Goal: Task Accomplishment & Management: Use online tool/utility

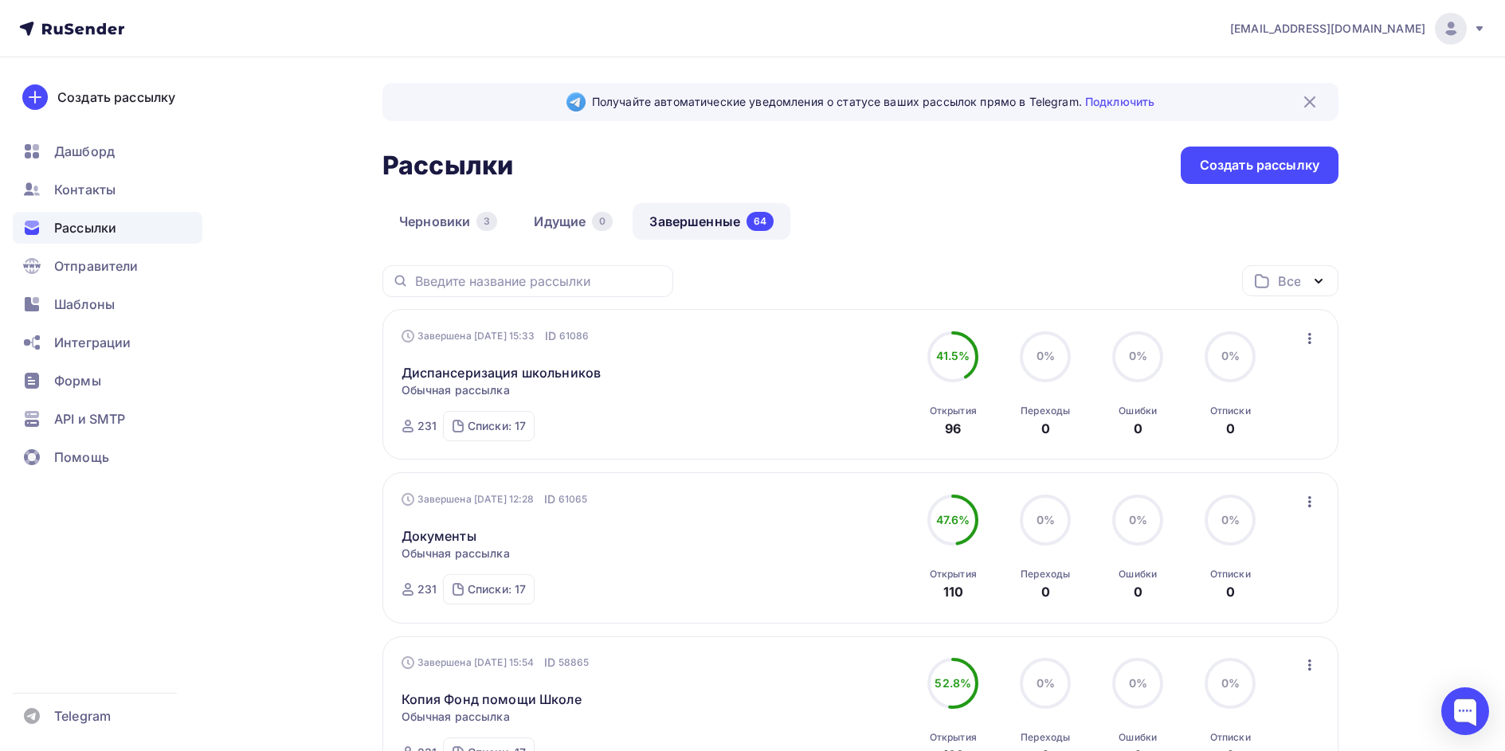
click at [924, 275] on div "Все Все папки Создать новую папку" at bounding box center [860, 287] width 956 height 44
drag, startPoint x: 997, startPoint y: 265, endPoint x: 964, endPoint y: 273, distance: 33.4
click at [965, 273] on div "Все Все папки Создать новую папку" at bounding box center [860, 287] width 956 height 44
click at [963, 273] on div "Все Все папки Создать новую папку" at bounding box center [860, 287] width 956 height 44
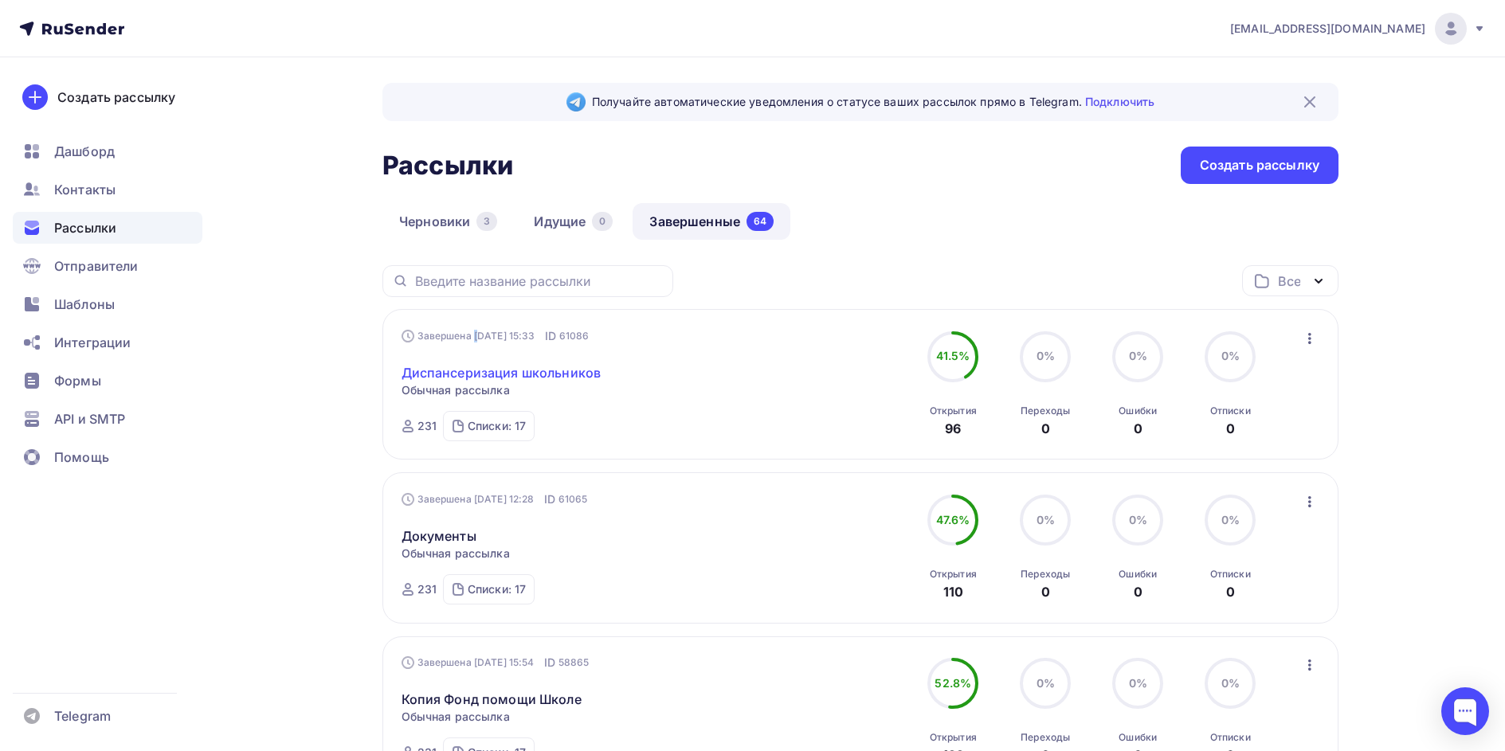
click at [565, 375] on link "Диспансеризация школьников" at bounding box center [502, 372] width 200 height 19
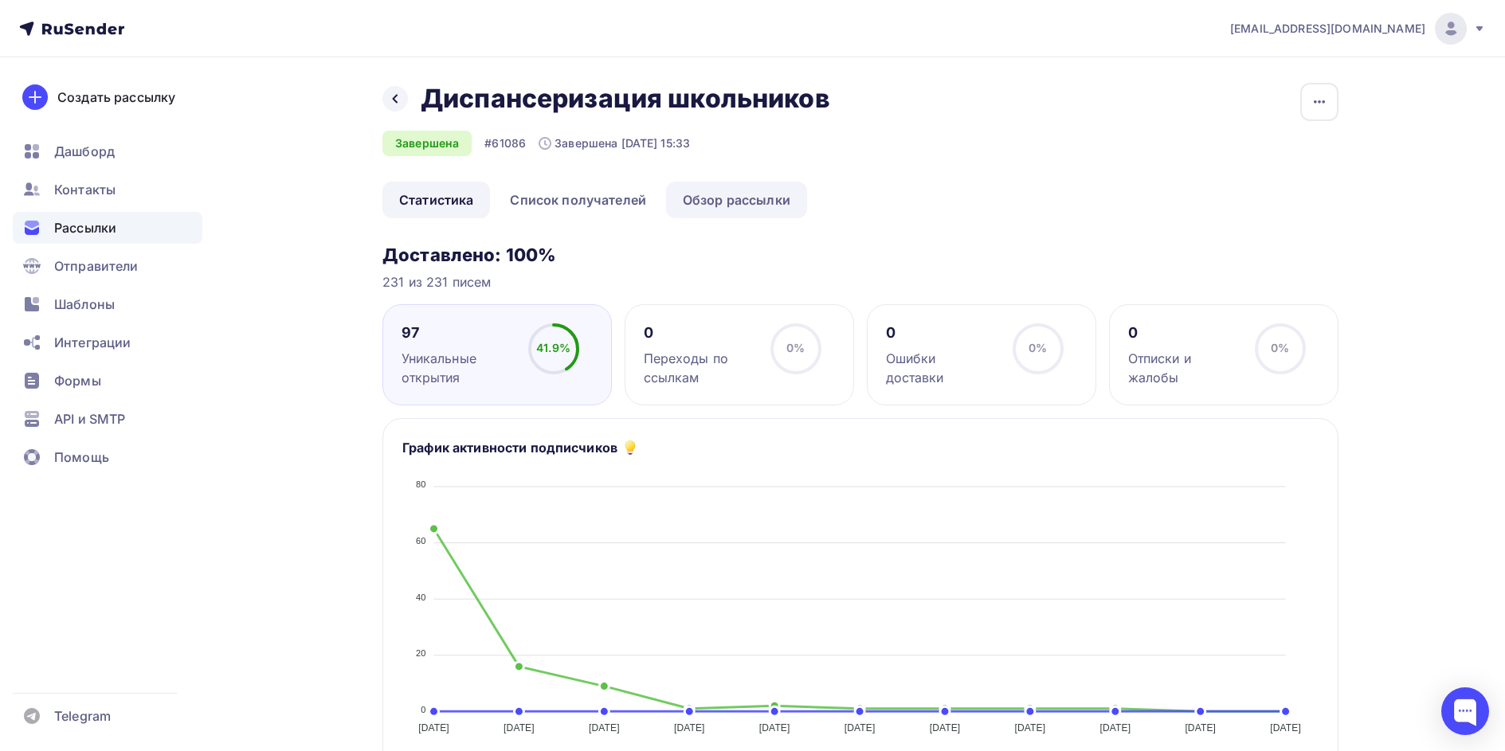
click at [731, 197] on link "Обзор рассылки" at bounding box center [736, 200] width 141 height 37
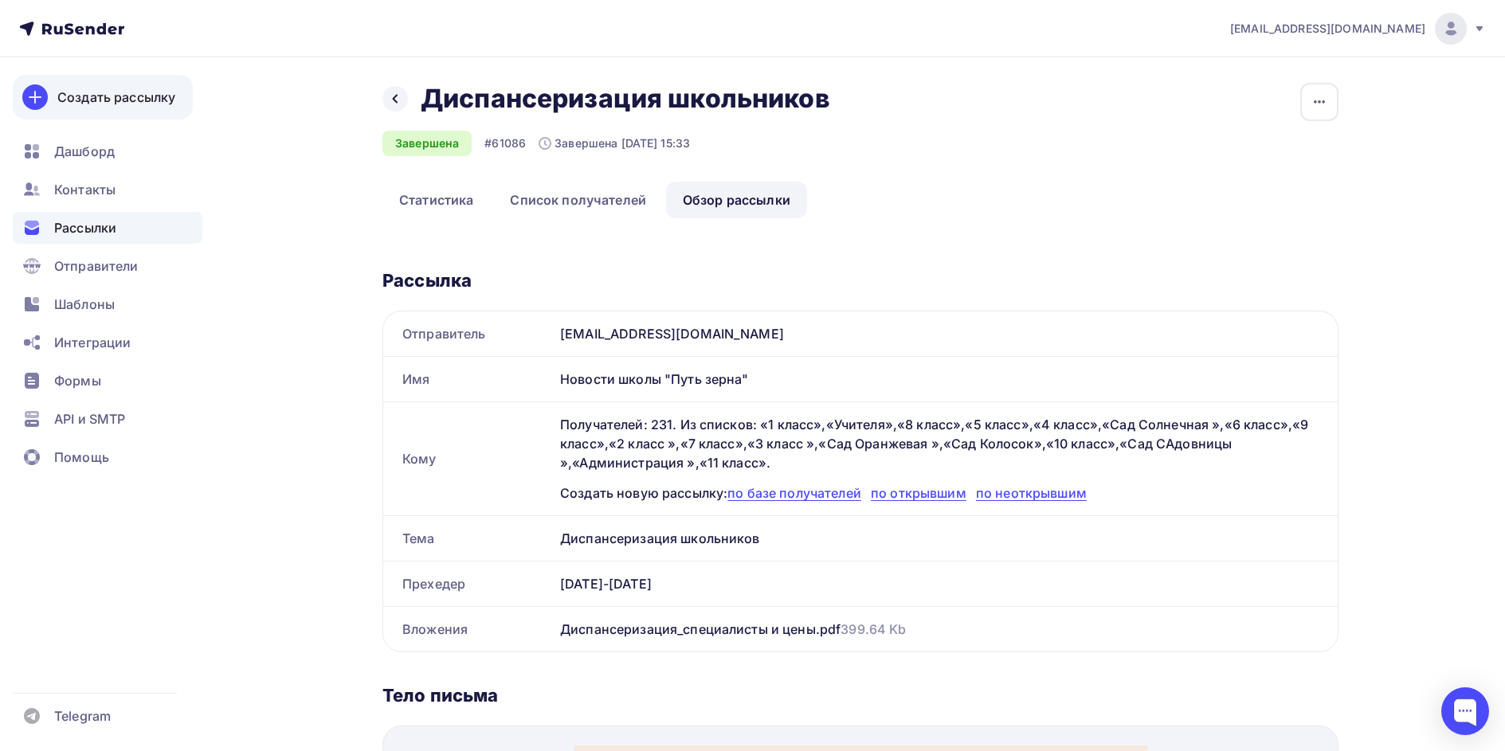
click at [124, 100] on div "Создать рассылку" at bounding box center [116, 97] width 118 height 19
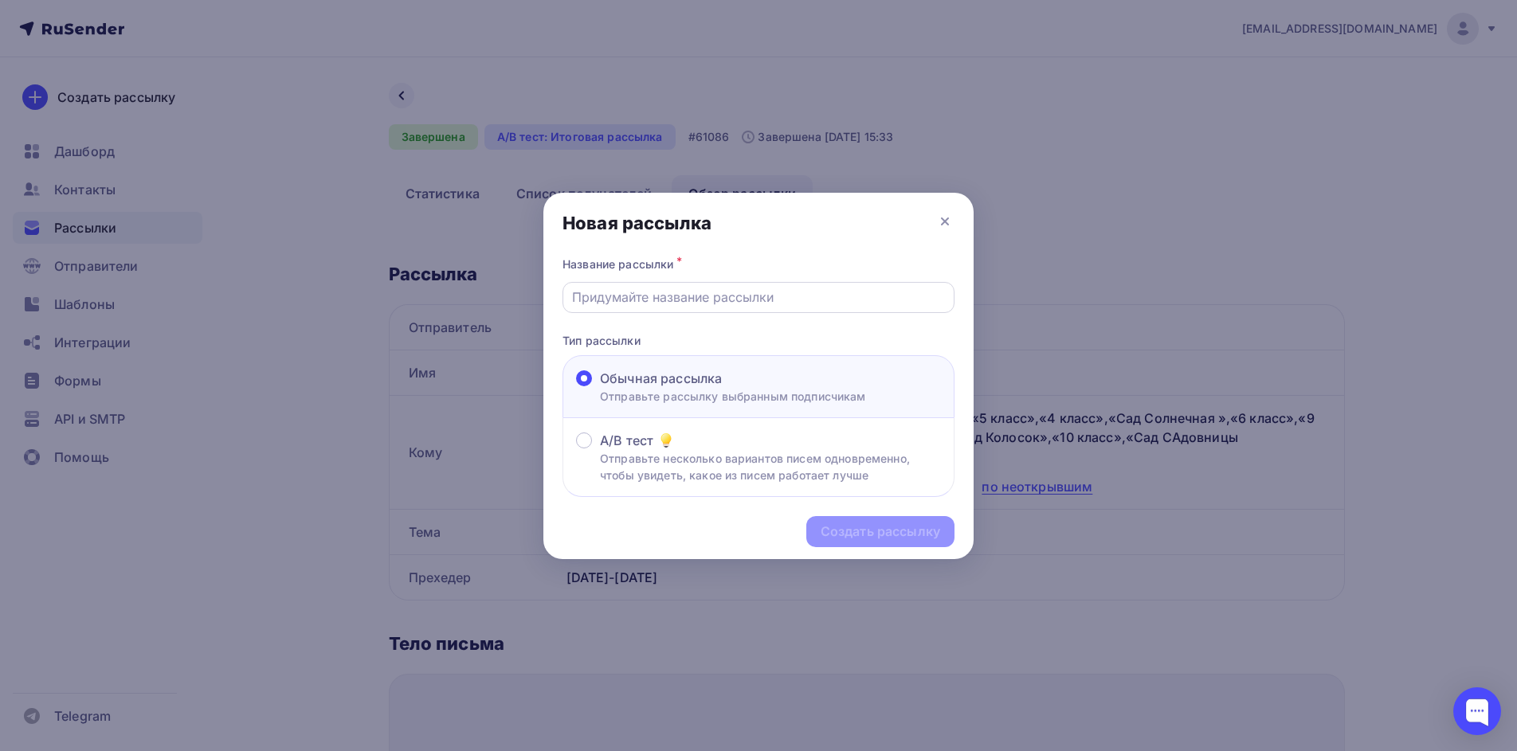
click at [743, 296] on input "text" at bounding box center [759, 297] width 374 height 19
type input "Бюджет 2025-2026"
click at [922, 531] on div "Создать рассылку" at bounding box center [881, 532] width 120 height 18
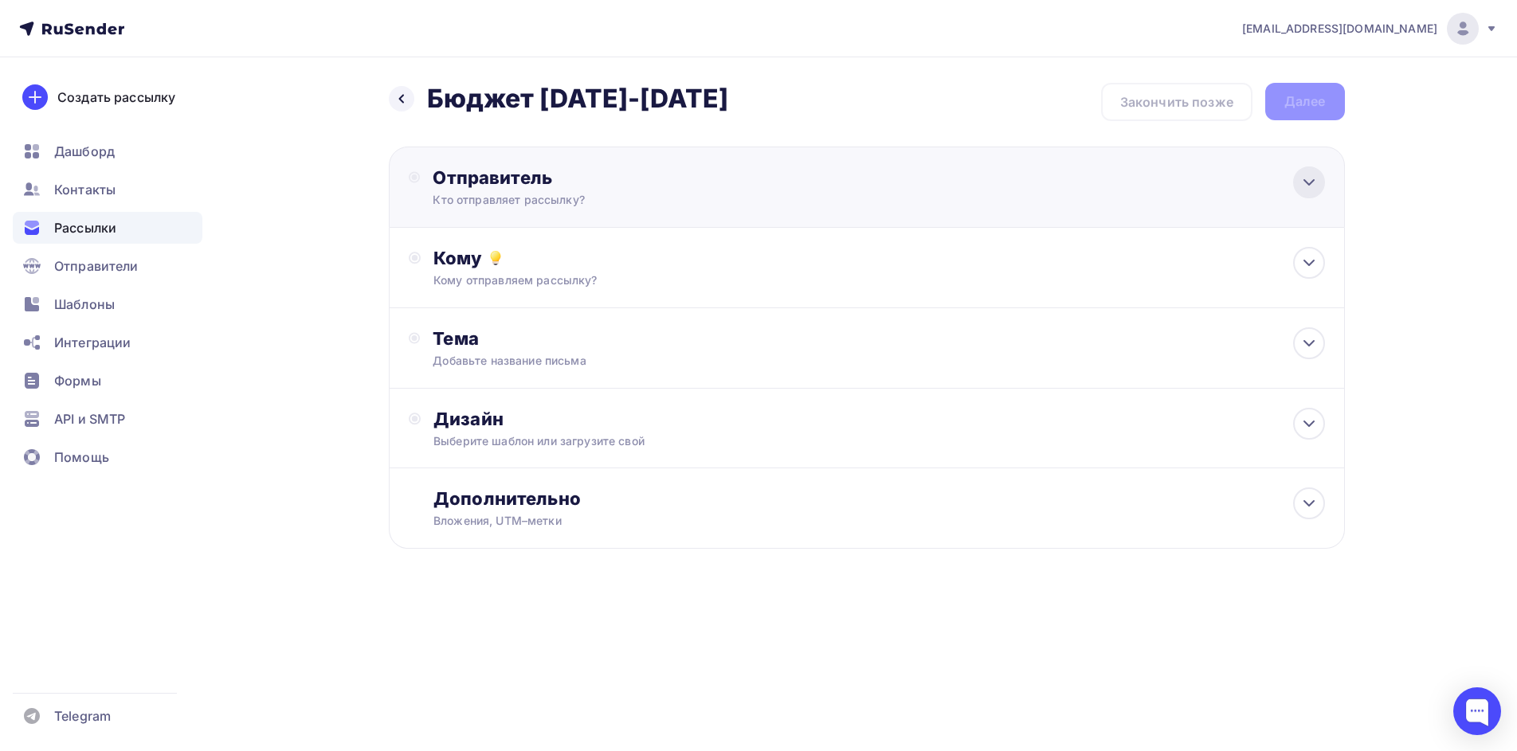
click at [1308, 186] on icon at bounding box center [1309, 182] width 19 height 19
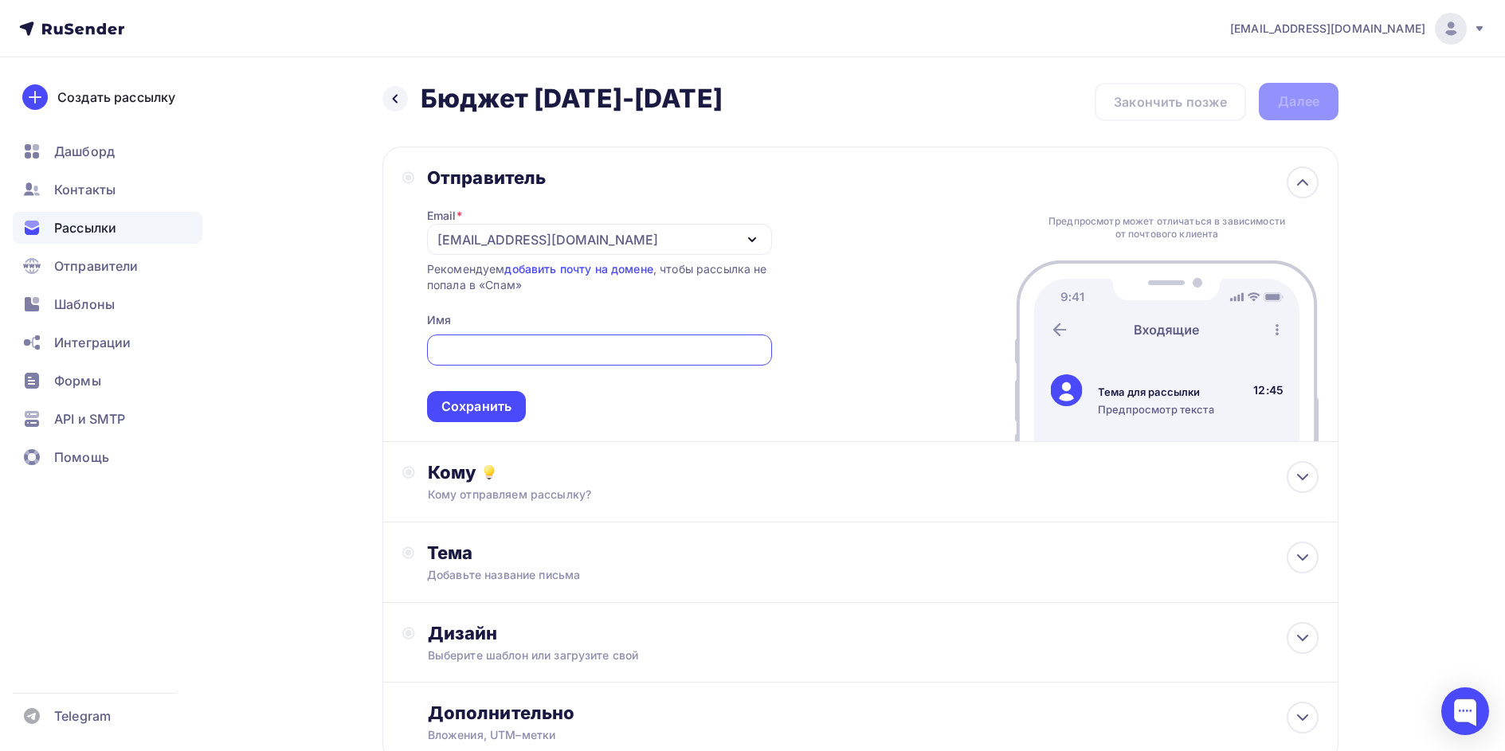
click at [479, 239] on div "ochen.milo@gmail.com" at bounding box center [547, 239] width 221 height 19
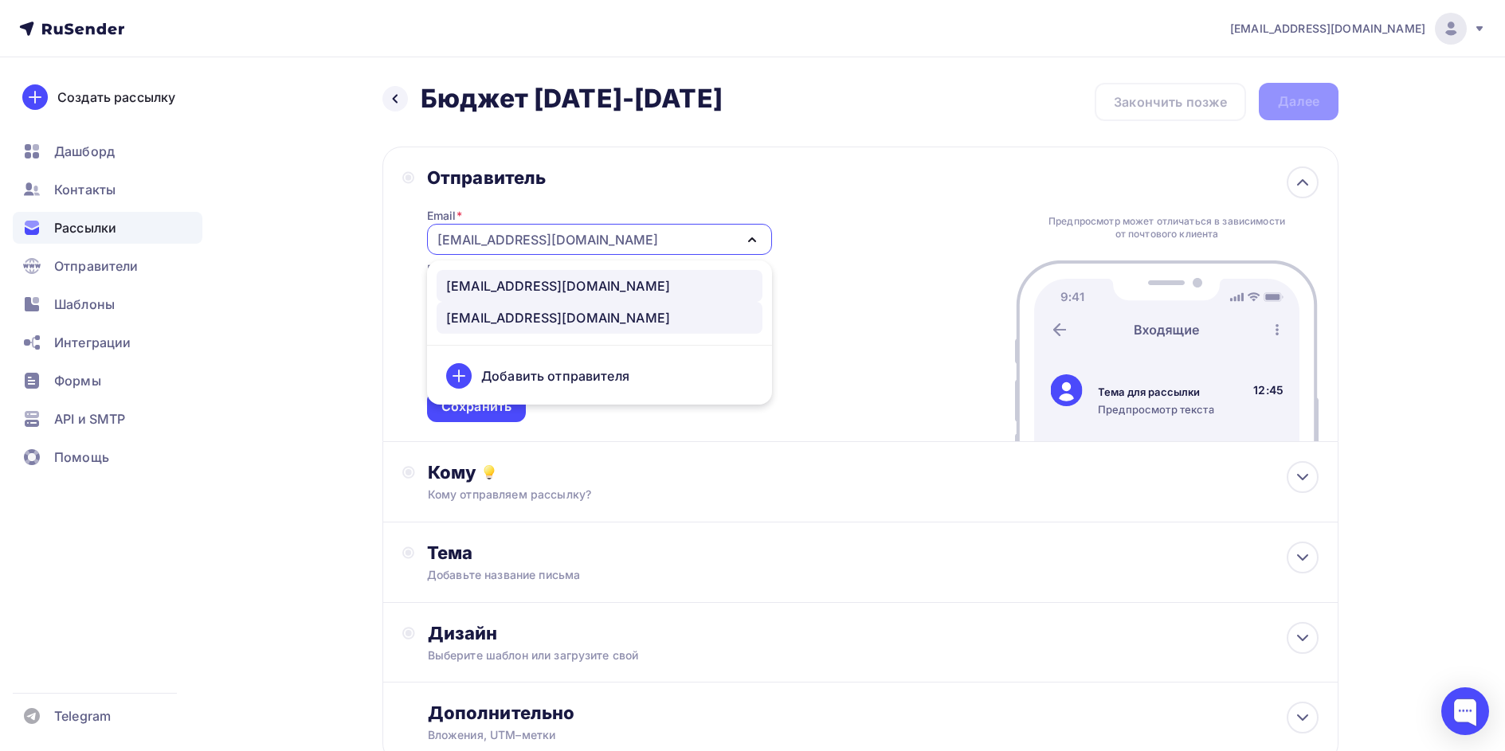
click at [520, 281] on div "press@putzerna.ru" at bounding box center [558, 286] width 224 height 19
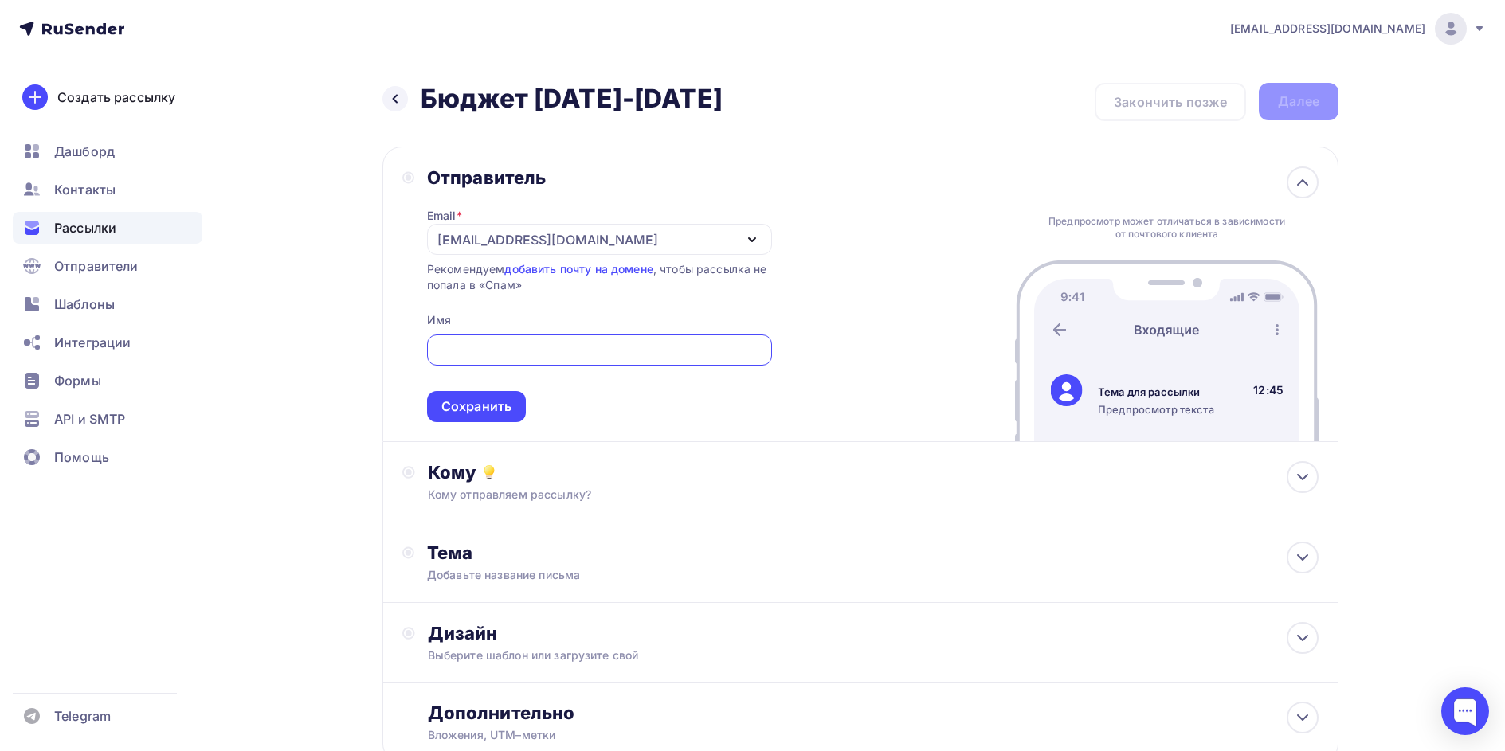
click at [507, 341] on input "text" at bounding box center [599, 350] width 327 height 19
type input "Новости школы "Путь зерна""
click at [500, 405] on div "Сохранить" at bounding box center [476, 407] width 70 height 18
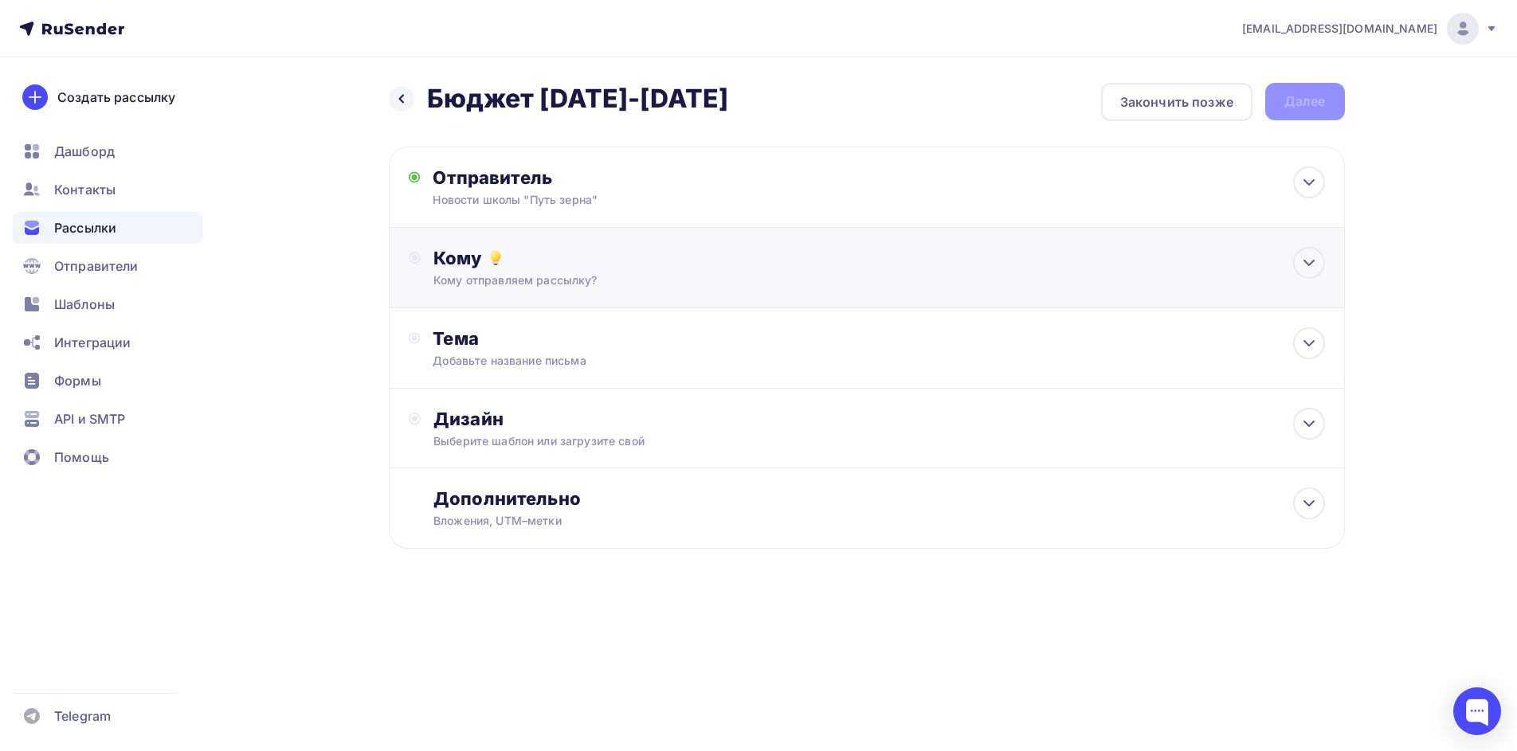
click at [566, 275] on div "Кому отправляем рассылку?" at bounding box center [834, 281] width 802 height 16
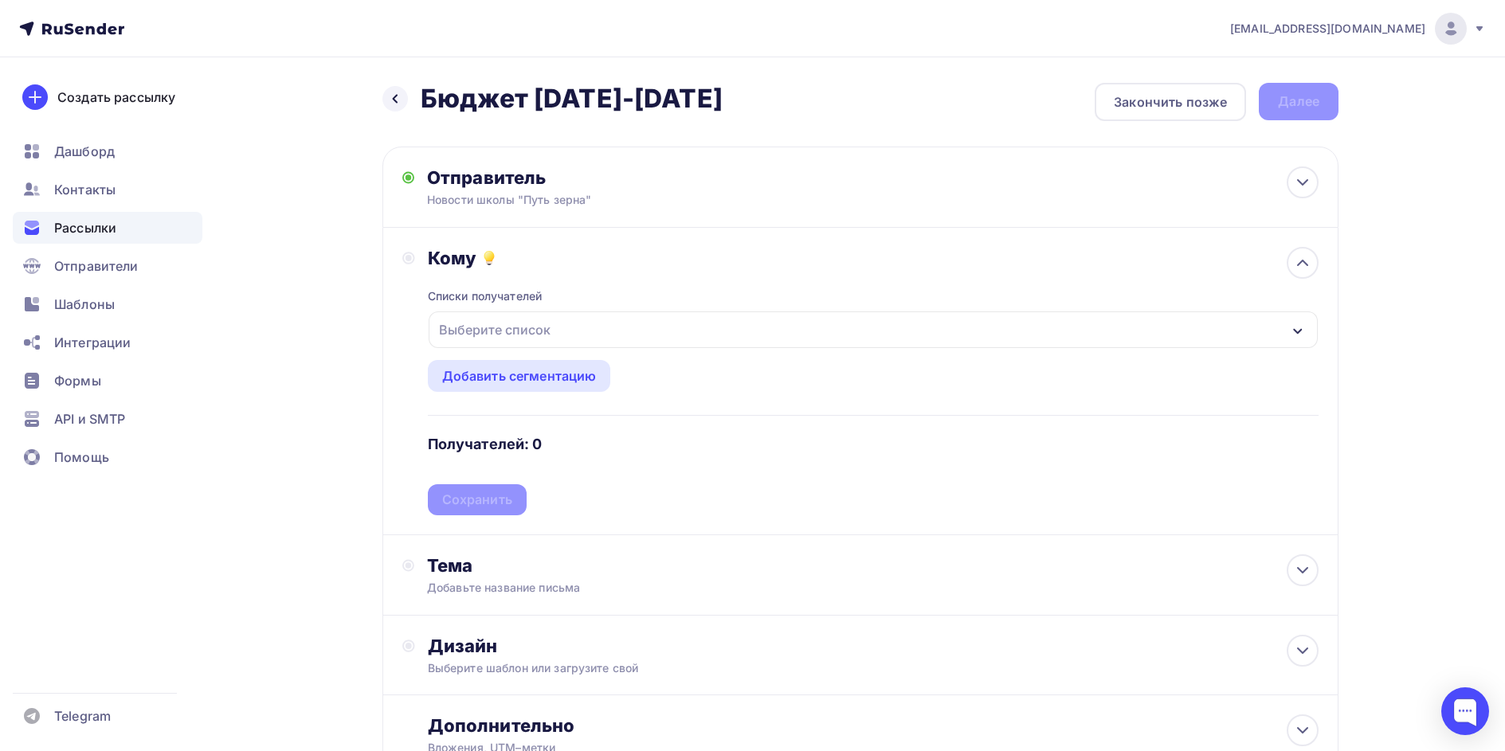
click at [562, 337] on div "Выберите список" at bounding box center [873, 330] width 889 height 37
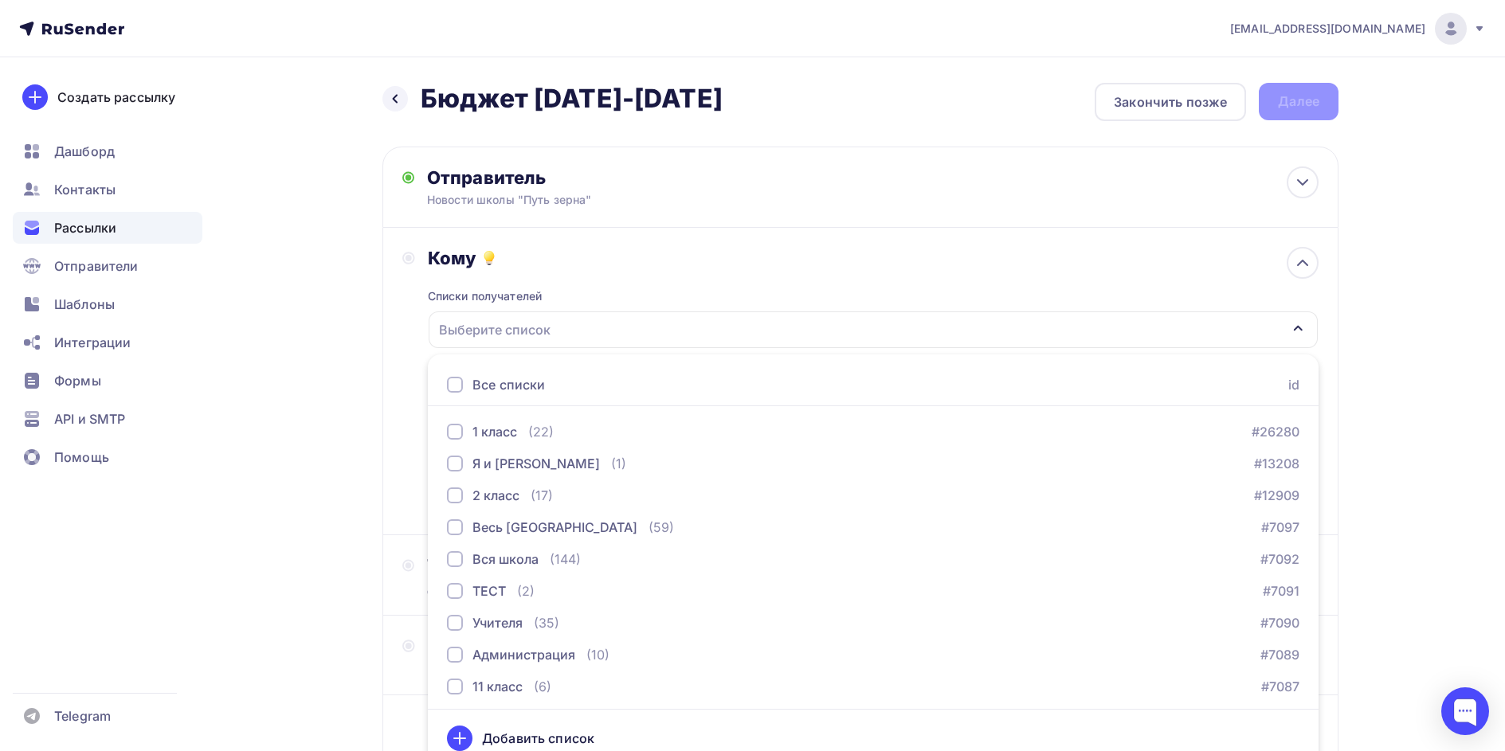
scroll to position [16, 0]
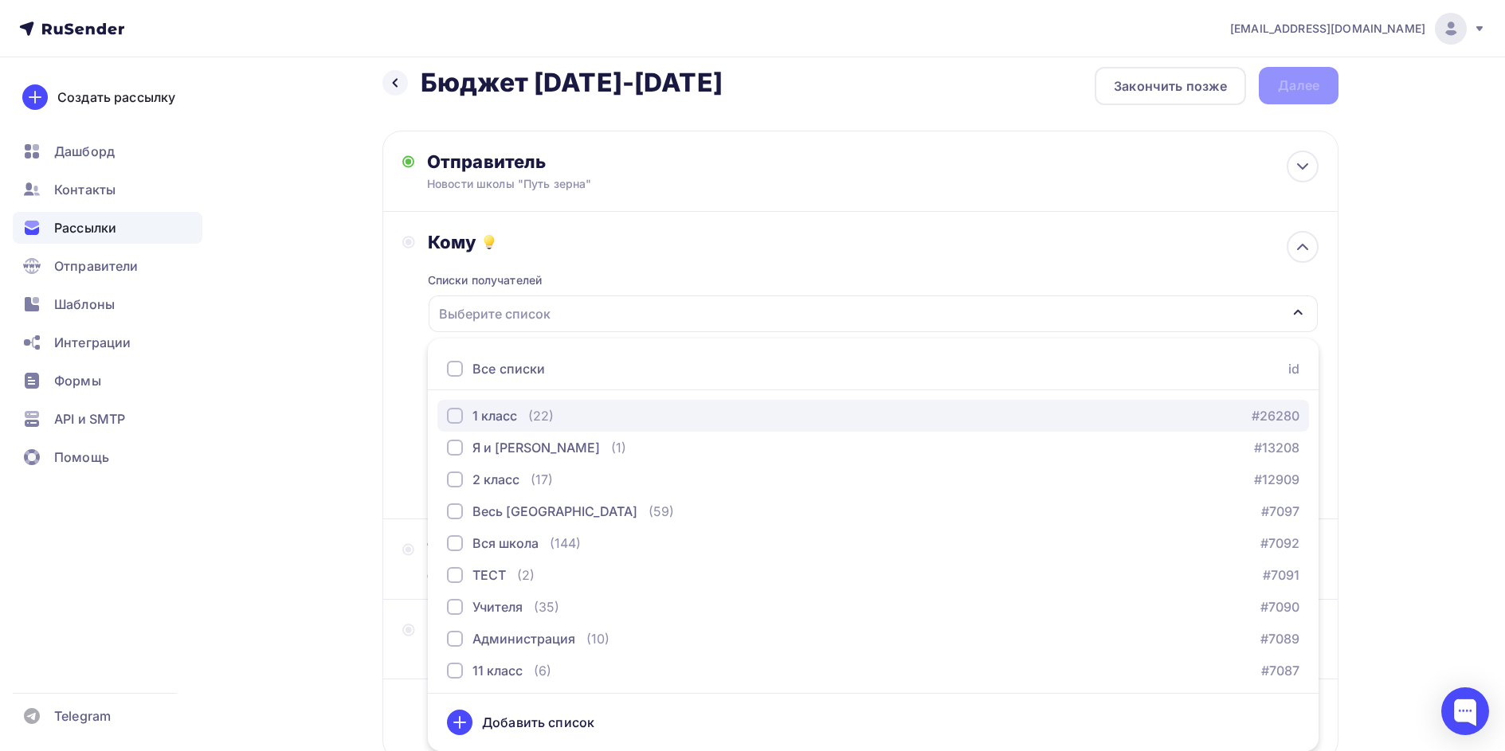
click at [496, 414] on div "1 класс" at bounding box center [495, 415] width 45 height 19
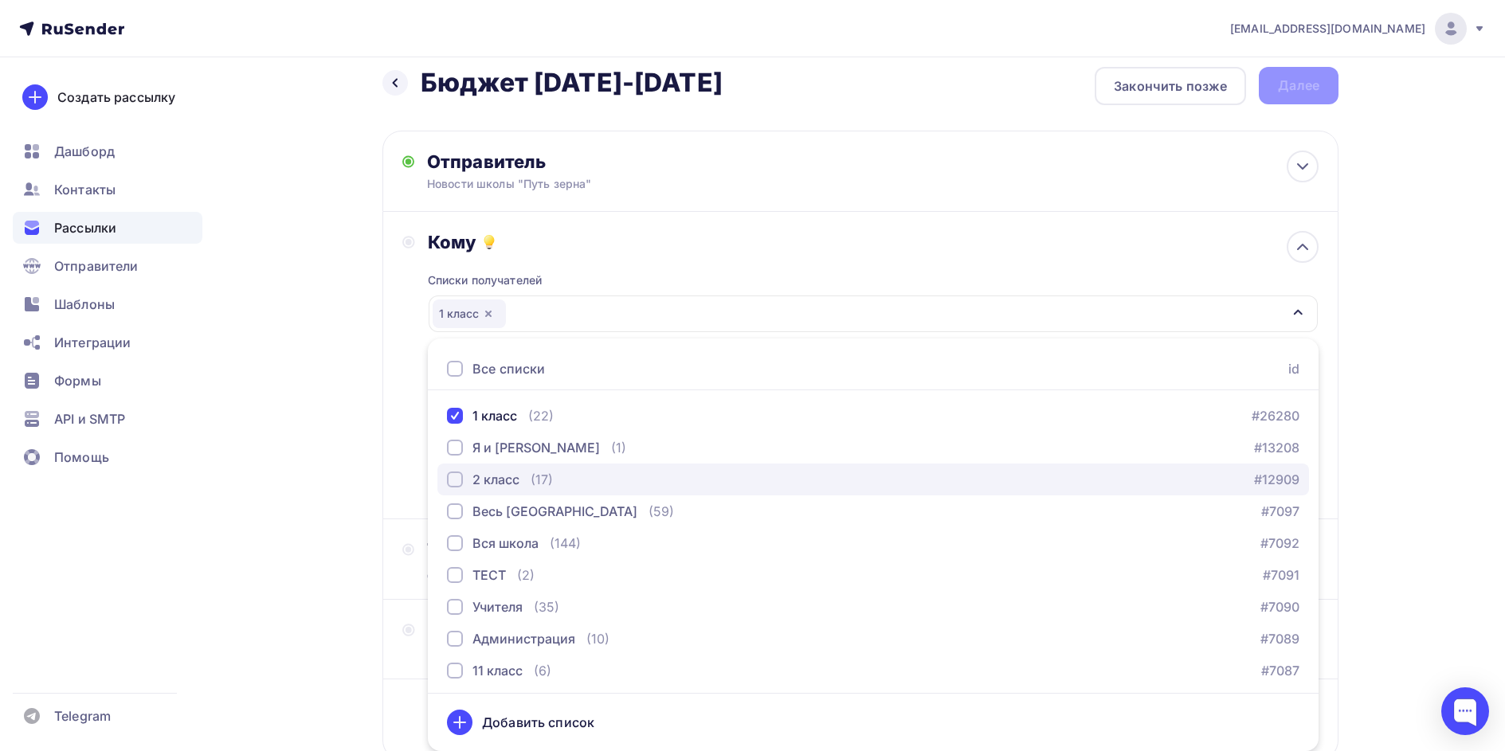
click at [506, 481] on div "2 класс" at bounding box center [496, 479] width 47 height 19
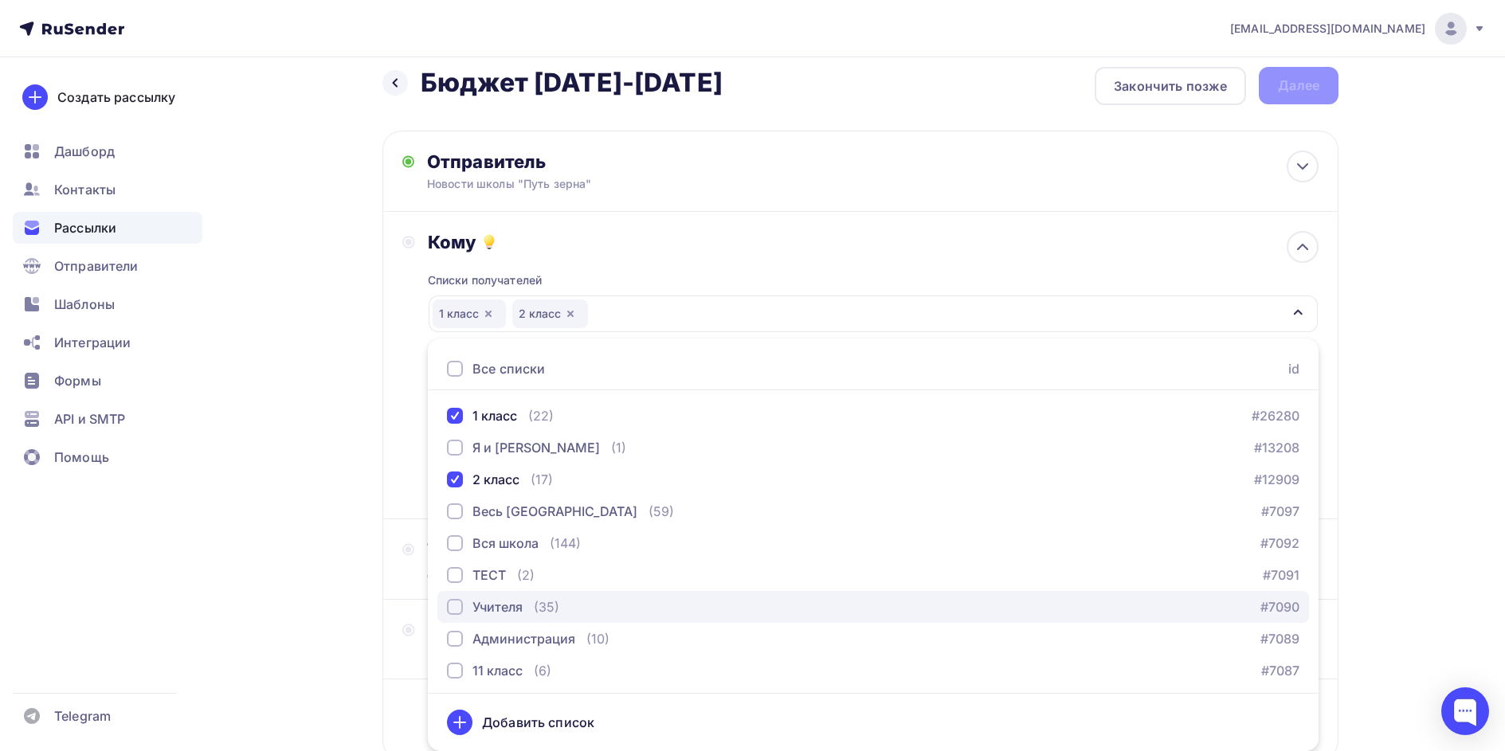
click at [488, 606] on div "Учителя" at bounding box center [498, 607] width 50 height 19
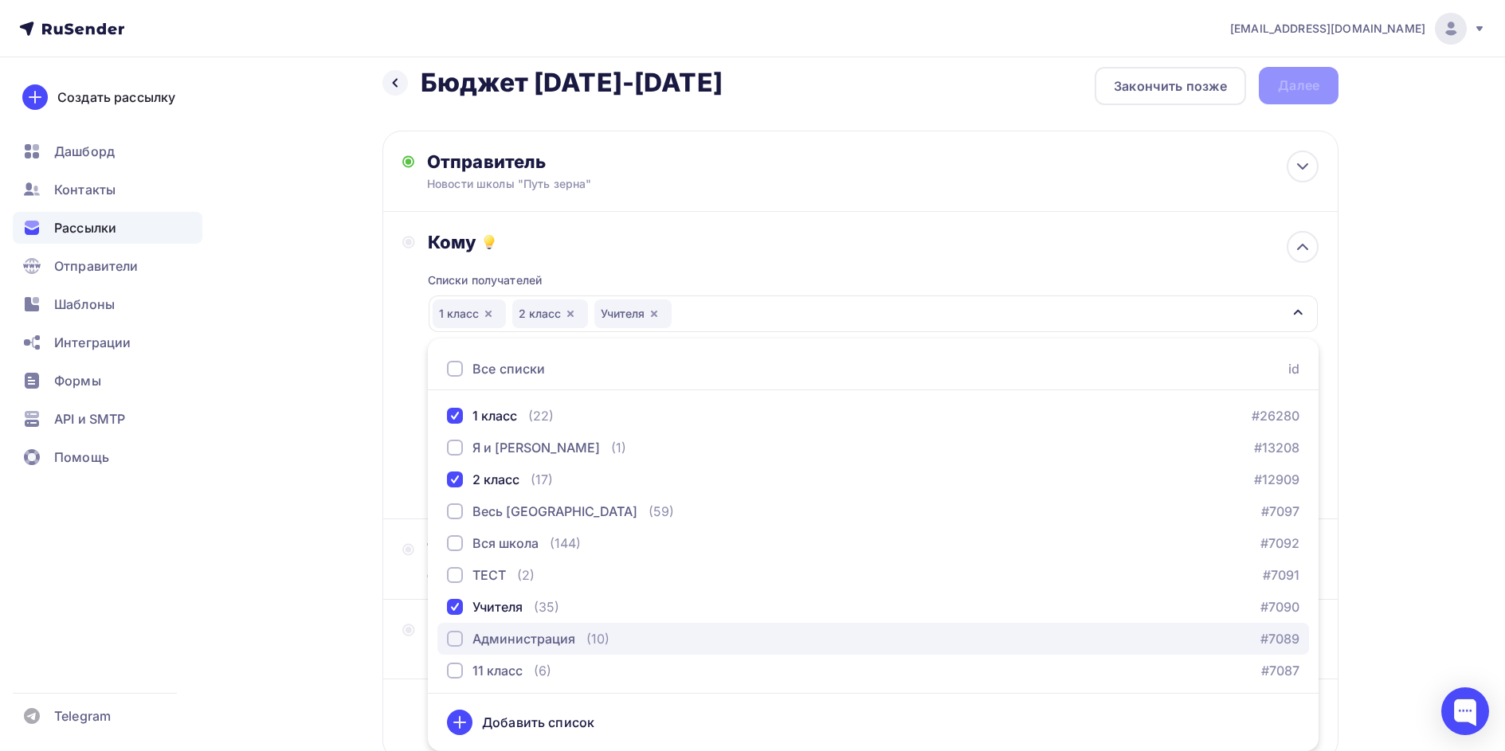
click at [492, 630] on div "Администрация" at bounding box center [524, 639] width 103 height 19
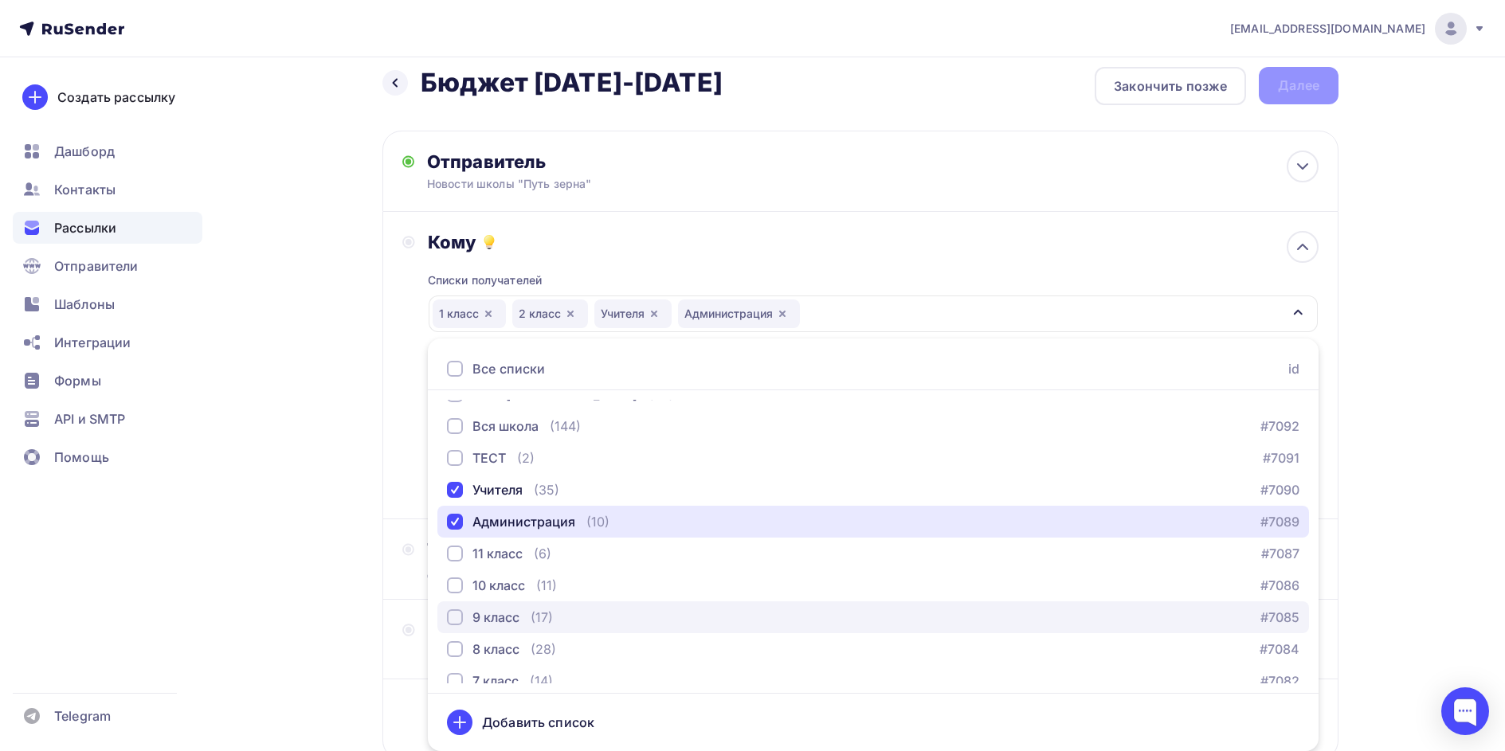
scroll to position [159, 0]
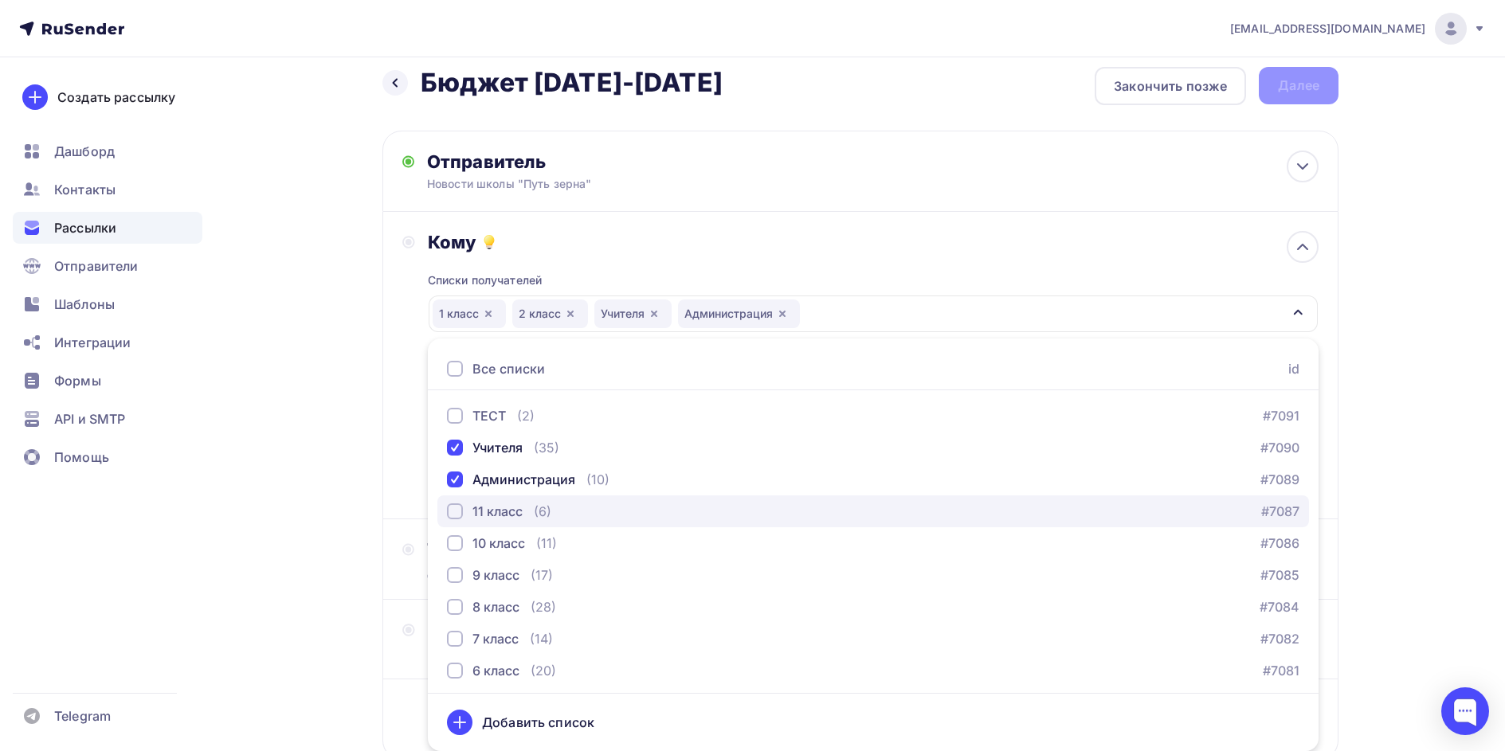
click at [504, 512] on div "11 класс" at bounding box center [498, 511] width 50 height 19
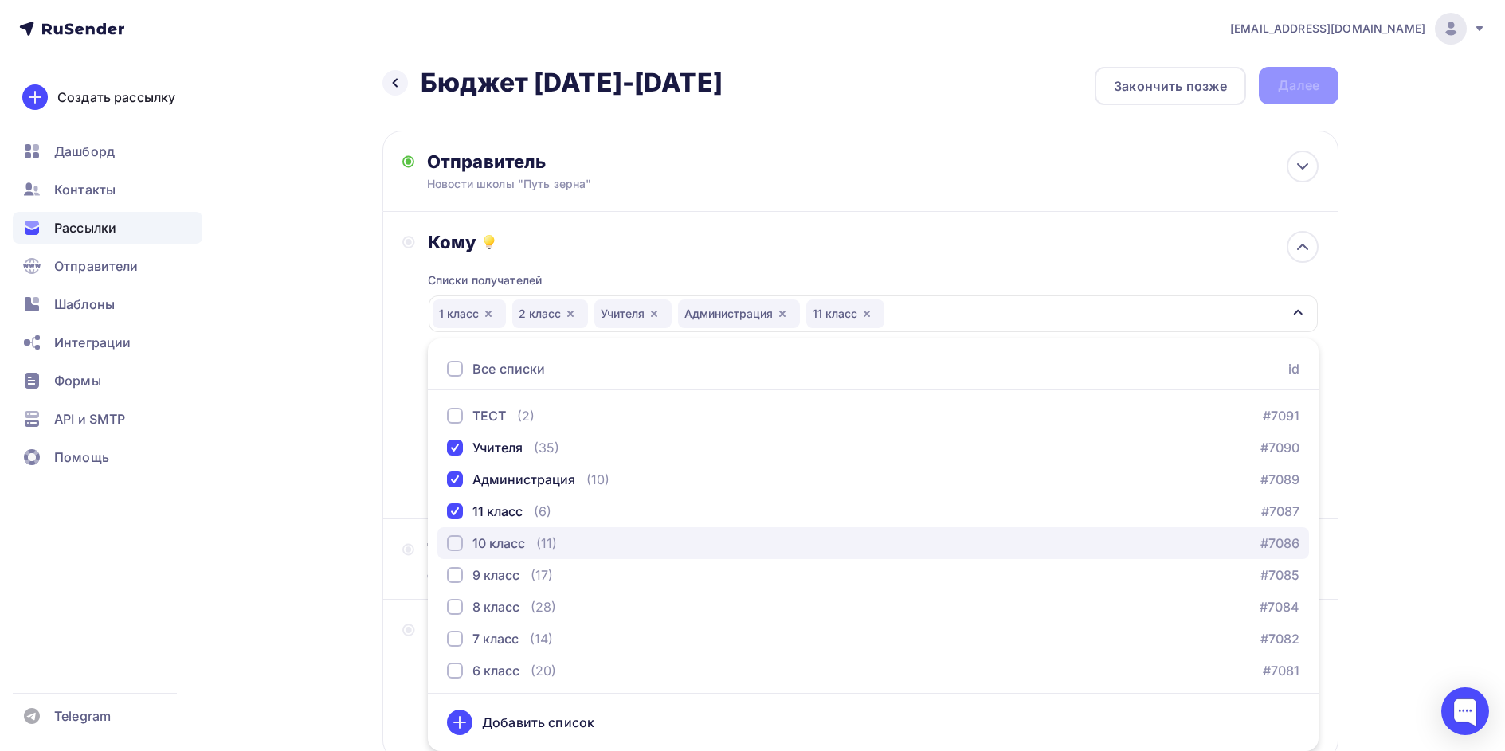
click at [500, 545] on div "10 класс" at bounding box center [499, 543] width 53 height 19
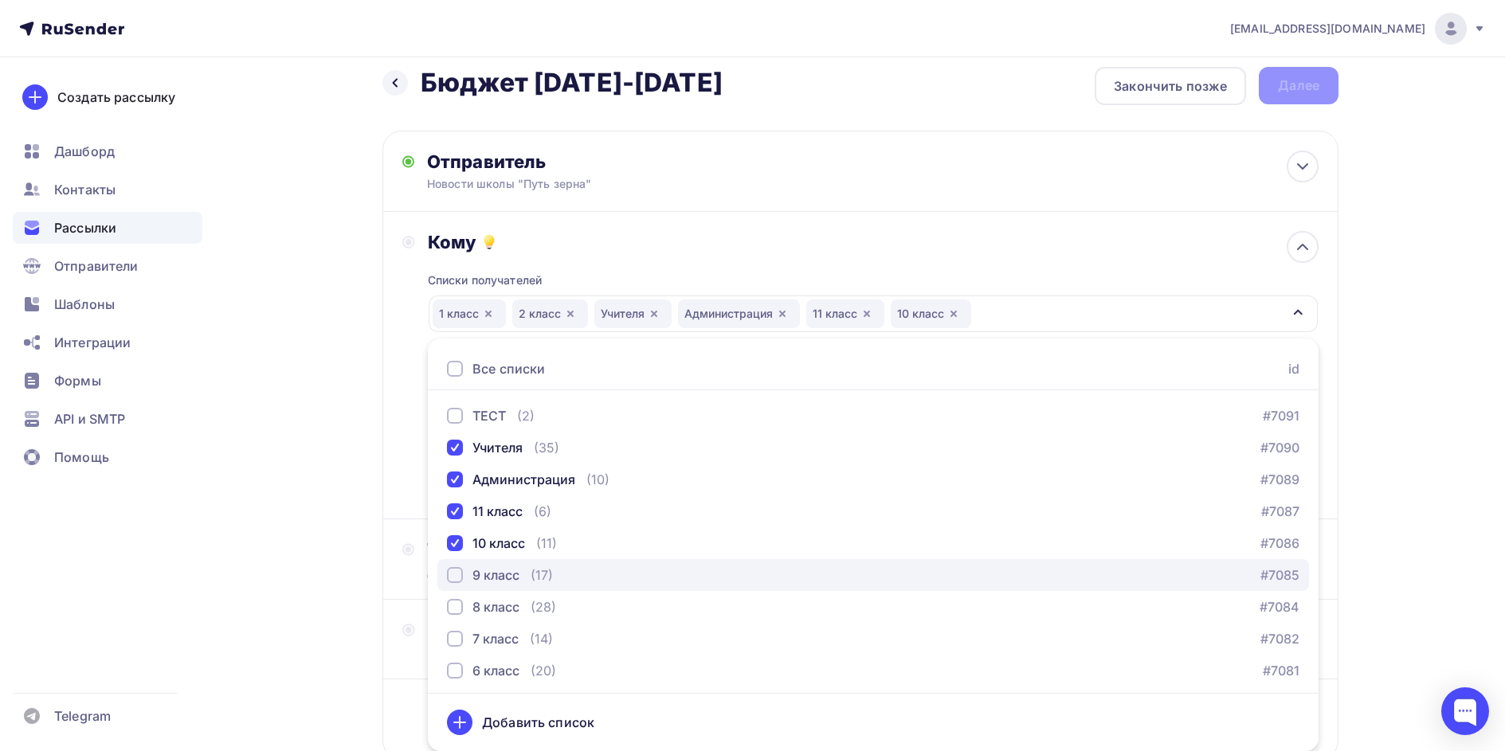
click at [504, 573] on div "9 класс" at bounding box center [496, 575] width 47 height 19
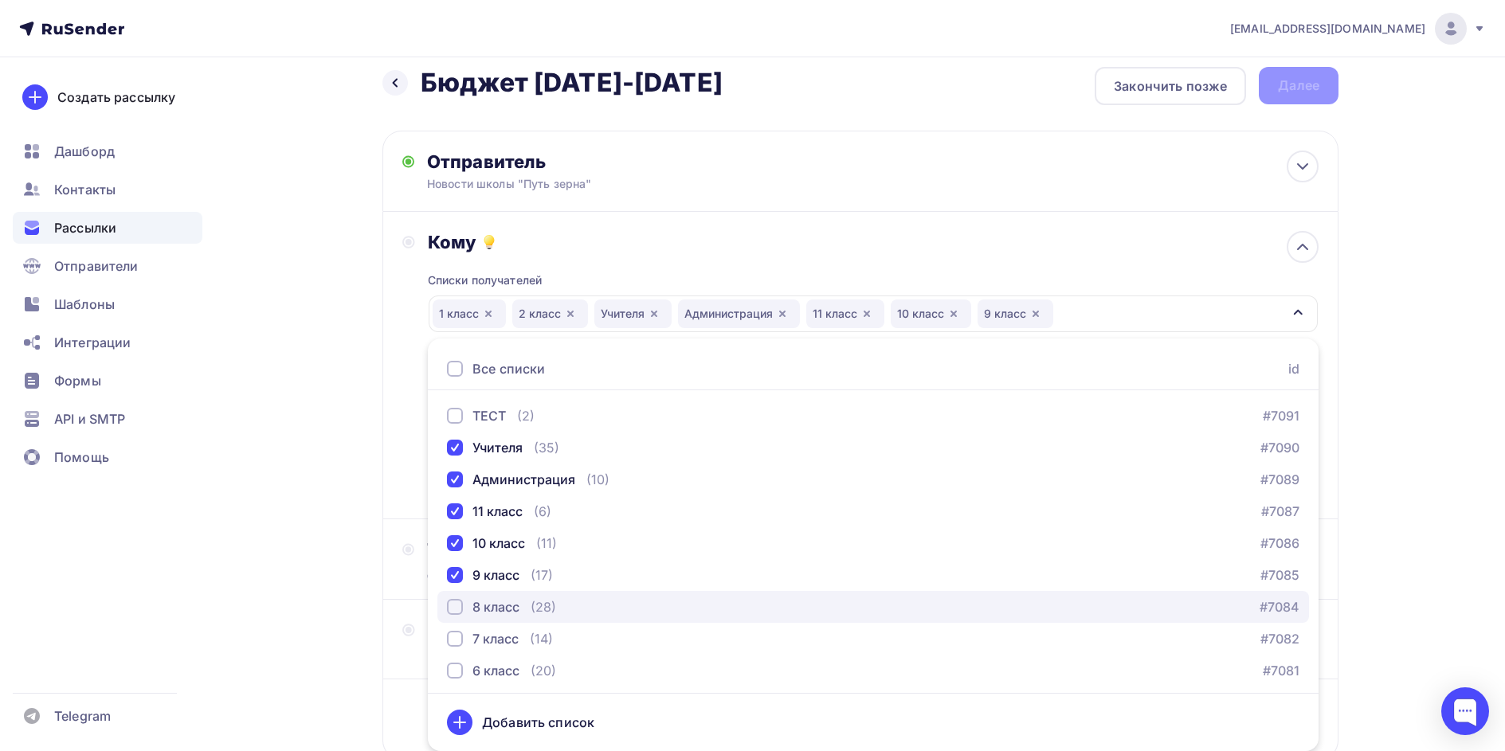
click at [504, 601] on div "8 класс" at bounding box center [496, 607] width 47 height 19
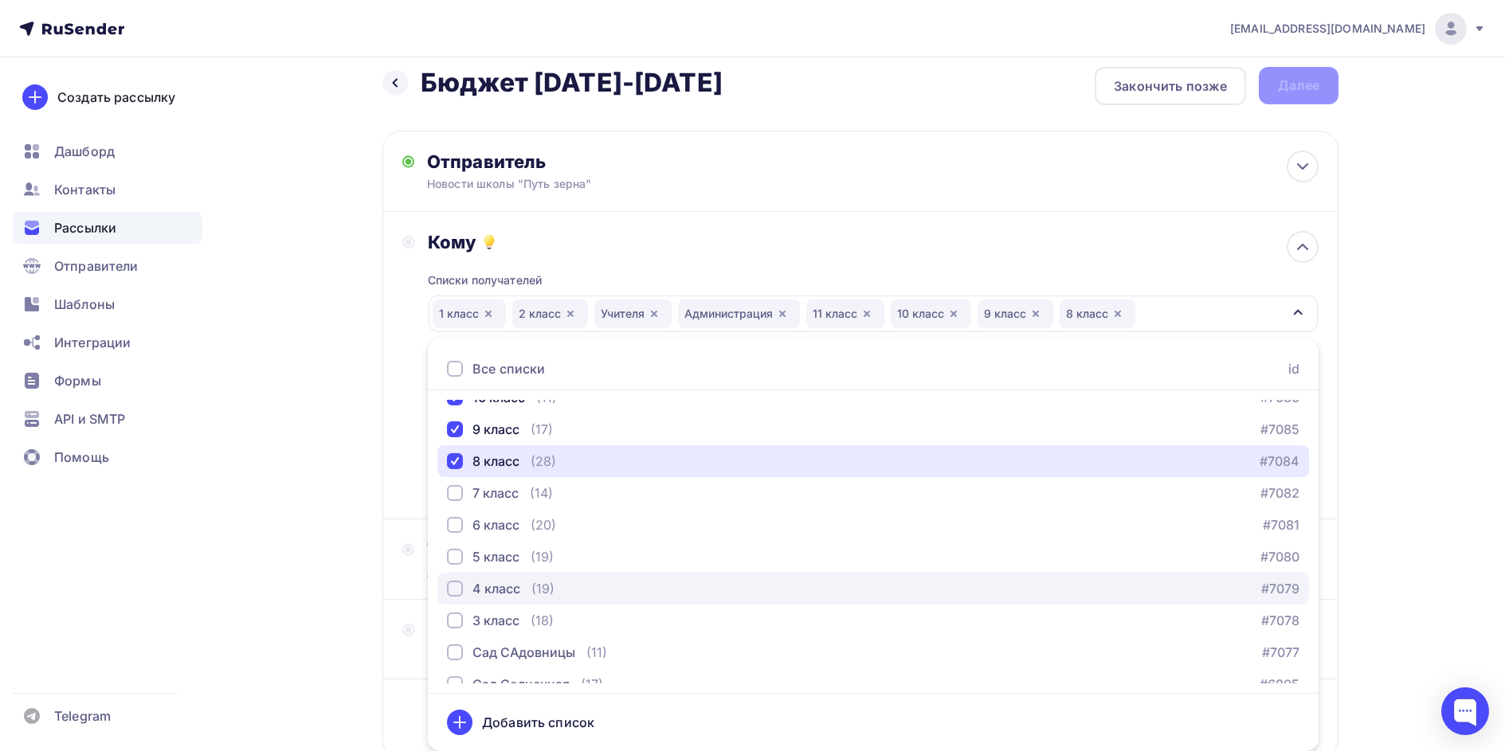
scroll to position [319, 0]
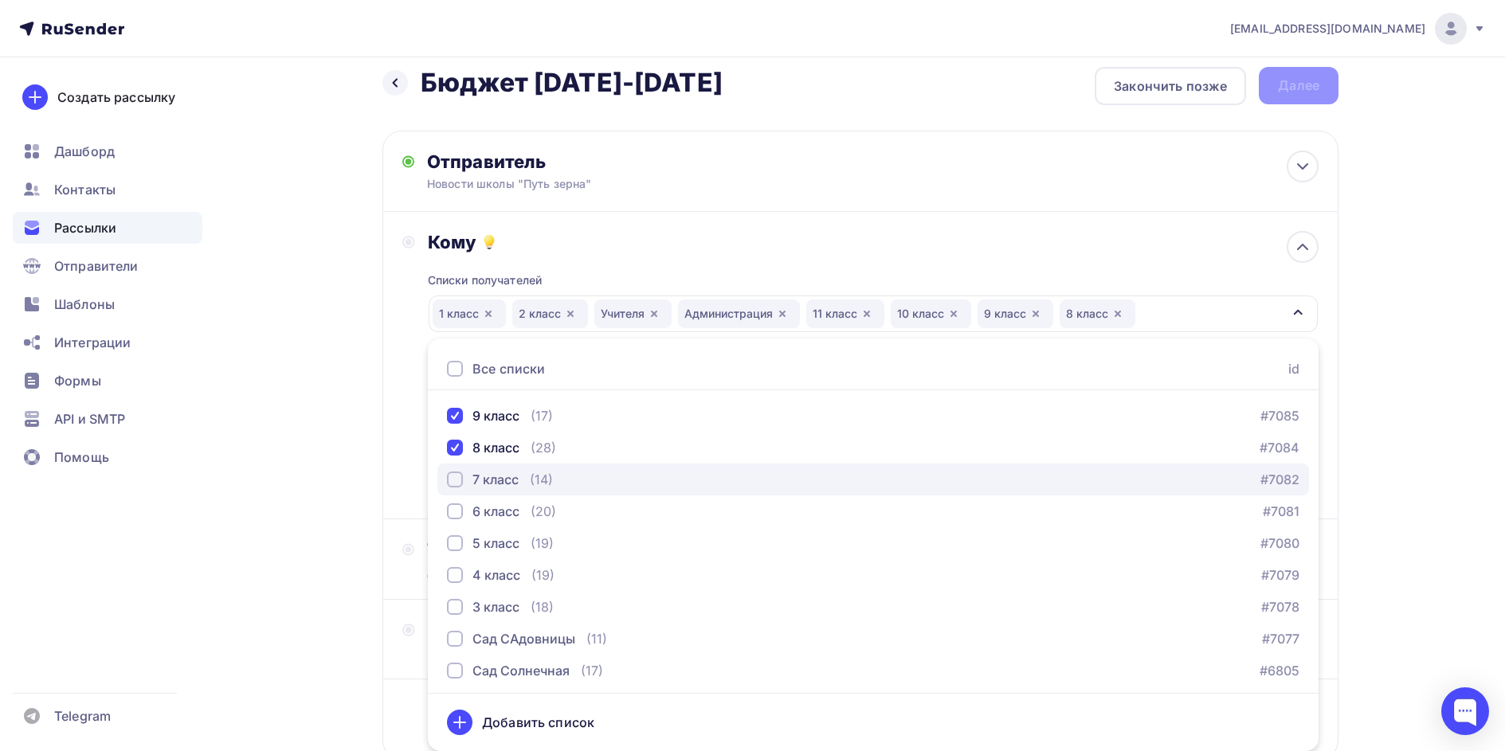
click at [504, 478] on div "7 класс" at bounding box center [496, 479] width 46 height 19
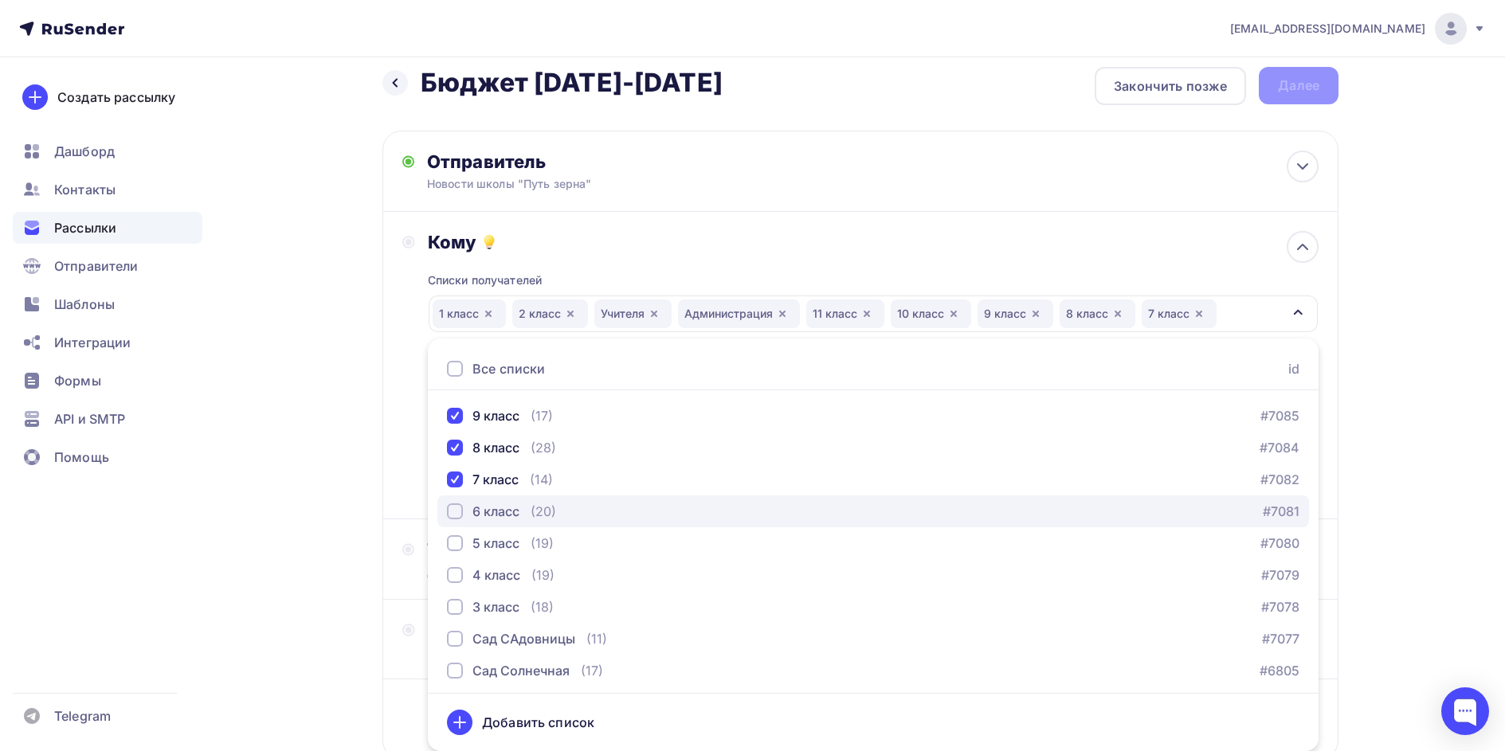
click at [503, 513] on div "6 класс" at bounding box center [496, 511] width 47 height 19
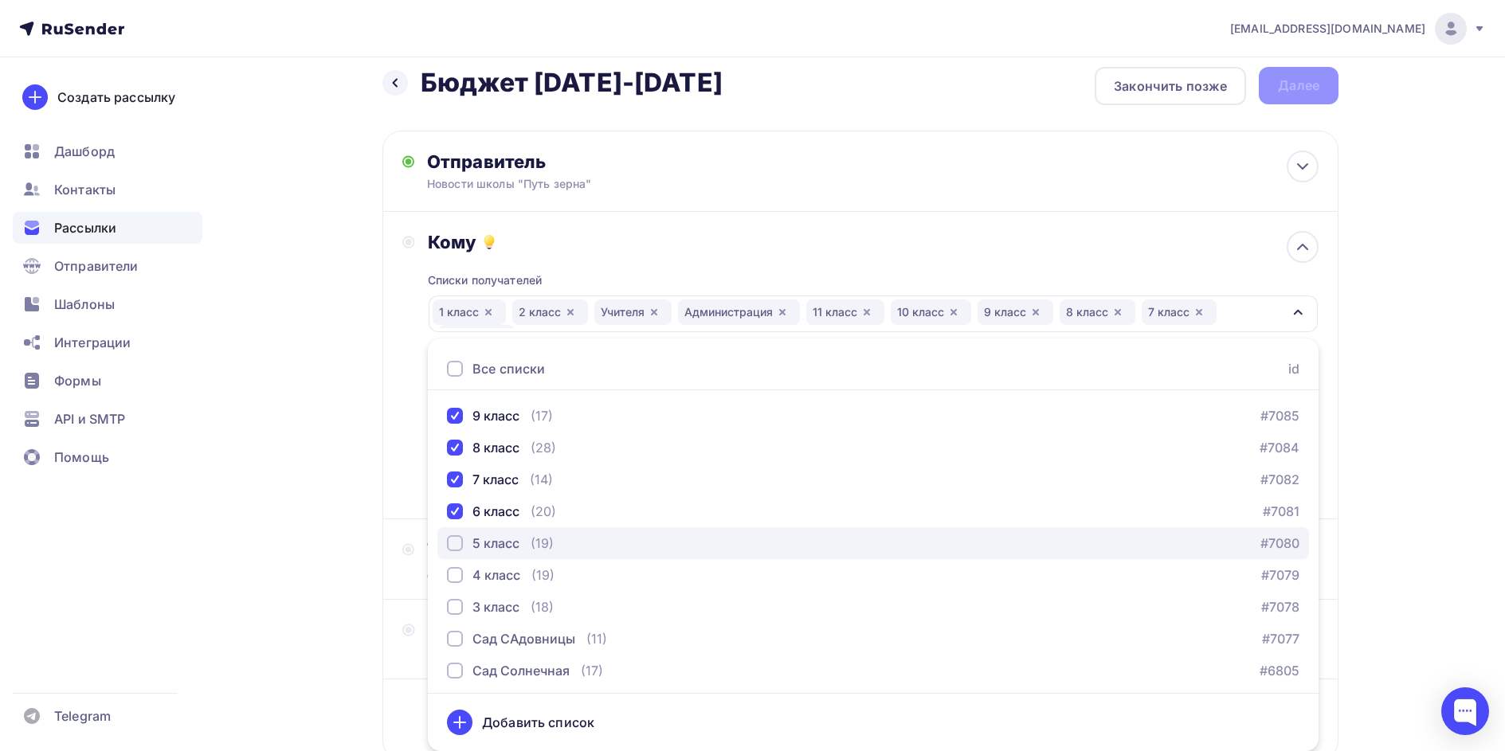
click at [502, 539] on div "5 класс" at bounding box center [496, 543] width 47 height 19
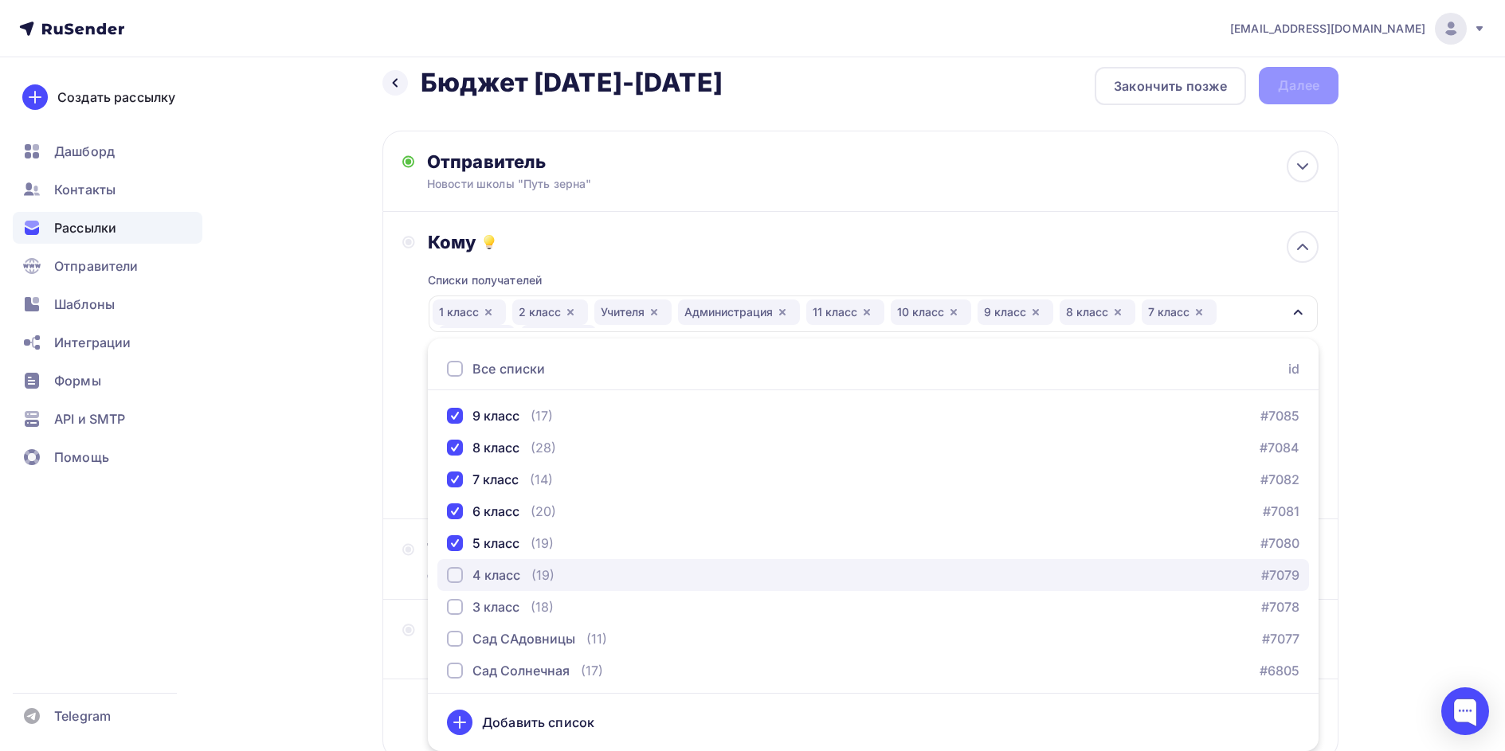
click at [506, 573] on div "4 класс" at bounding box center [497, 575] width 48 height 19
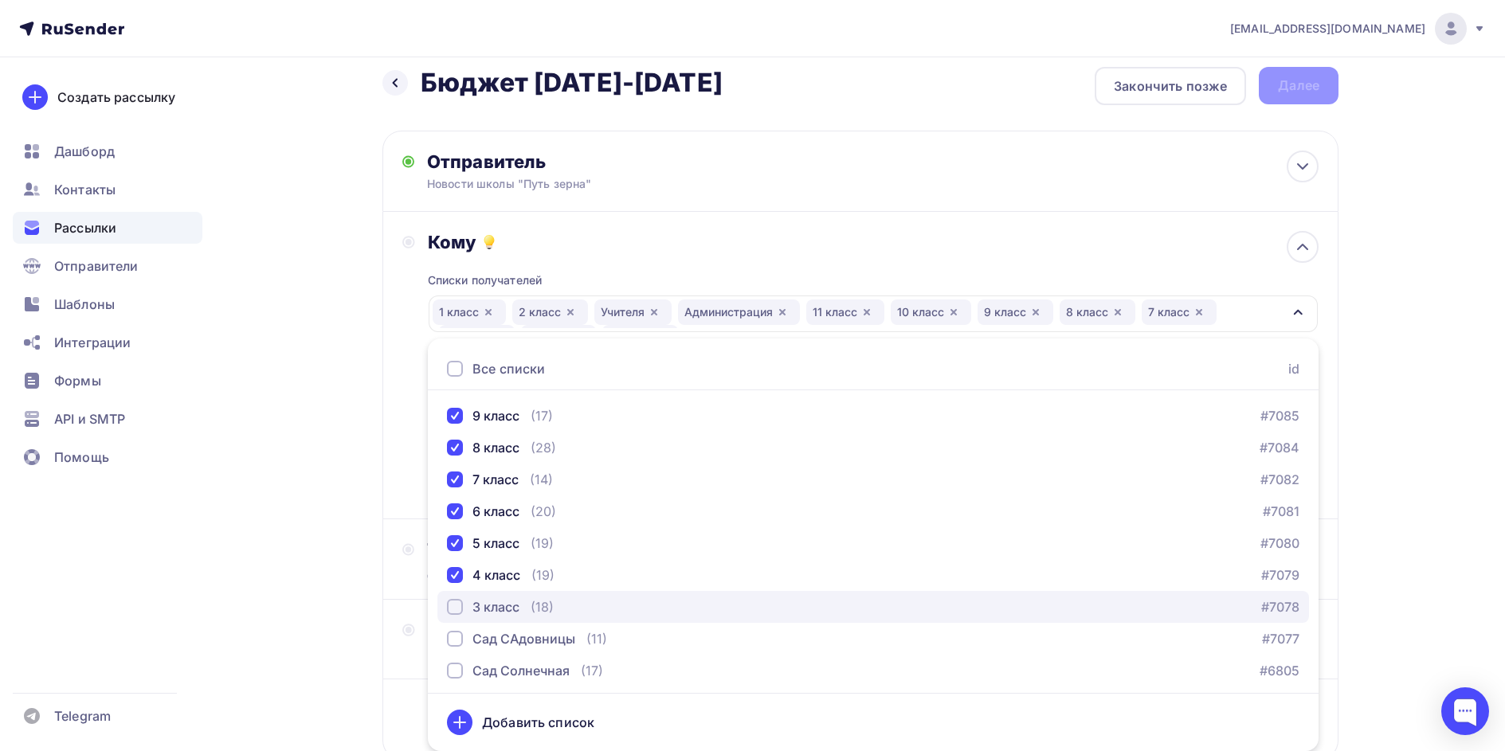
click at [501, 603] on div "3 класс" at bounding box center [496, 607] width 47 height 19
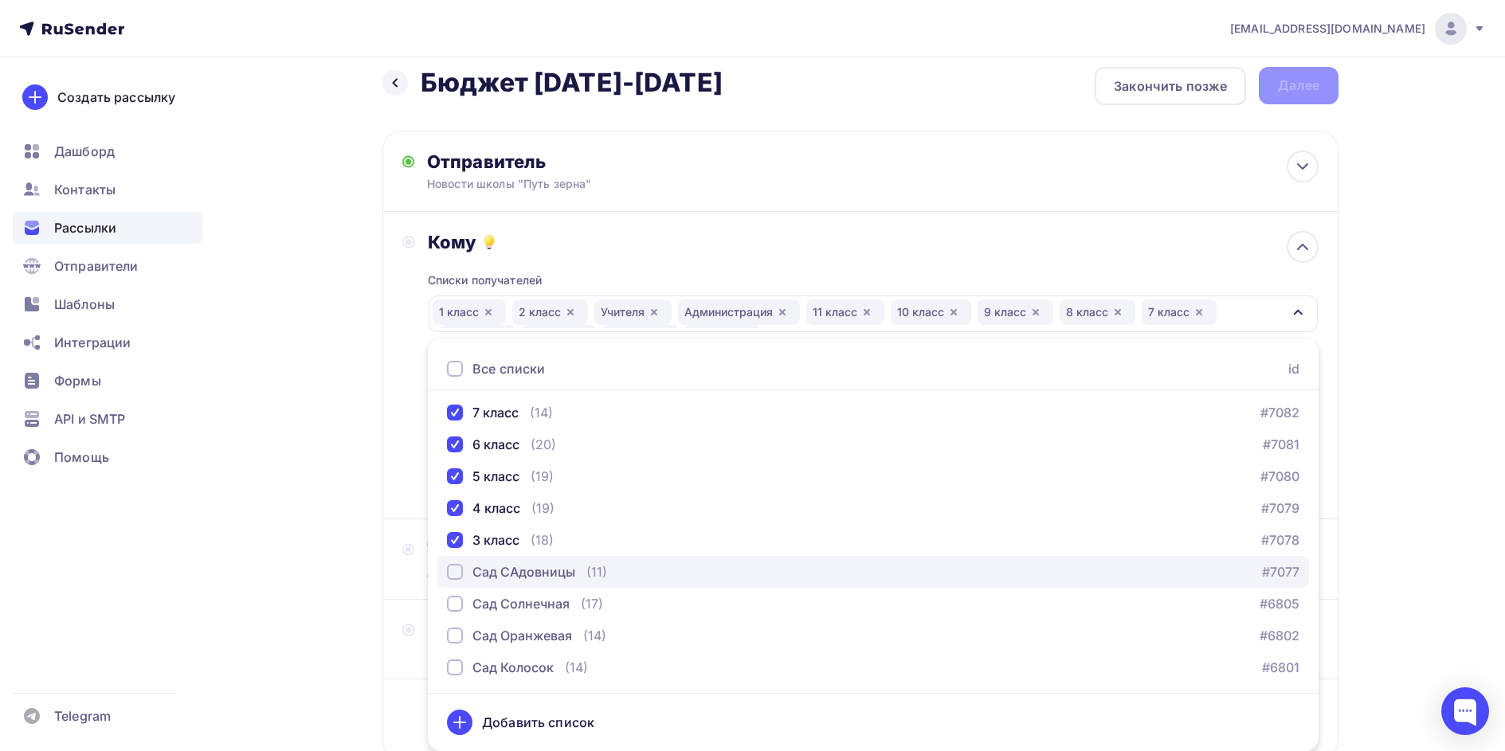
click at [523, 564] on div "Сад САдовницы" at bounding box center [524, 572] width 103 height 19
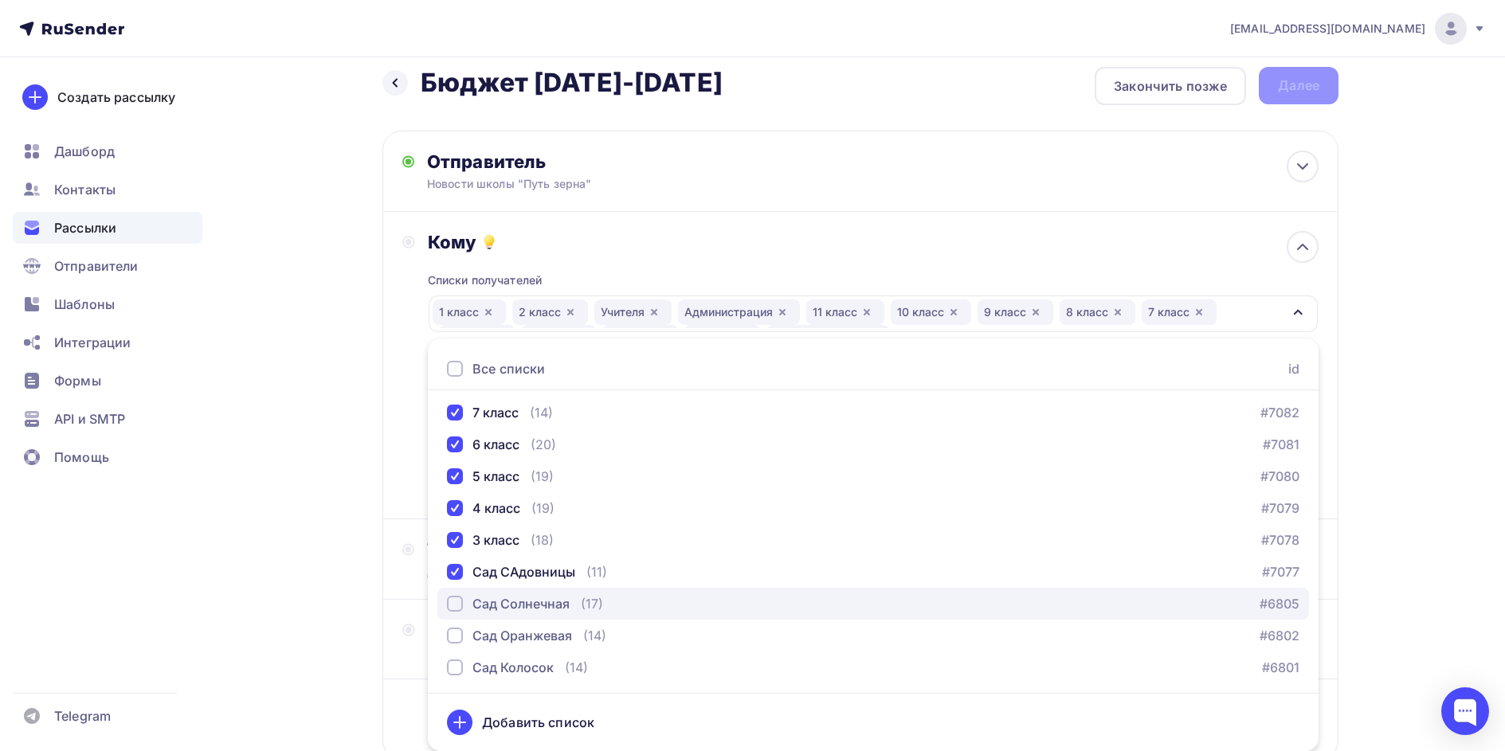
click at [522, 604] on div "Сад Солнечная" at bounding box center [521, 603] width 97 height 19
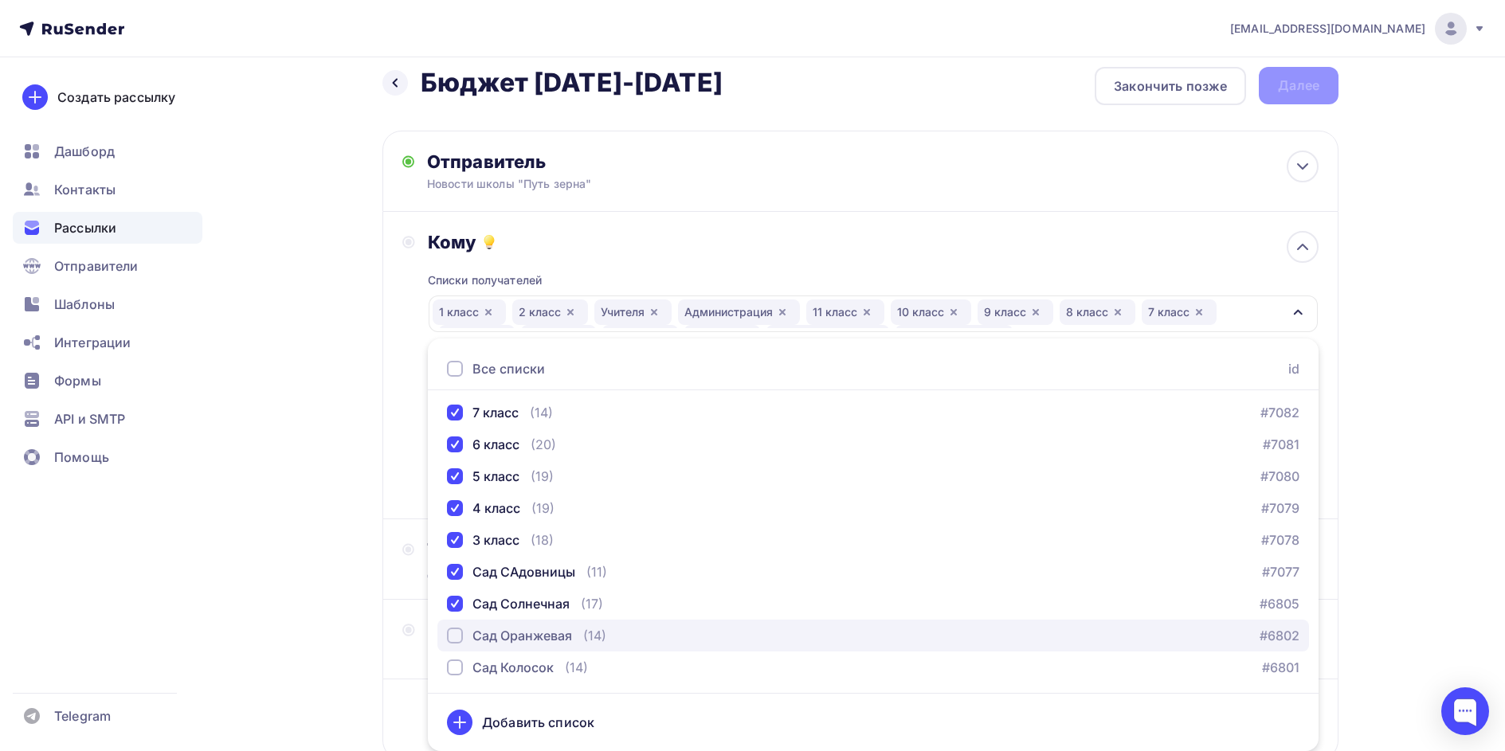
click at [520, 629] on div "Сад Оранжевая" at bounding box center [523, 635] width 100 height 19
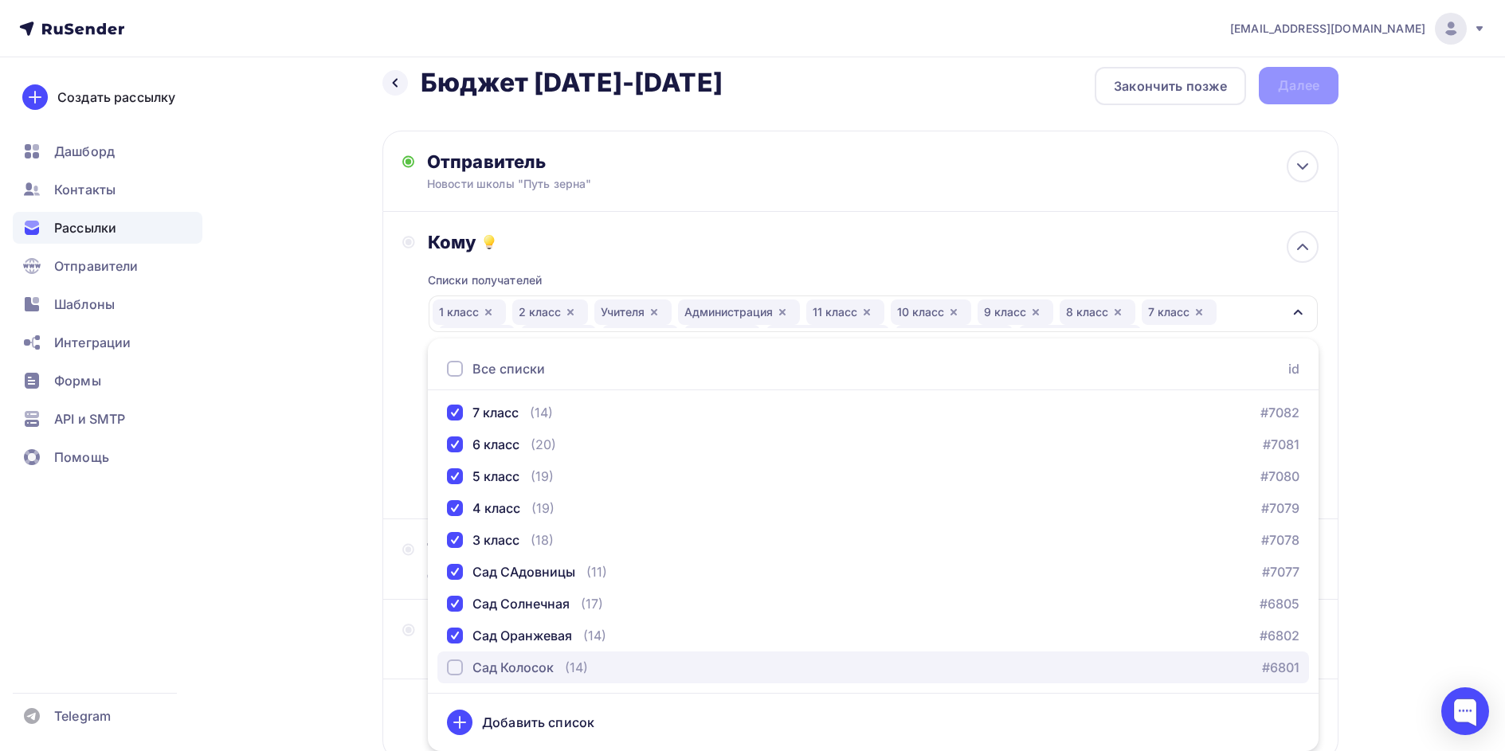
click at [520, 663] on div "Сад Колосок" at bounding box center [513, 667] width 81 height 19
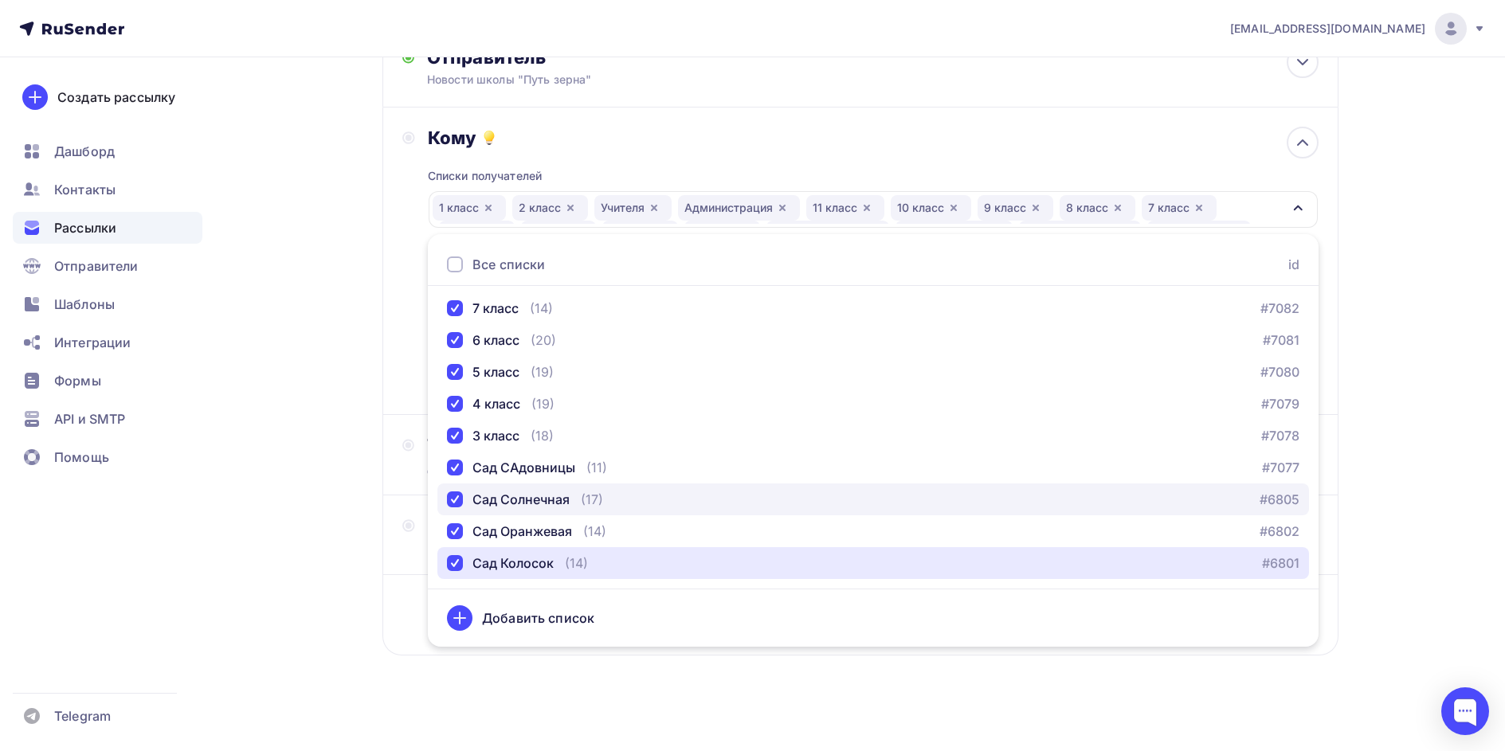
scroll to position [127, 0]
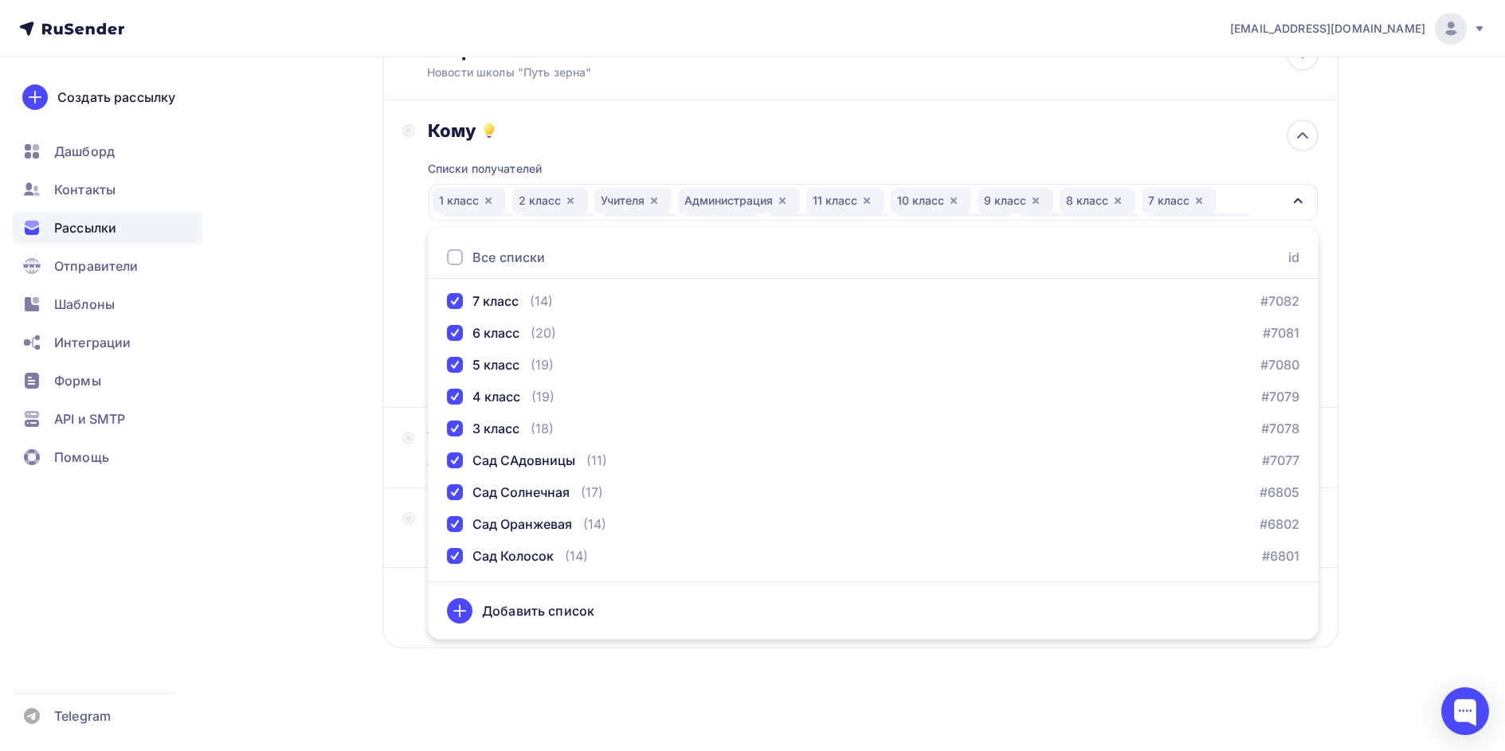
click at [834, 704] on div "Назад Бюджет 2025-2026 Бюджет 2025-2026 Закончить позже Далее Отправитель Новос…" at bounding box center [753, 341] width 1306 height 822
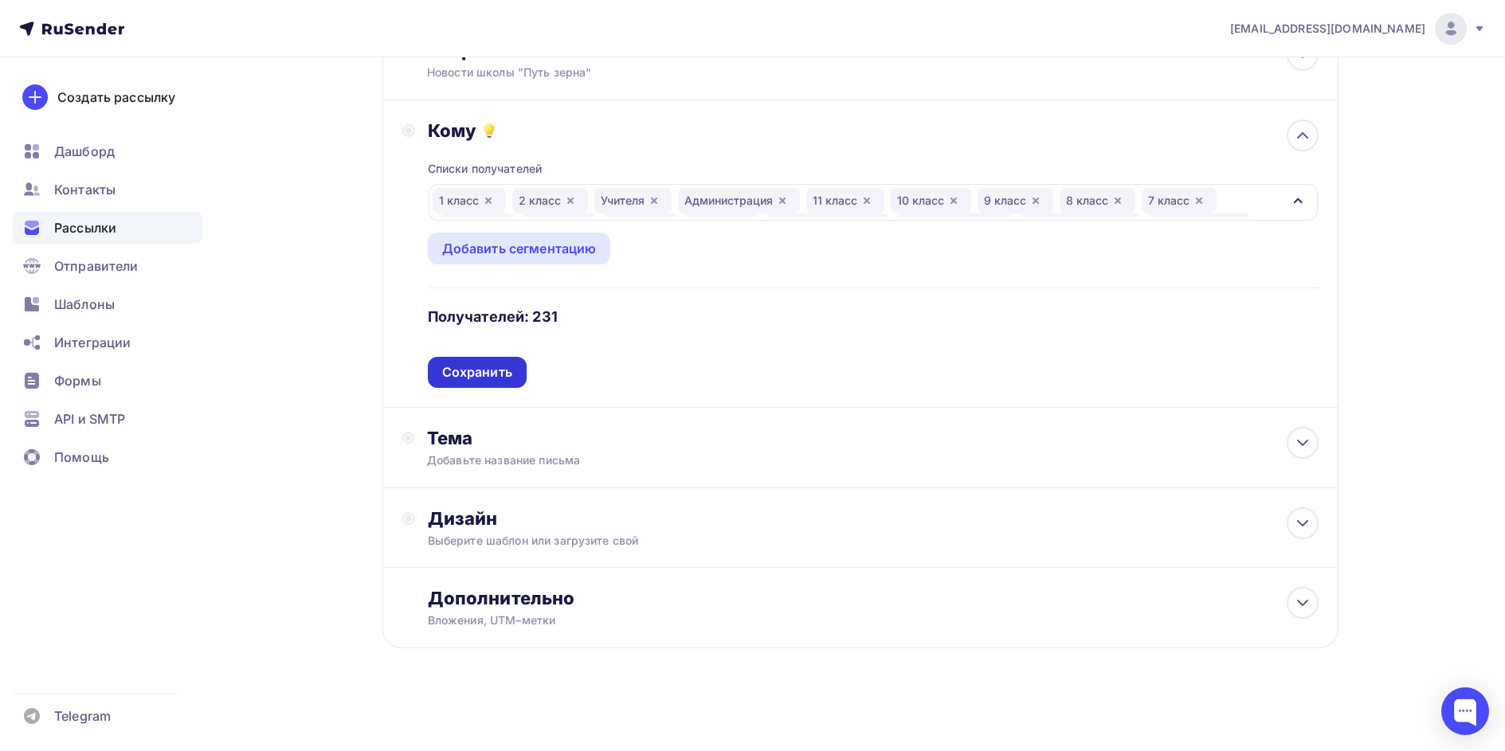
click at [480, 367] on div "Сохранить" at bounding box center [477, 372] width 70 height 18
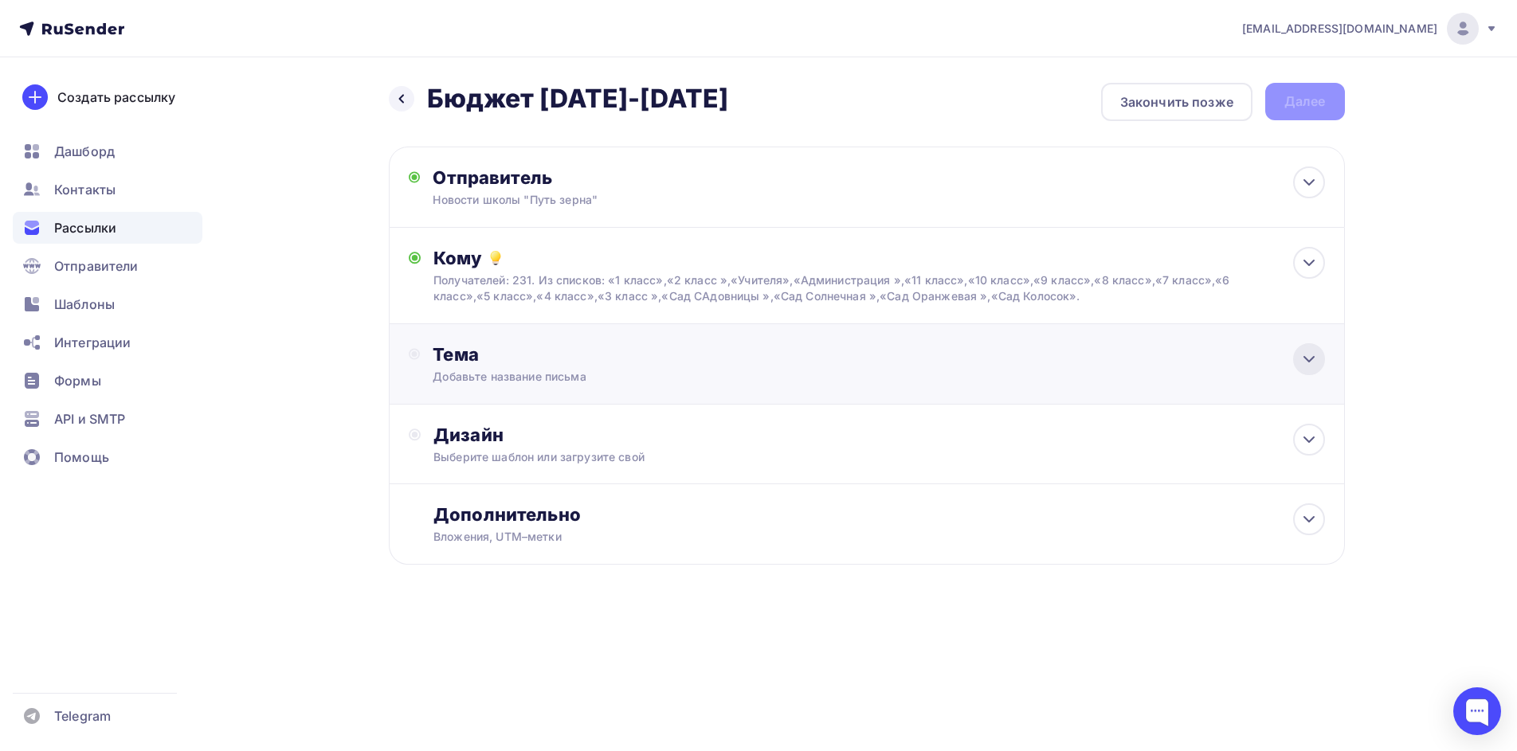
click at [1313, 362] on icon at bounding box center [1309, 359] width 19 height 19
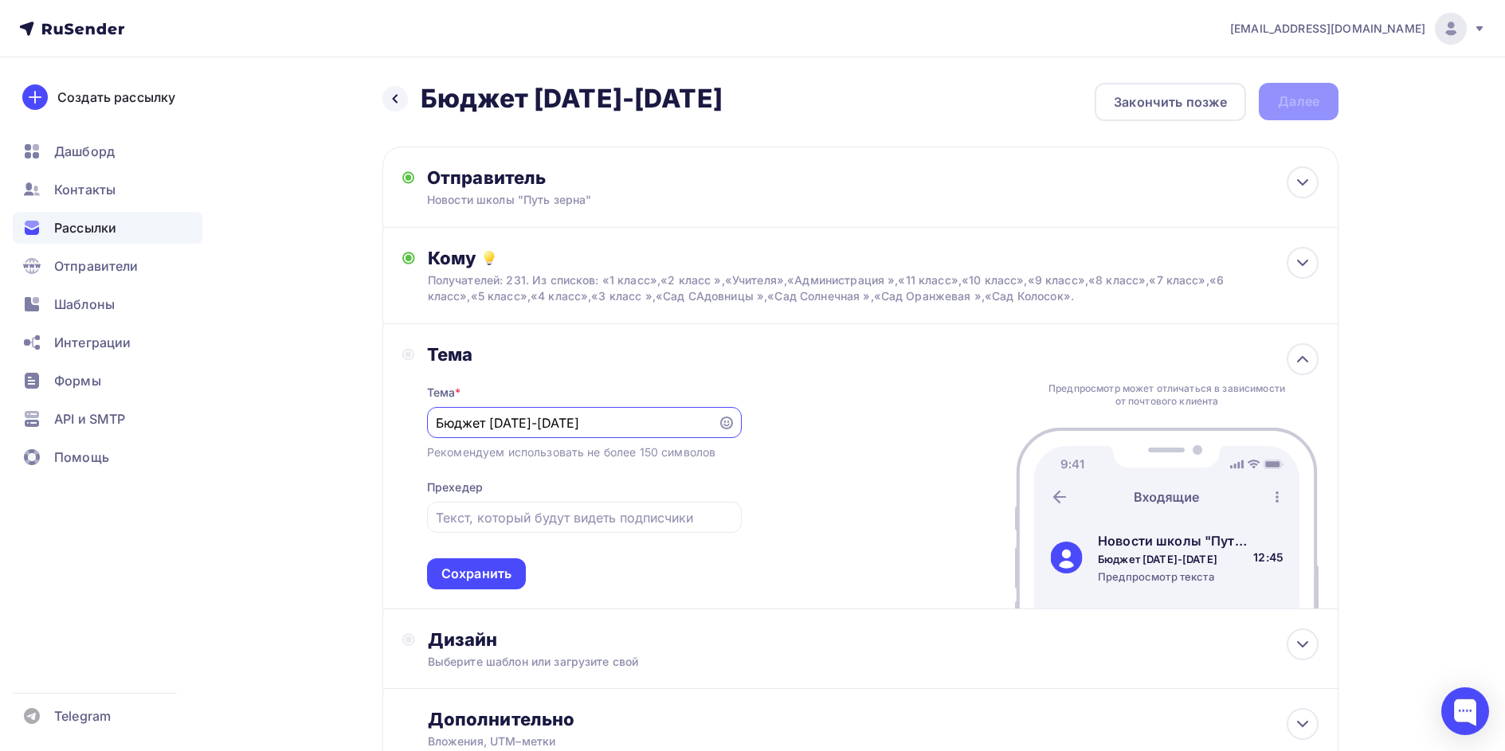
type input "Бюджет 2025-2026"
click at [500, 581] on div "Сохранить" at bounding box center [476, 574] width 70 height 18
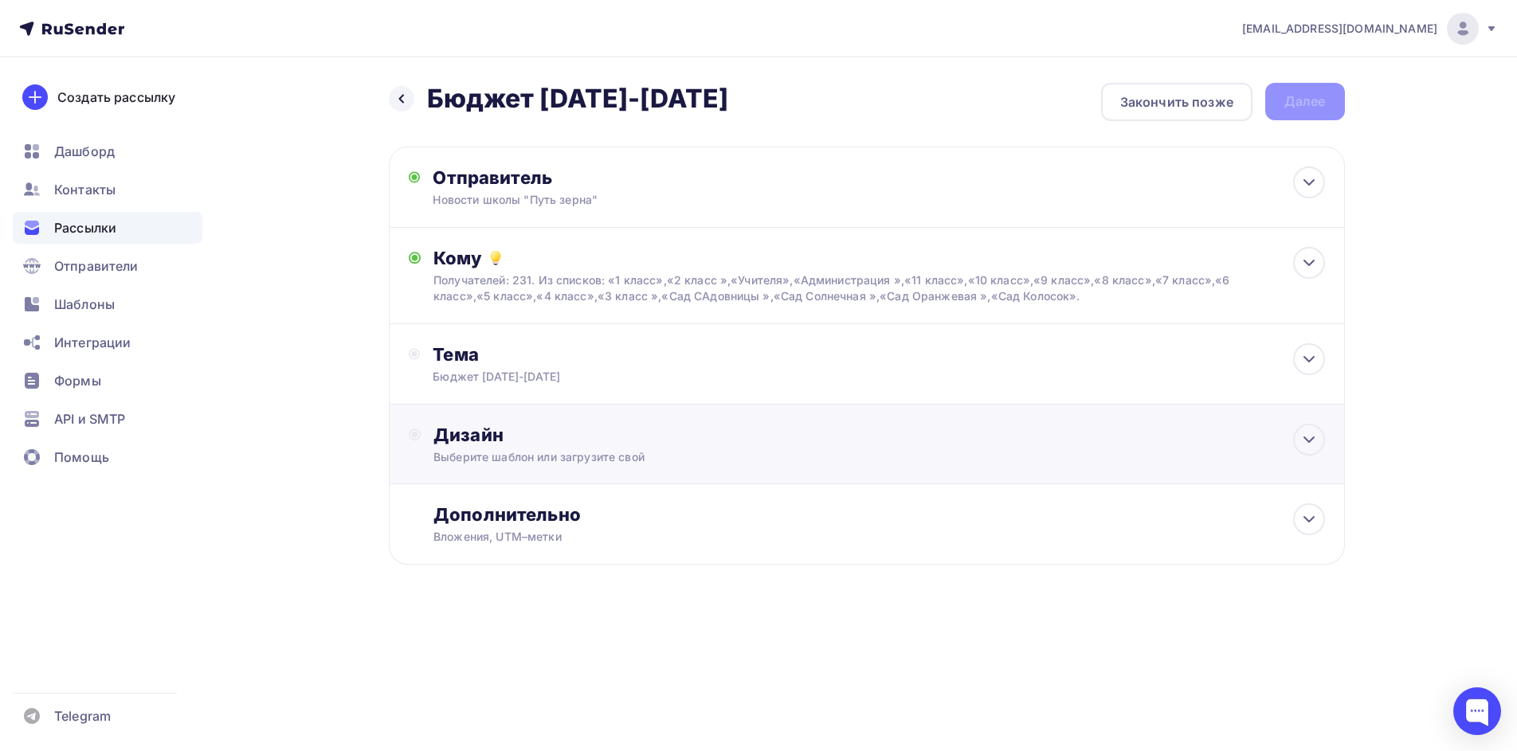
click at [688, 454] on div "Выберите шаблон или загрузите свой" at bounding box center [834, 457] width 802 height 16
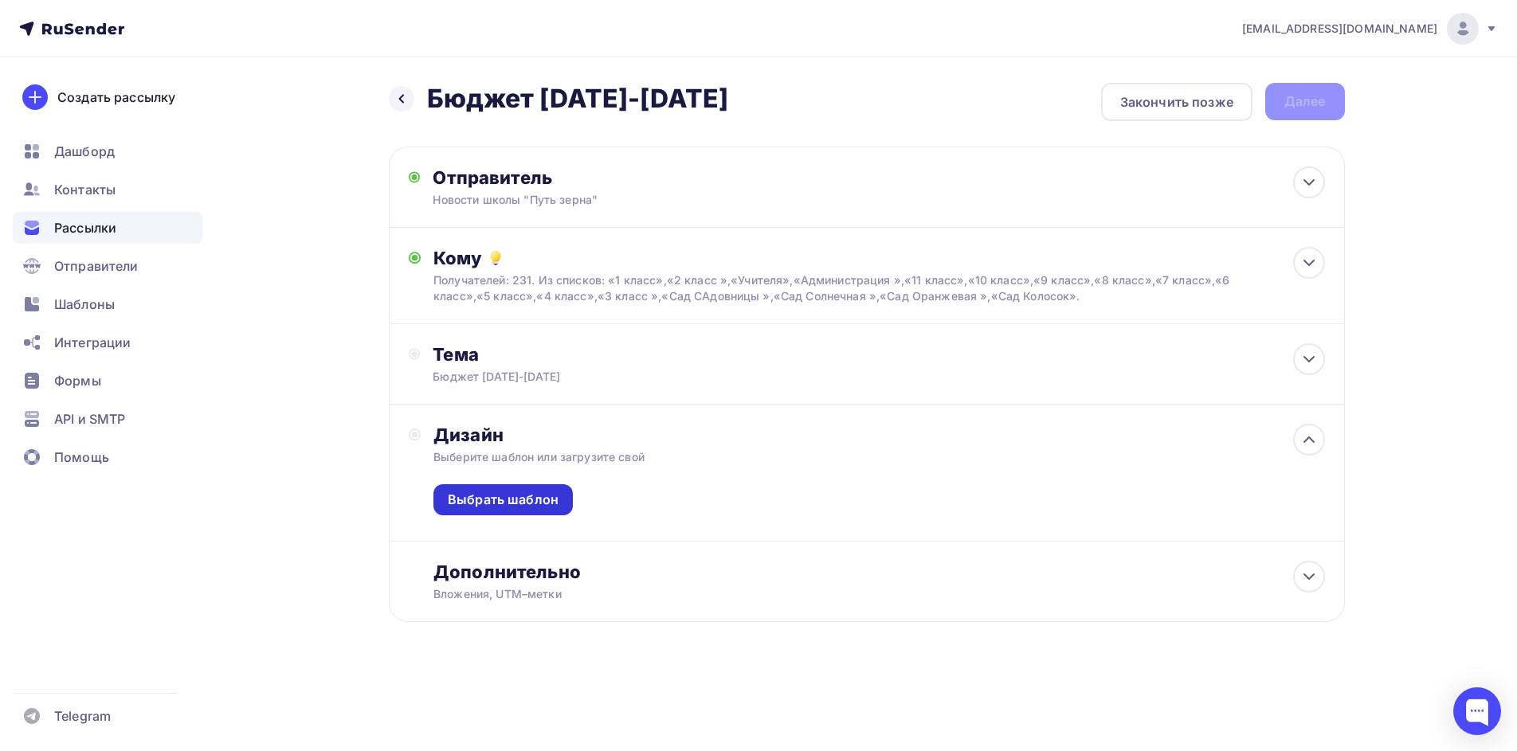
click at [551, 509] on div "Выбрать шаблон" at bounding box center [502, 499] width 139 height 31
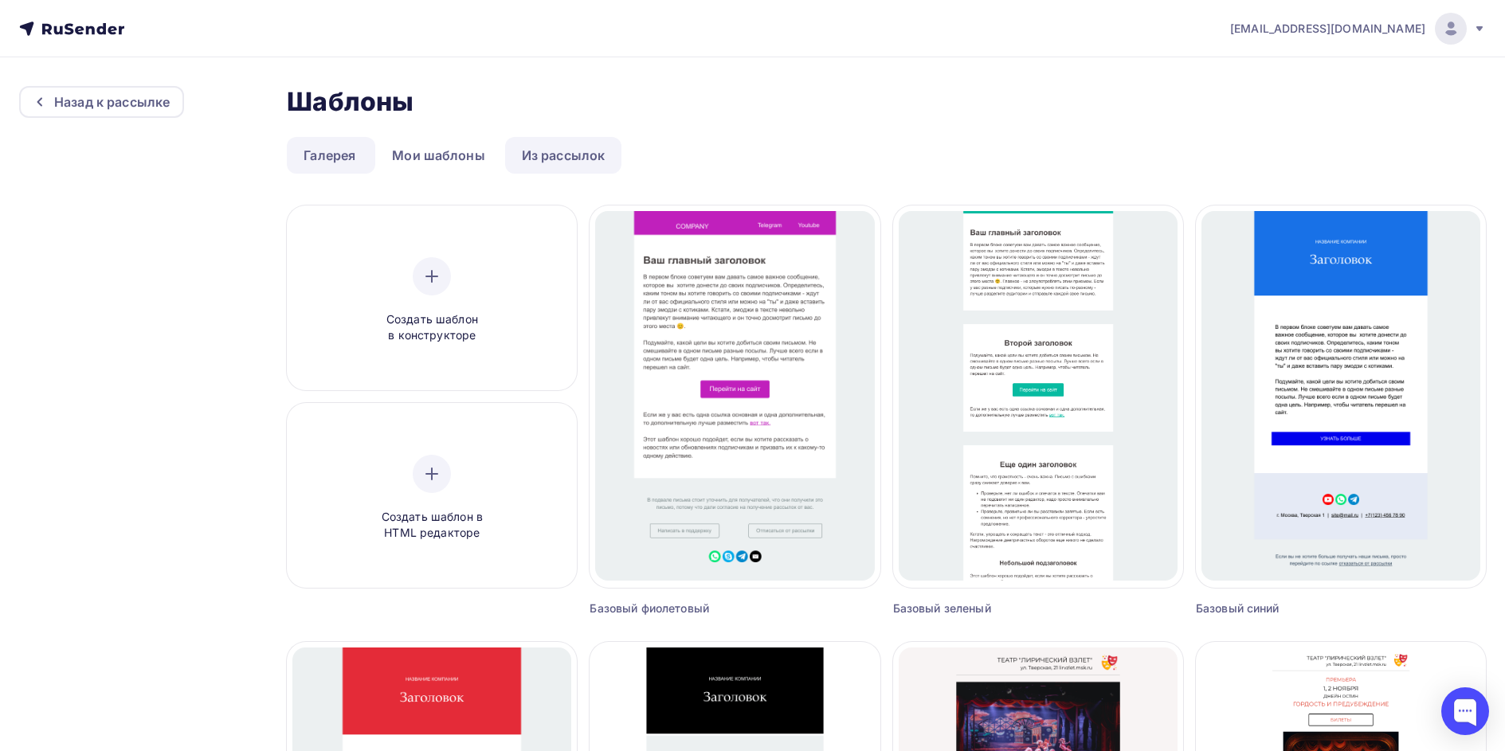
click at [575, 149] on link "Из рассылок" at bounding box center [563, 155] width 117 height 37
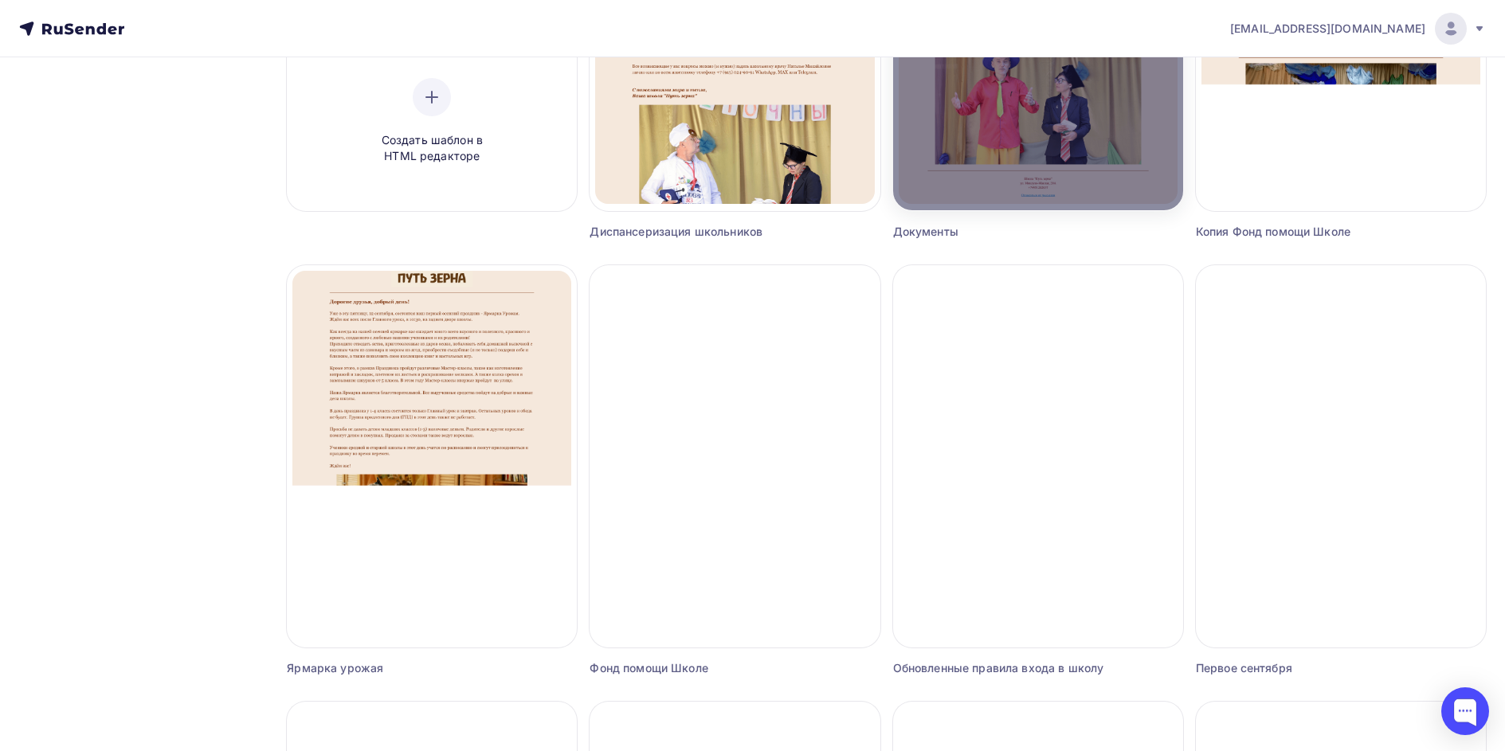
scroll to position [478, 0]
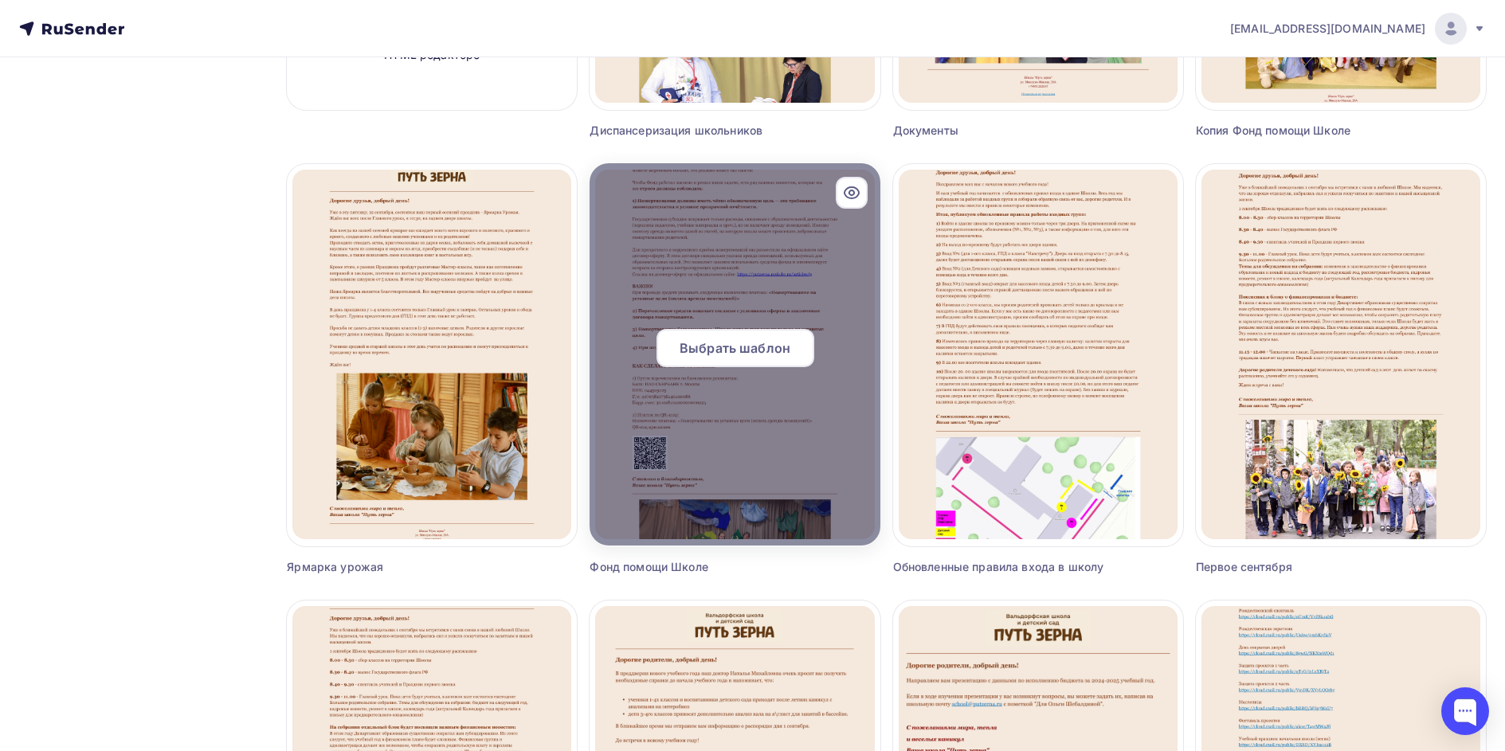
click at [778, 347] on span "Выбрать шаблон" at bounding box center [735, 348] width 111 height 19
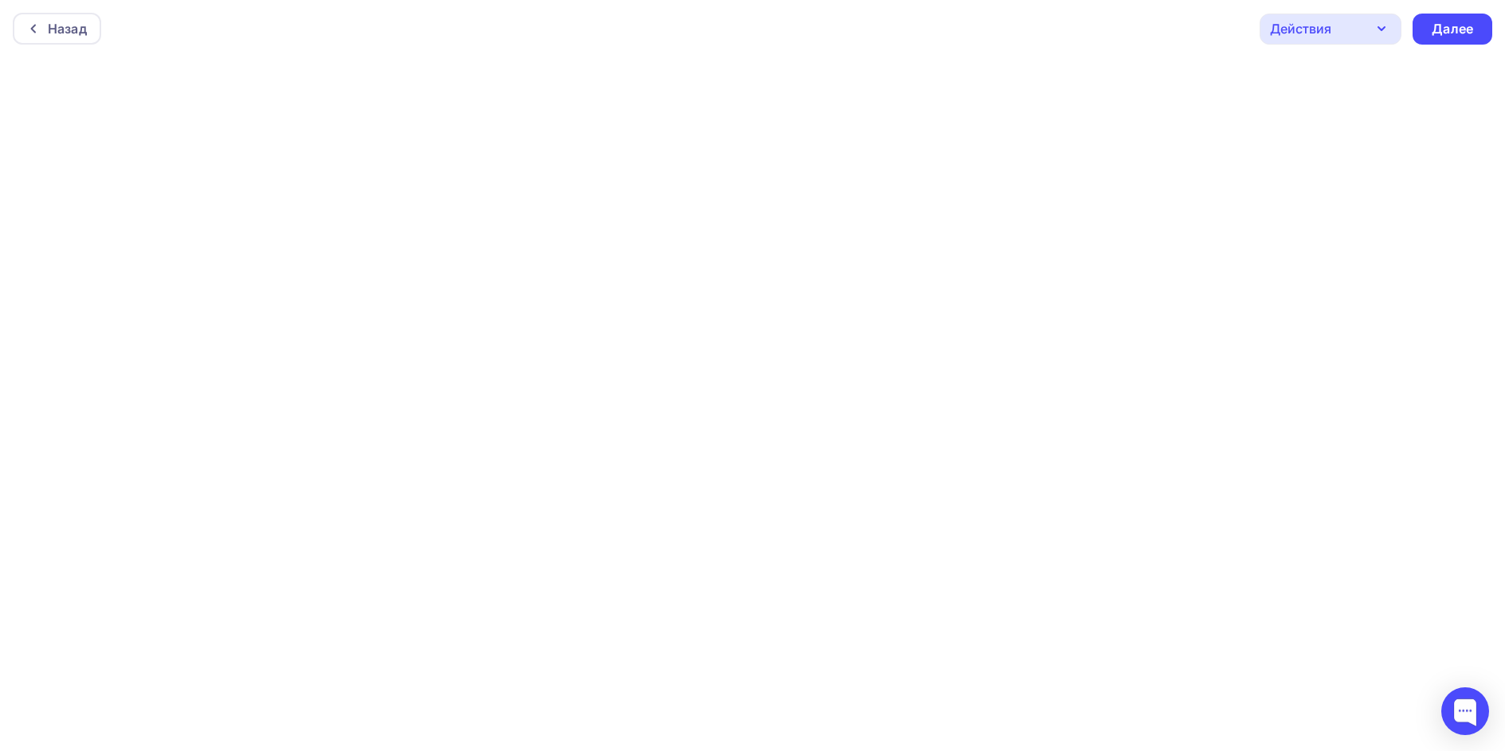
click at [1383, 21] on icon "button" at bounding box center [1381, 28] width 19 height 19
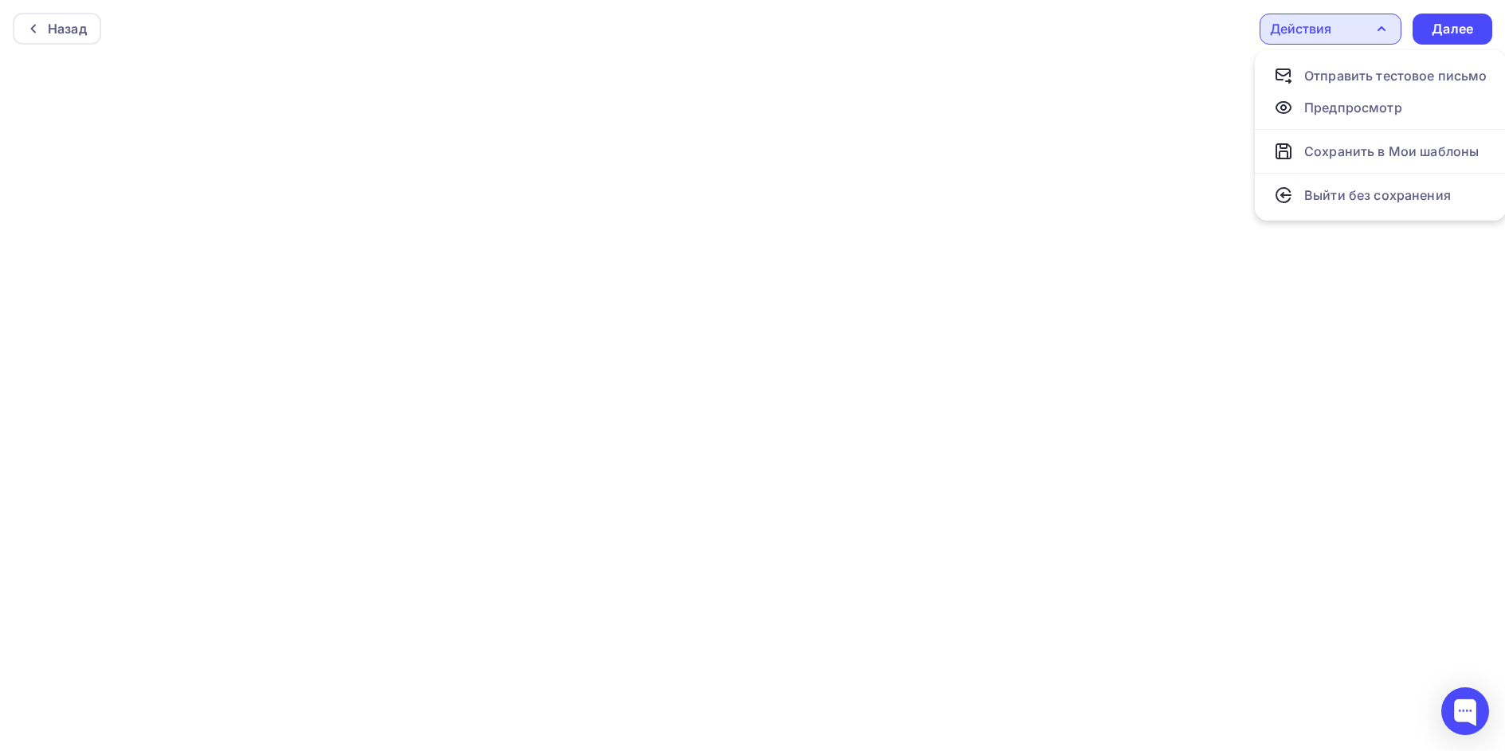
click at [1159, 31] on div "Назад Действия Отправить тестовое письмо Предпросмотр Сохранить в Мои шаблоны В…" at bounding box center [752, 28] width 1505 height 57
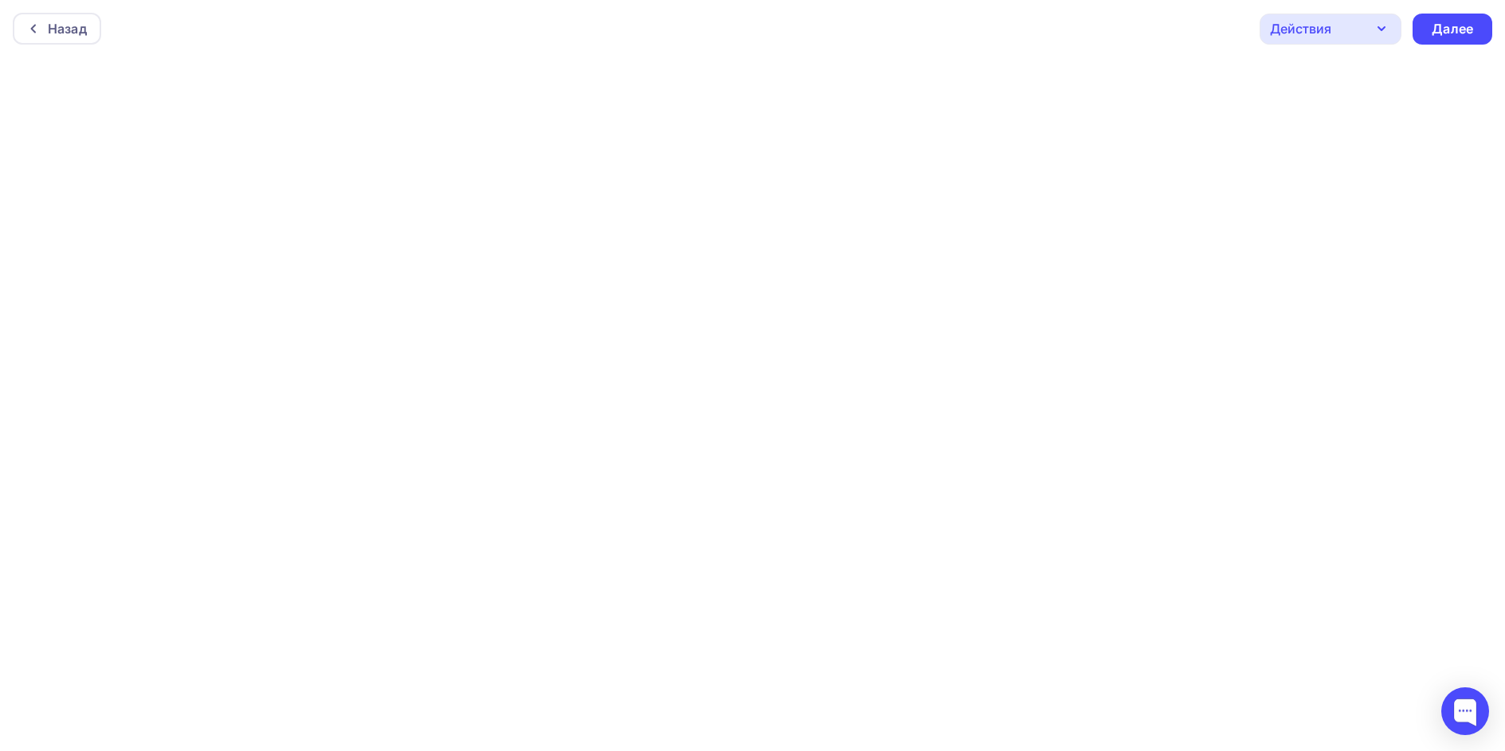
click at [1305, 33] on div "Действия" at bounding box center [1300, 28] width 61 height 19
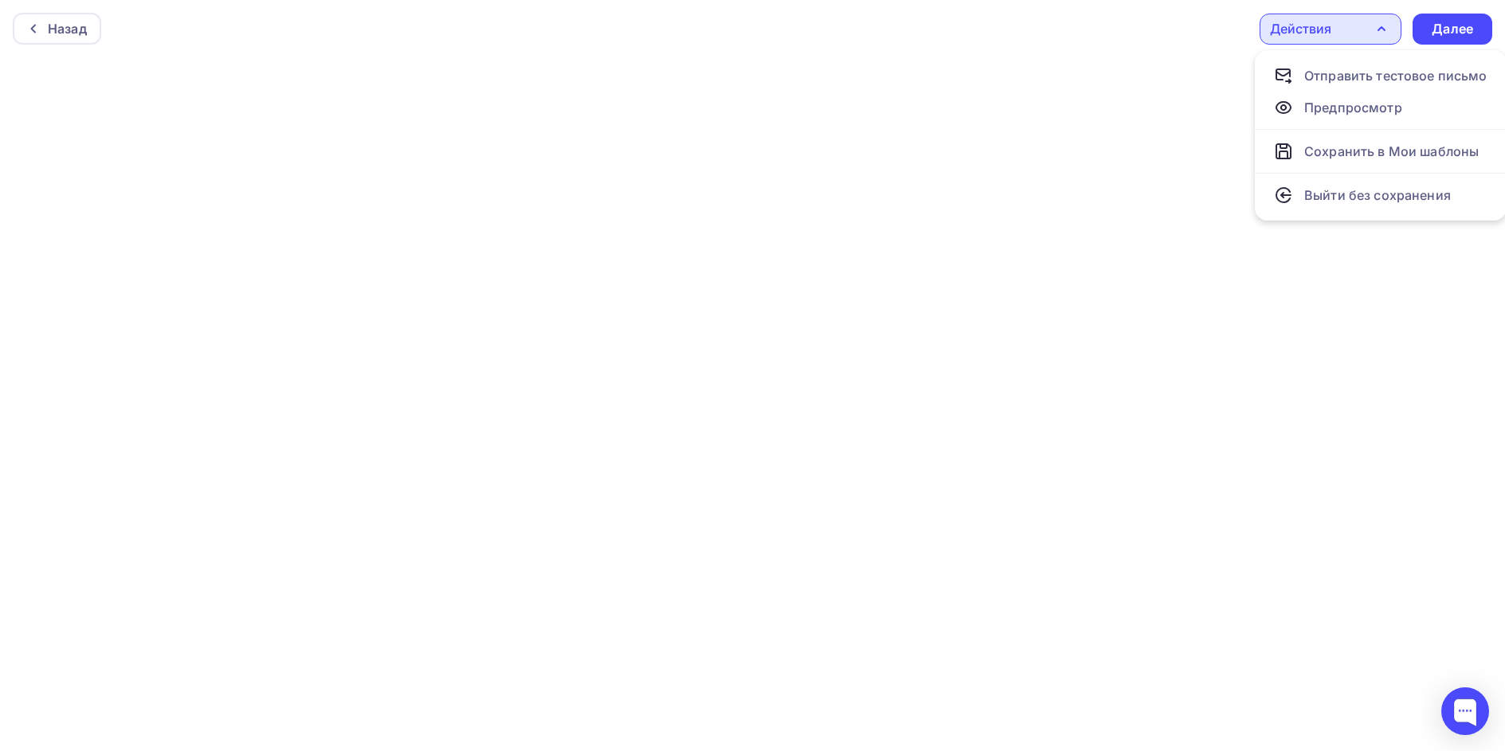
click at [1124, 25] on div "Назад Действия Отправить тестовое письмо Предпросмотр Сохранить в Мои шаблоны В…" at bounding box center [752, 28] width 1505 height 57
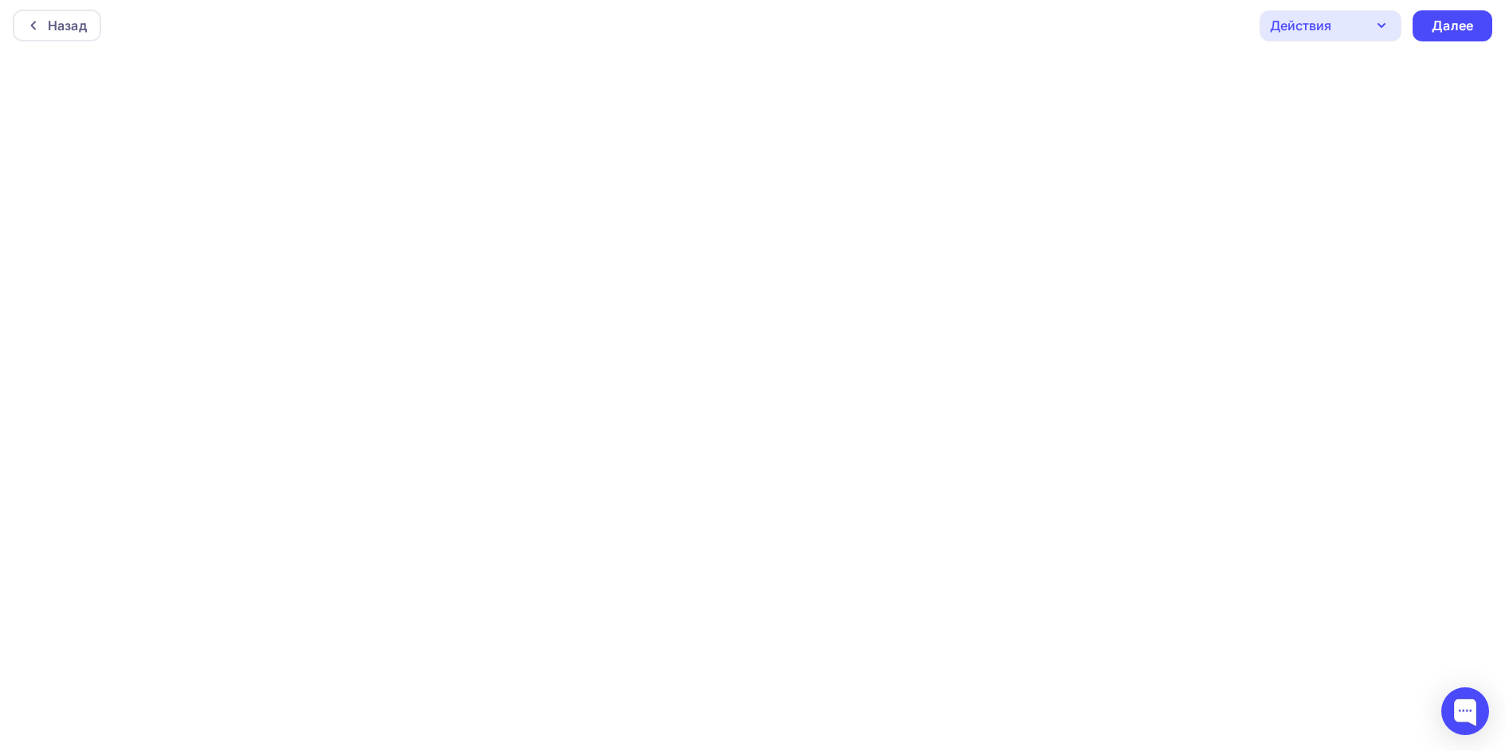
scroll to position [4, 0]
click at [1454, 22] on div "Далее" at bounding box center [1452, 25] width 41 height 18
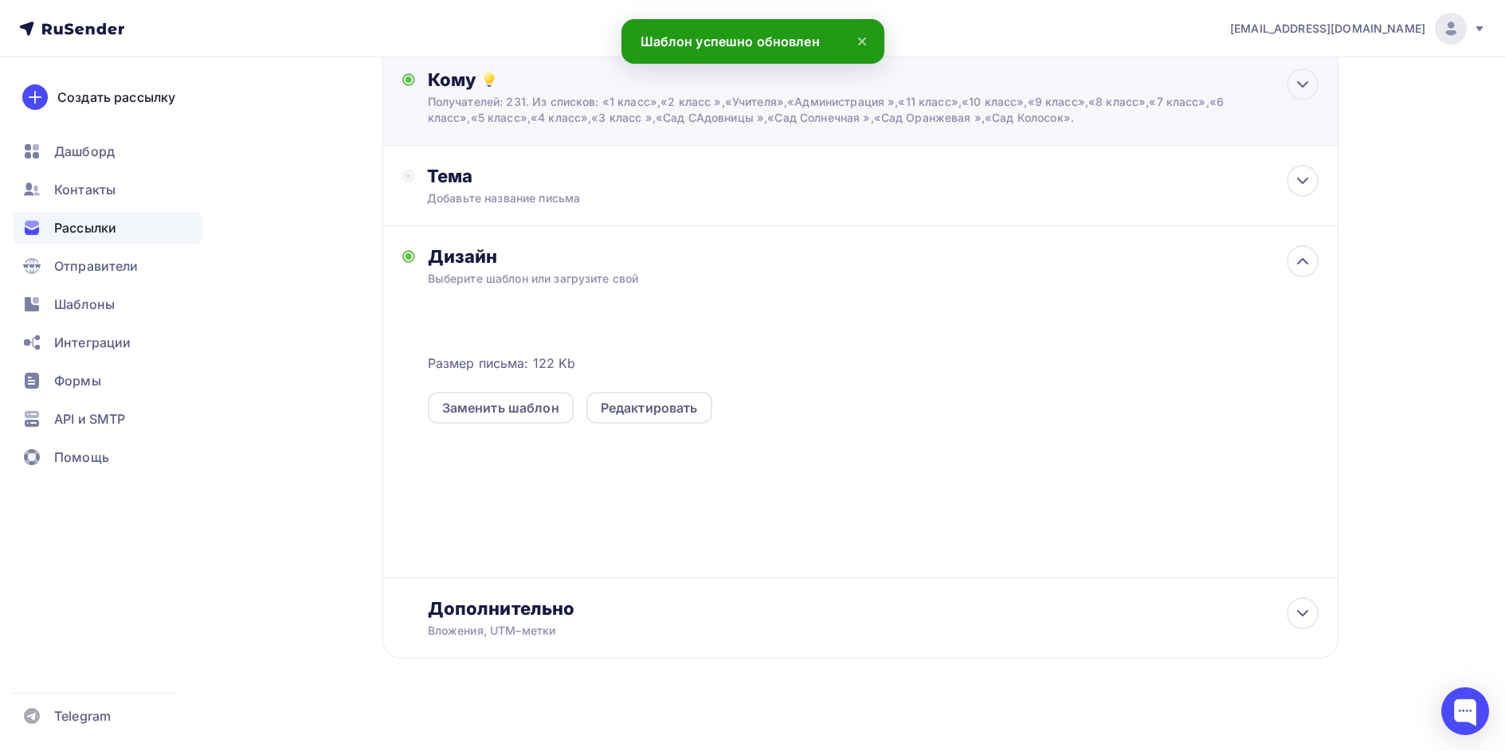
scroll to position [189, 0]
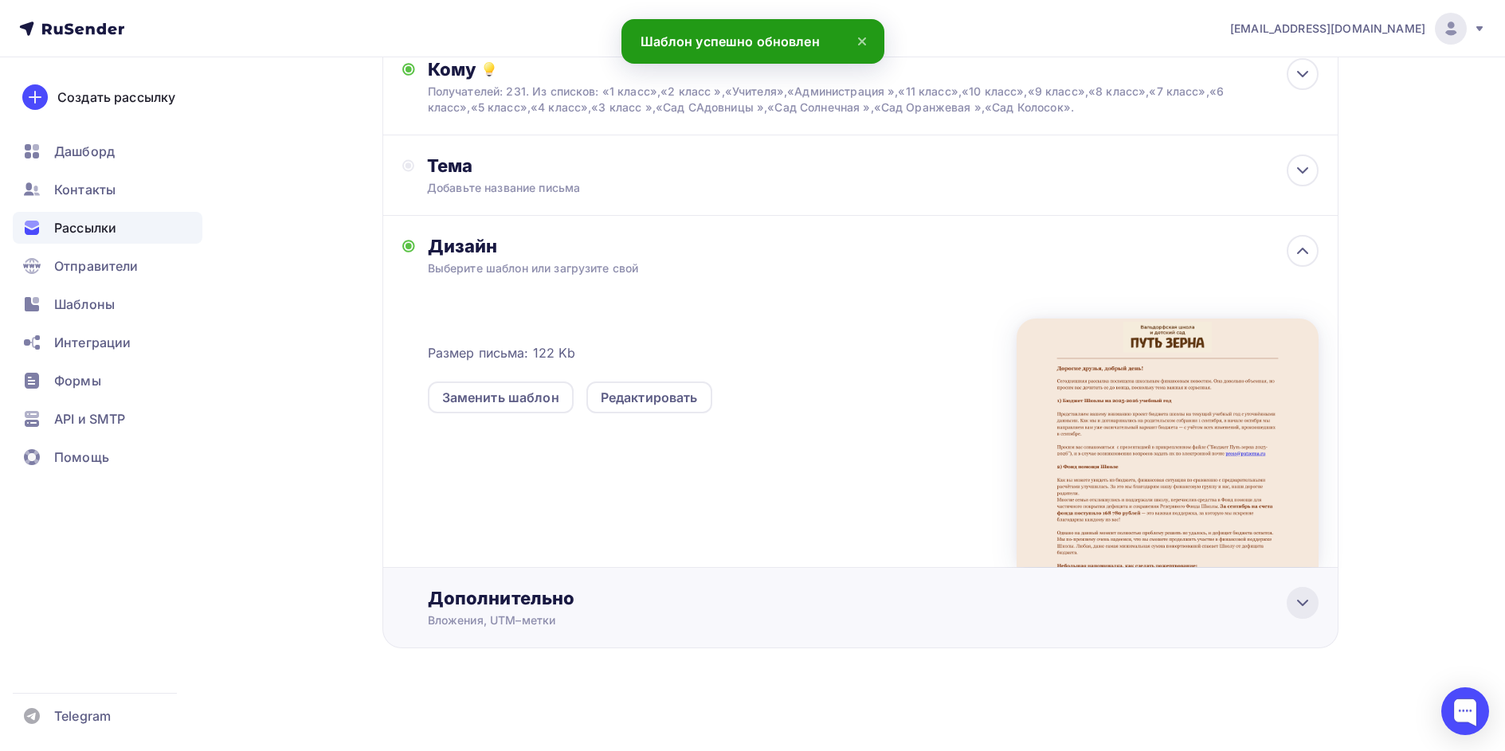
click at [1302, 606] on icon at bounding box center [1302, 603] width 19 height 19
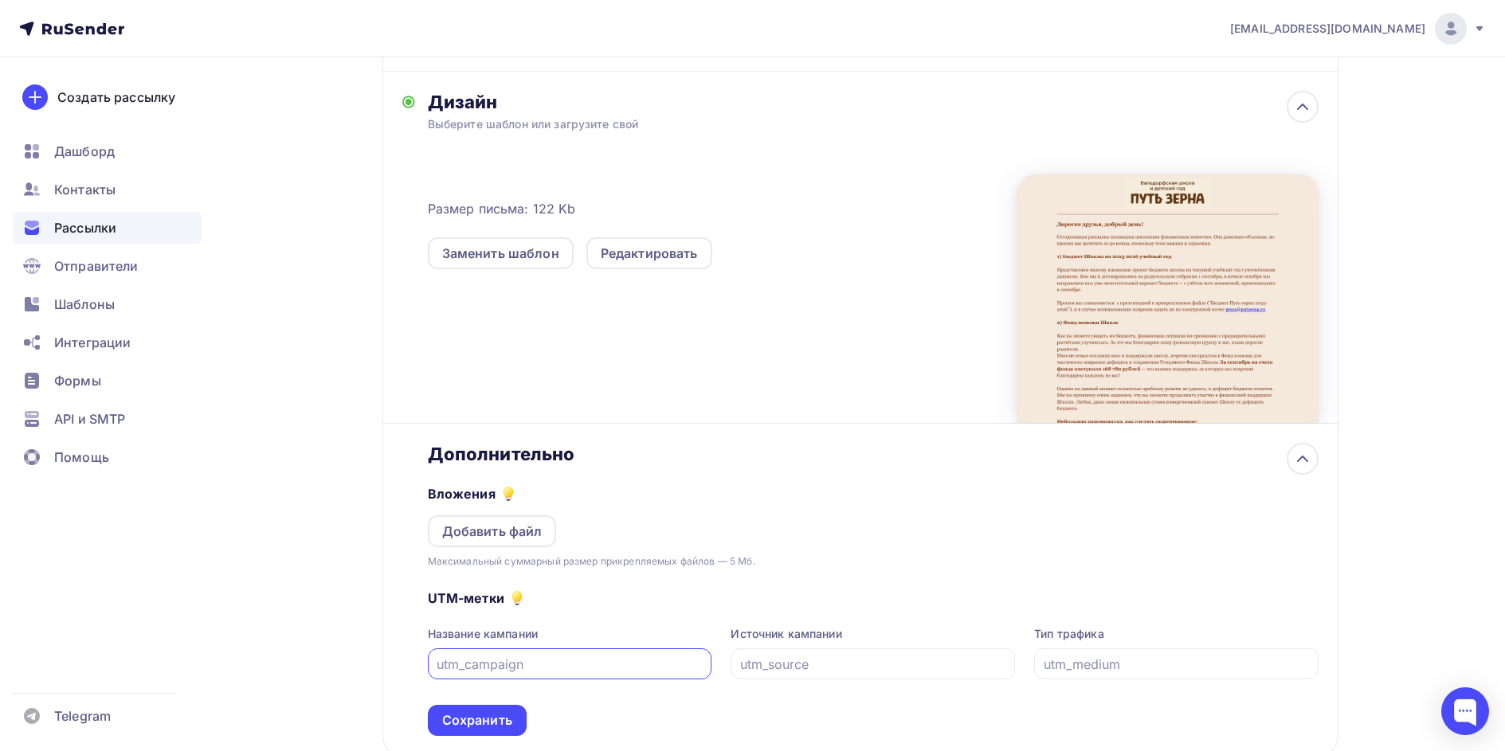
scroll to position [347, 0]
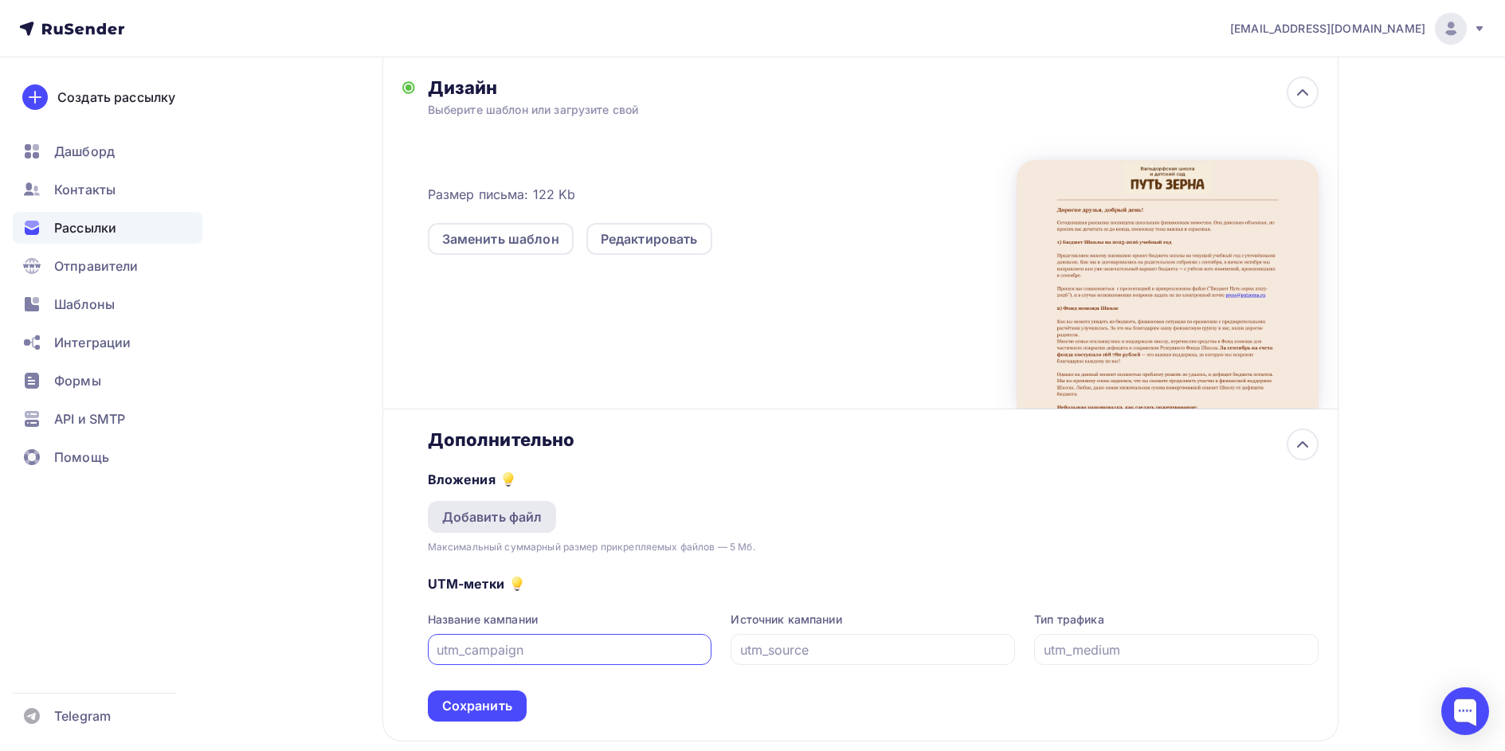
click at [498, 516] on div "Добавить файл" at bounding box center [492, 517] width 100 height 19
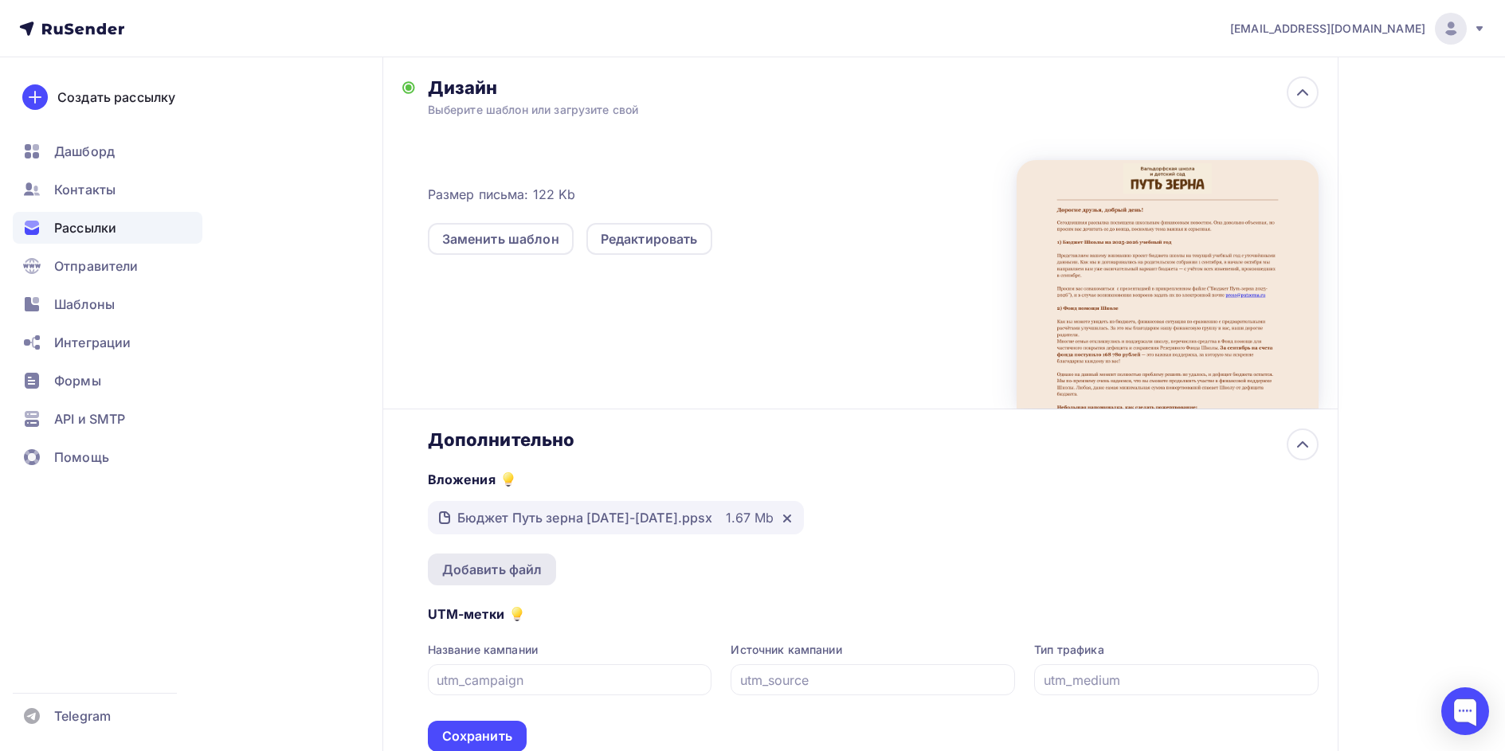
click at [474, 578] on div "Добавить файл" at bounding box center [492, 569] width 100 height 19
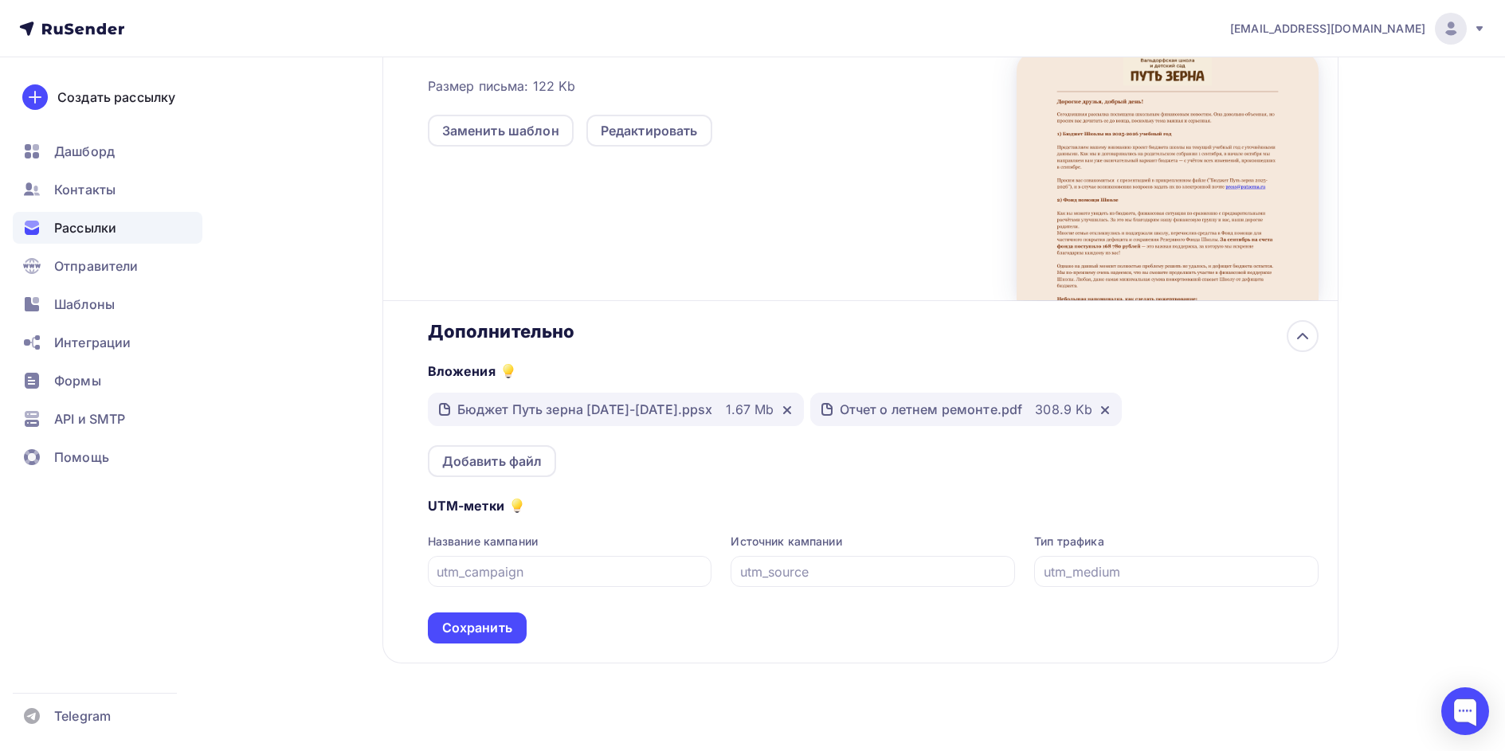
scroll to position [471, 0]
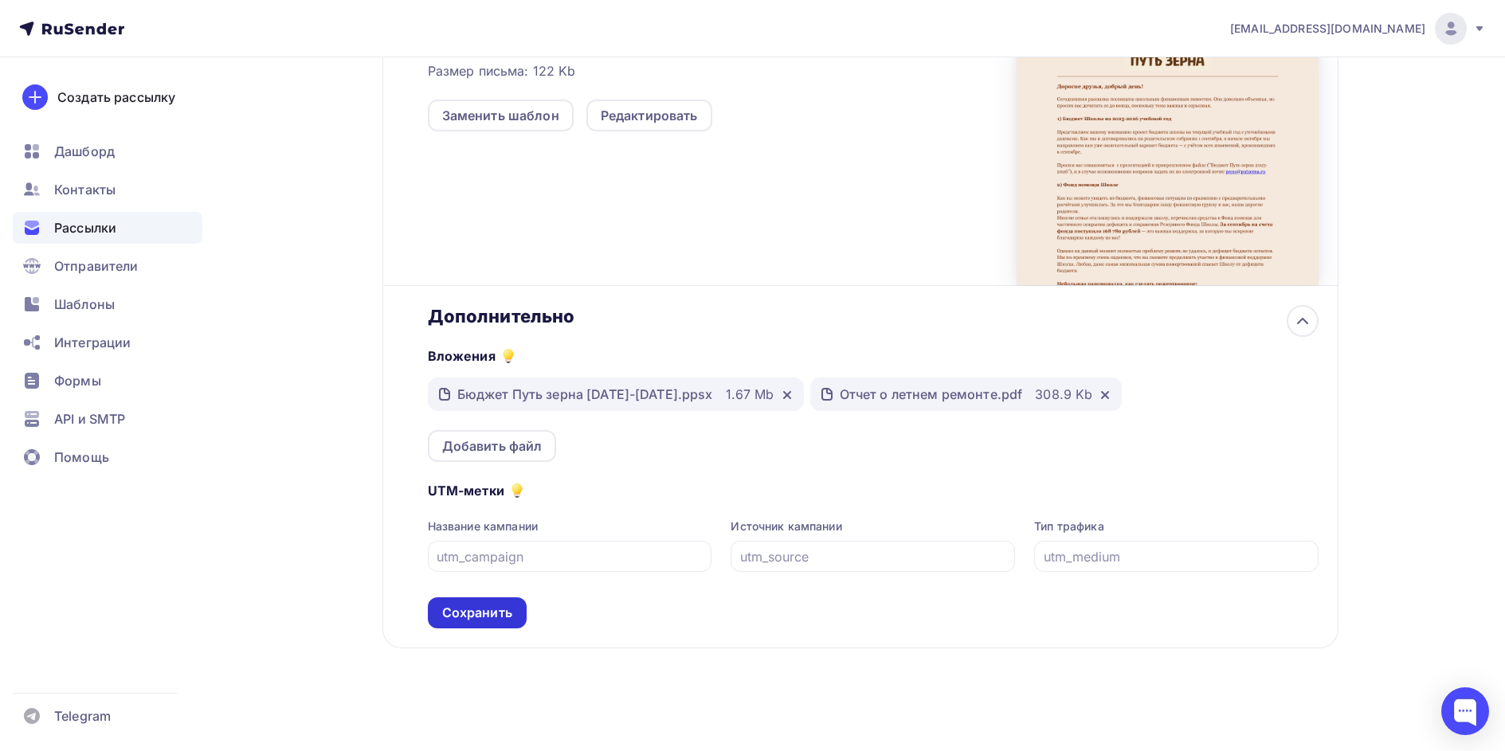
click at [468, 611] on div "Сохранить" at bounding box center [477, 613] width 70 height 18
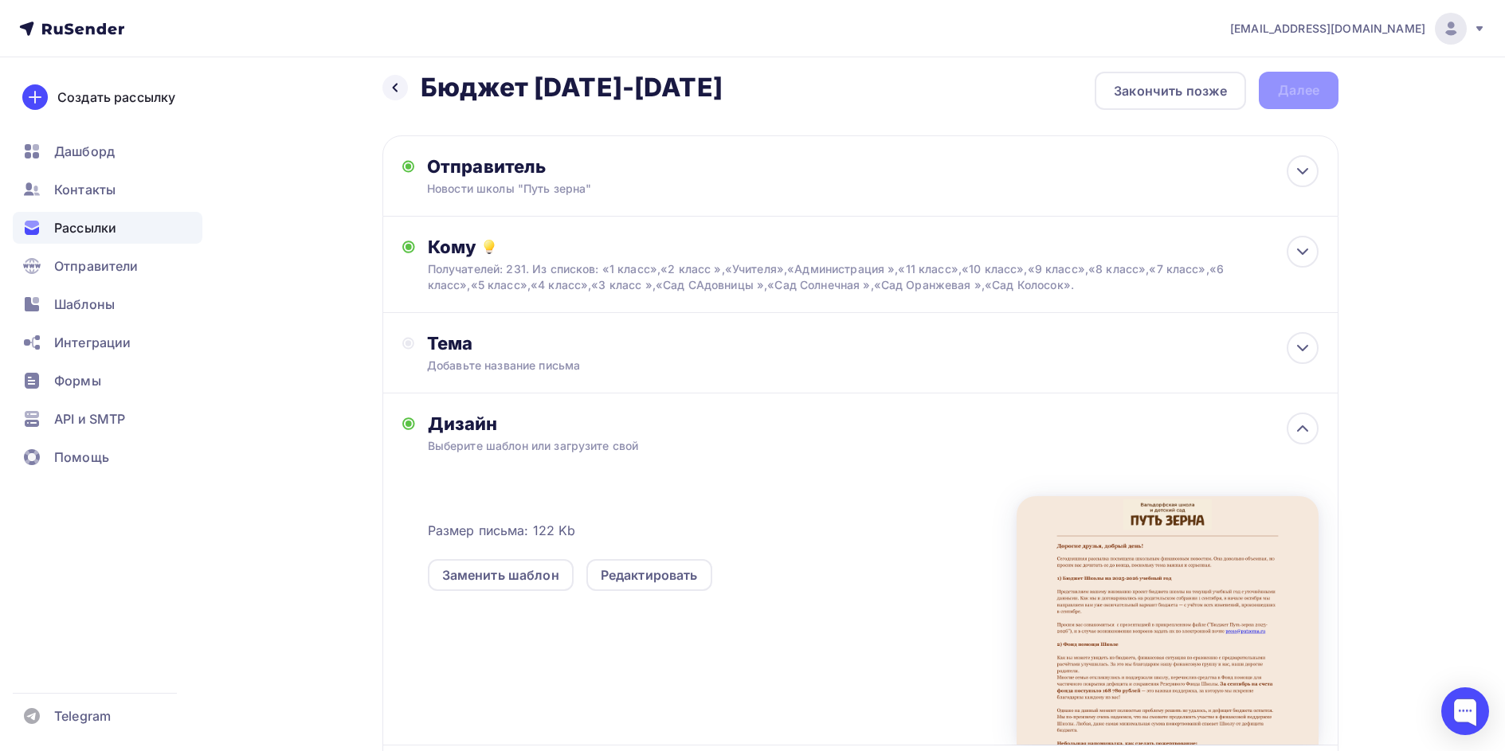
scroll to position [0, 0]
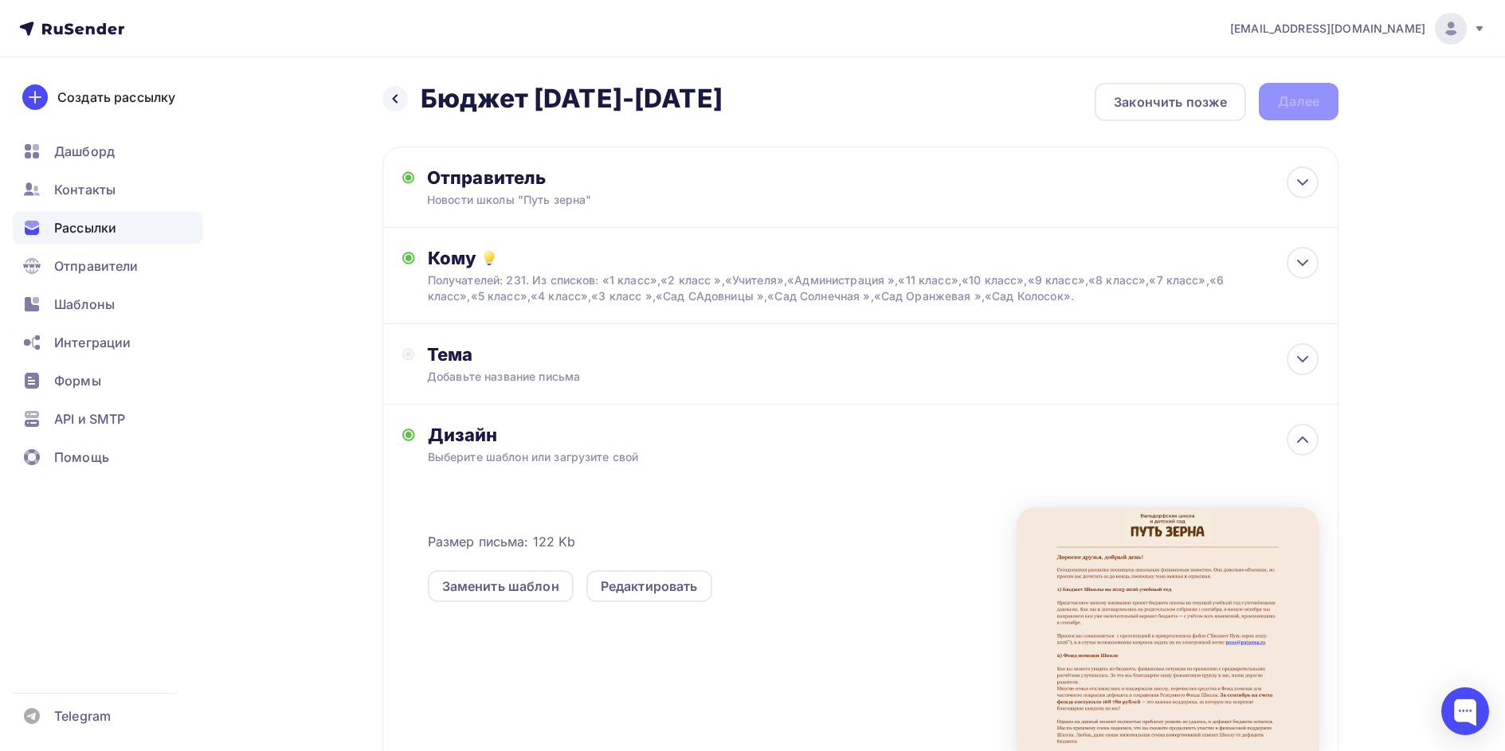
click at [896, 457] on div "Выберите шаблон или загрузите свой" at bounding box center [829, 457] width 802 height 16
click at [1185, 97] on div "Закончить позже" at bounding box center [1170, 101] width 113 height 19
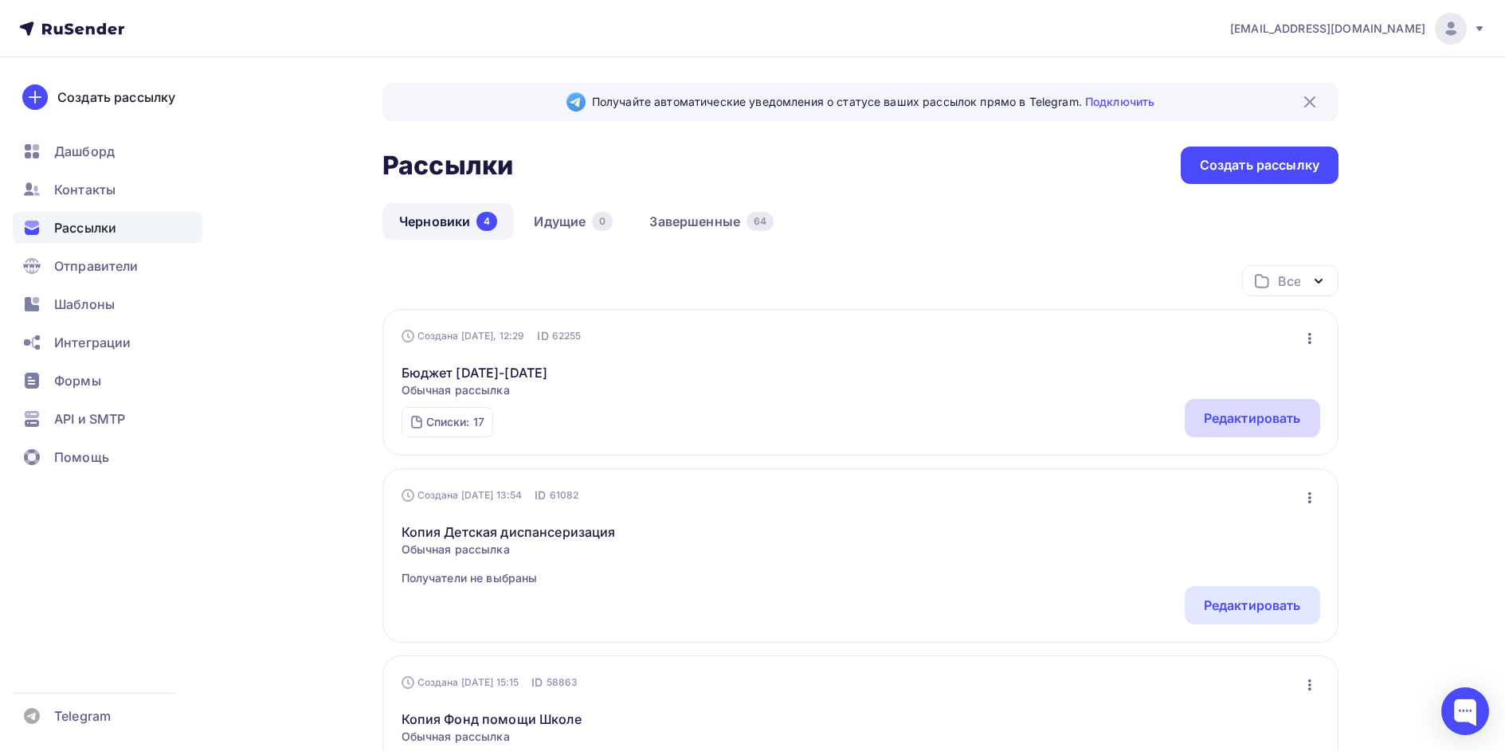
click at [1274, 410] on div "Редактировать" at bounding box center [1252, 418] width 97 height 19
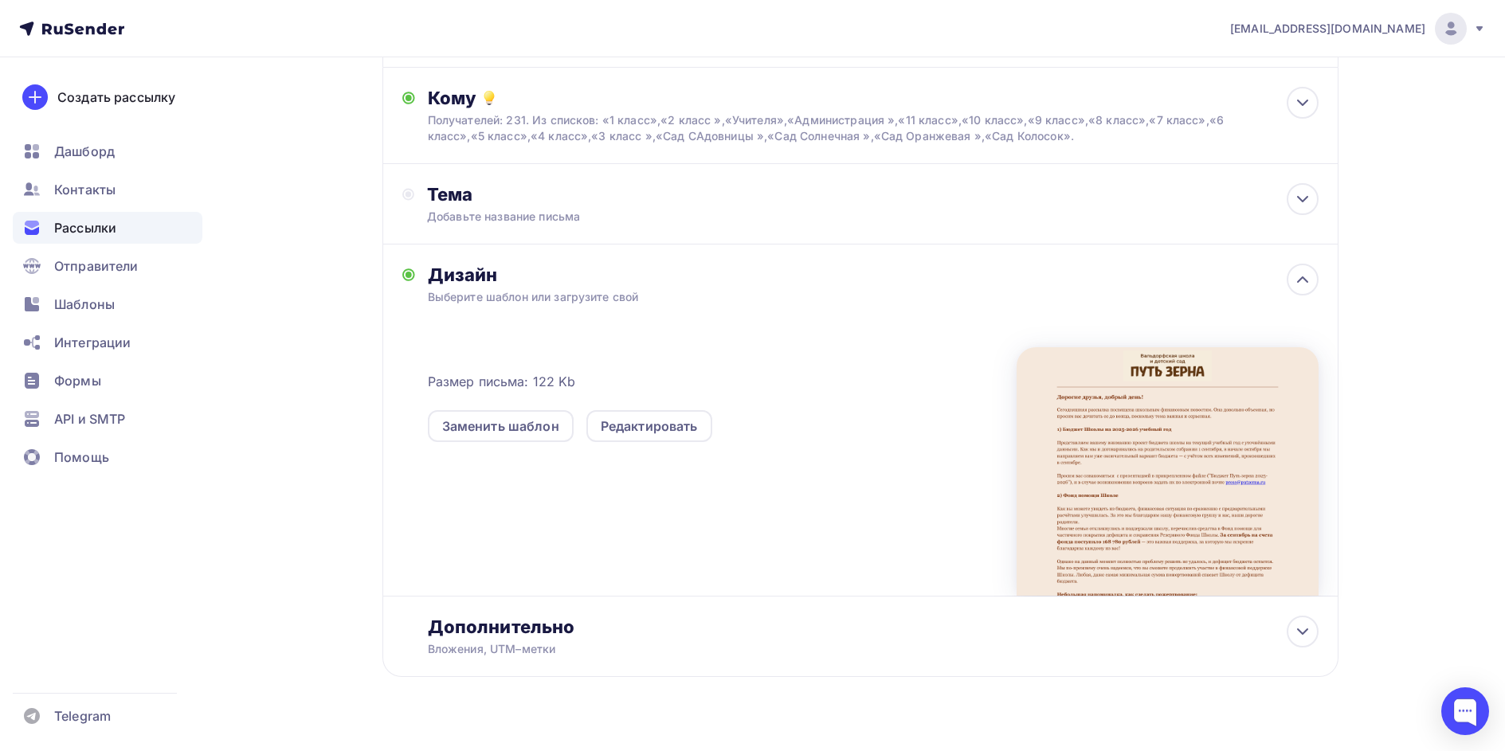
scroll to position [188, 0]
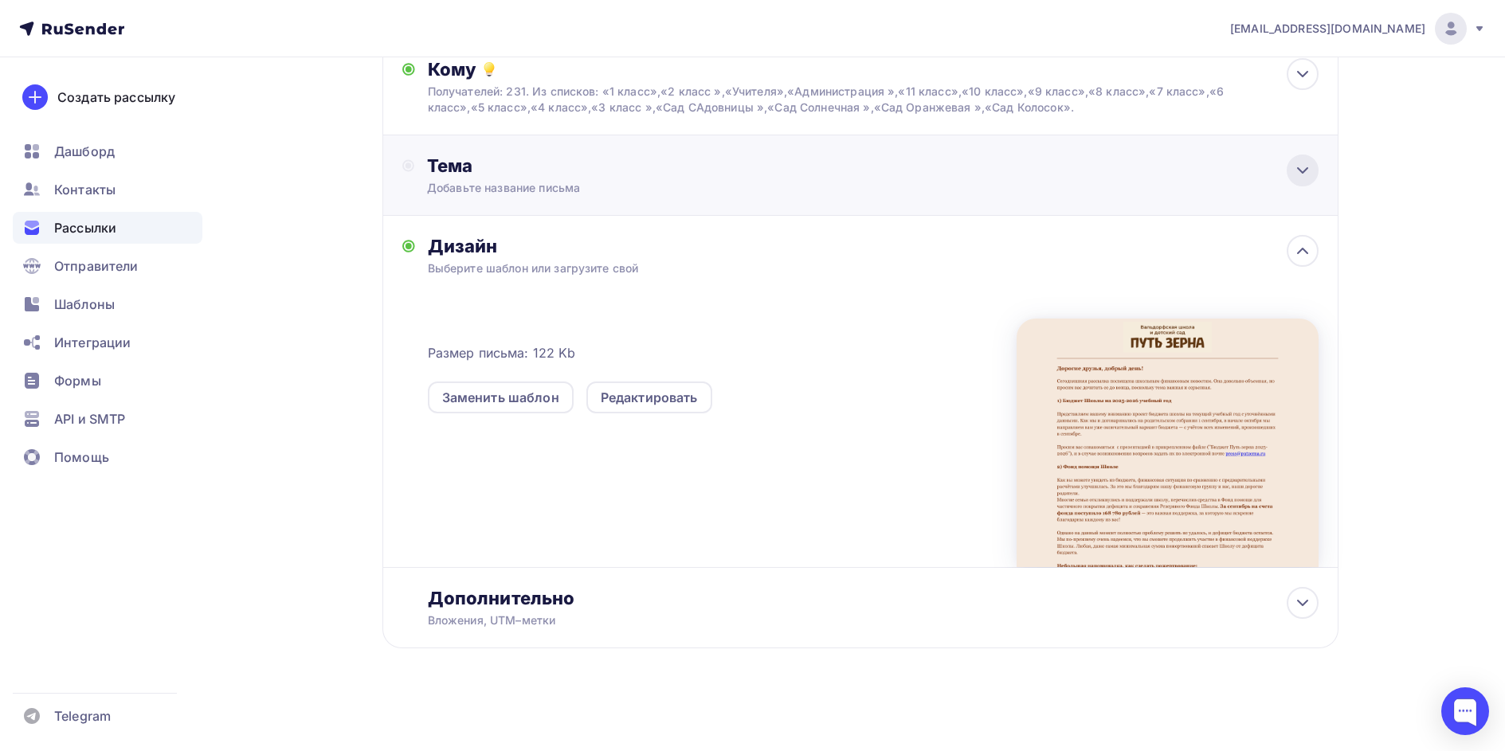
click at [1305, 172] on icon at bounding box center [1302, 170] width 19 height 19
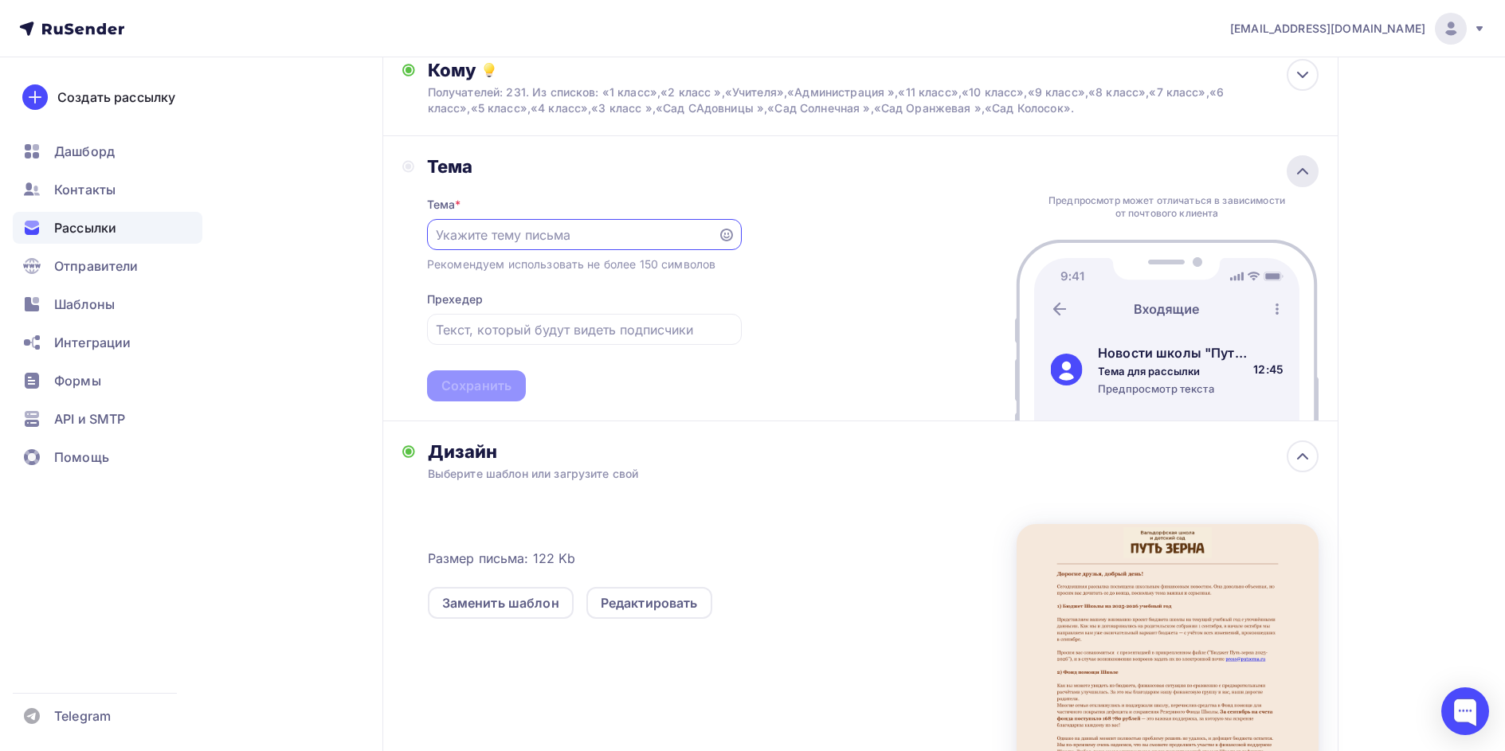
scroll to position [0, 0]
click at [615, 226] on input "text" at bounding box center [572, 235] width 273 height 19
type input "Бюджет Школы 2025-2026 и другие финансовые новости"
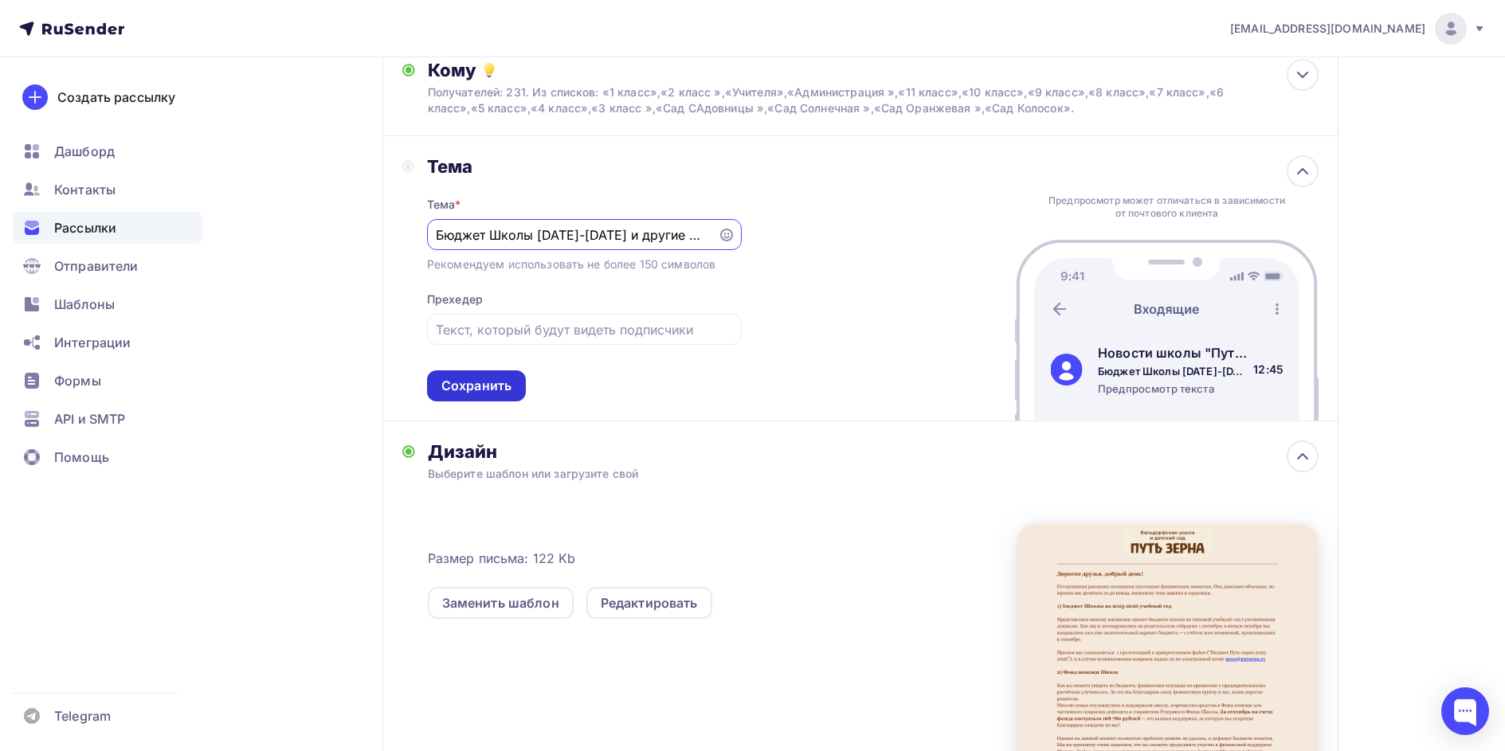
click at [488, 384] on div "Сохранить" at bounding box center [476, 386] width 70 height 18
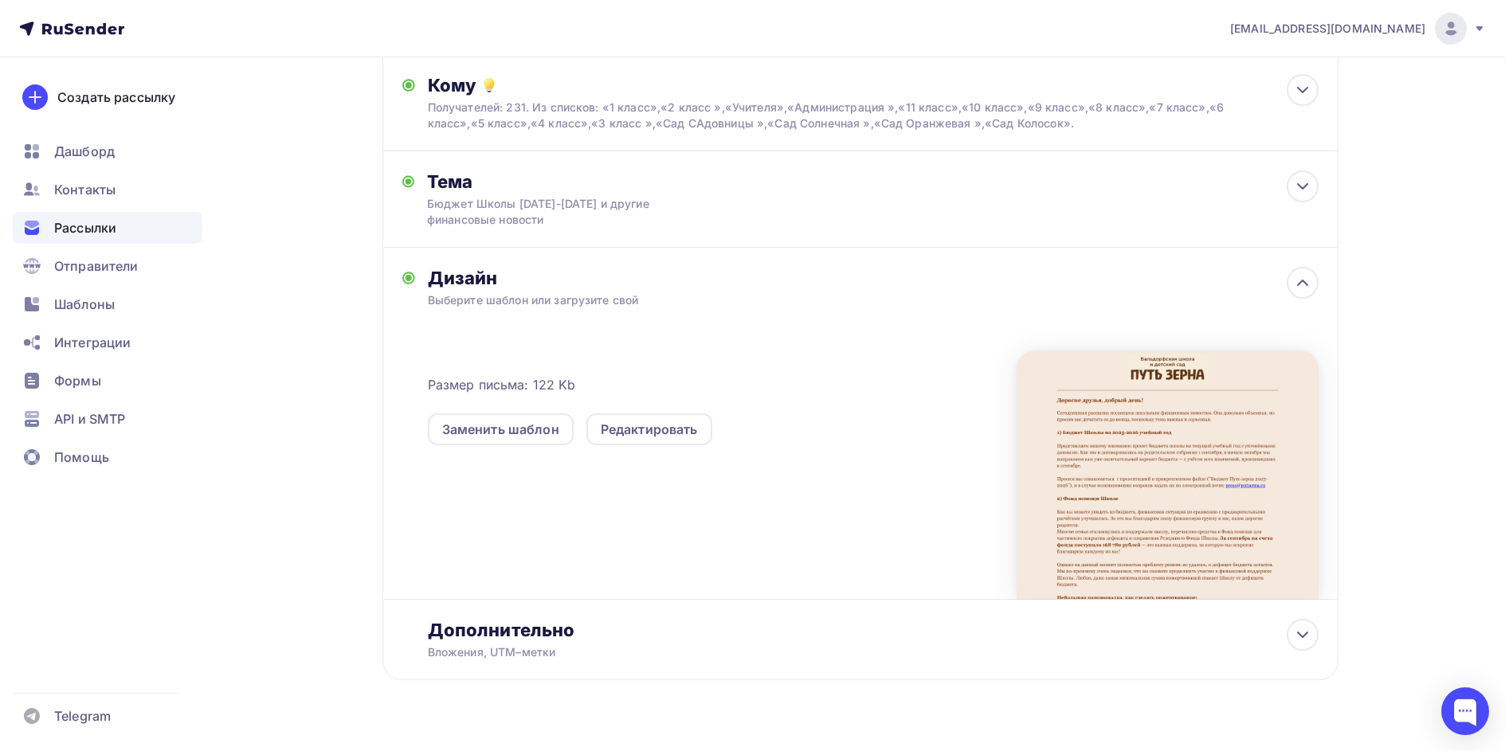
scroll to position [204, 0]
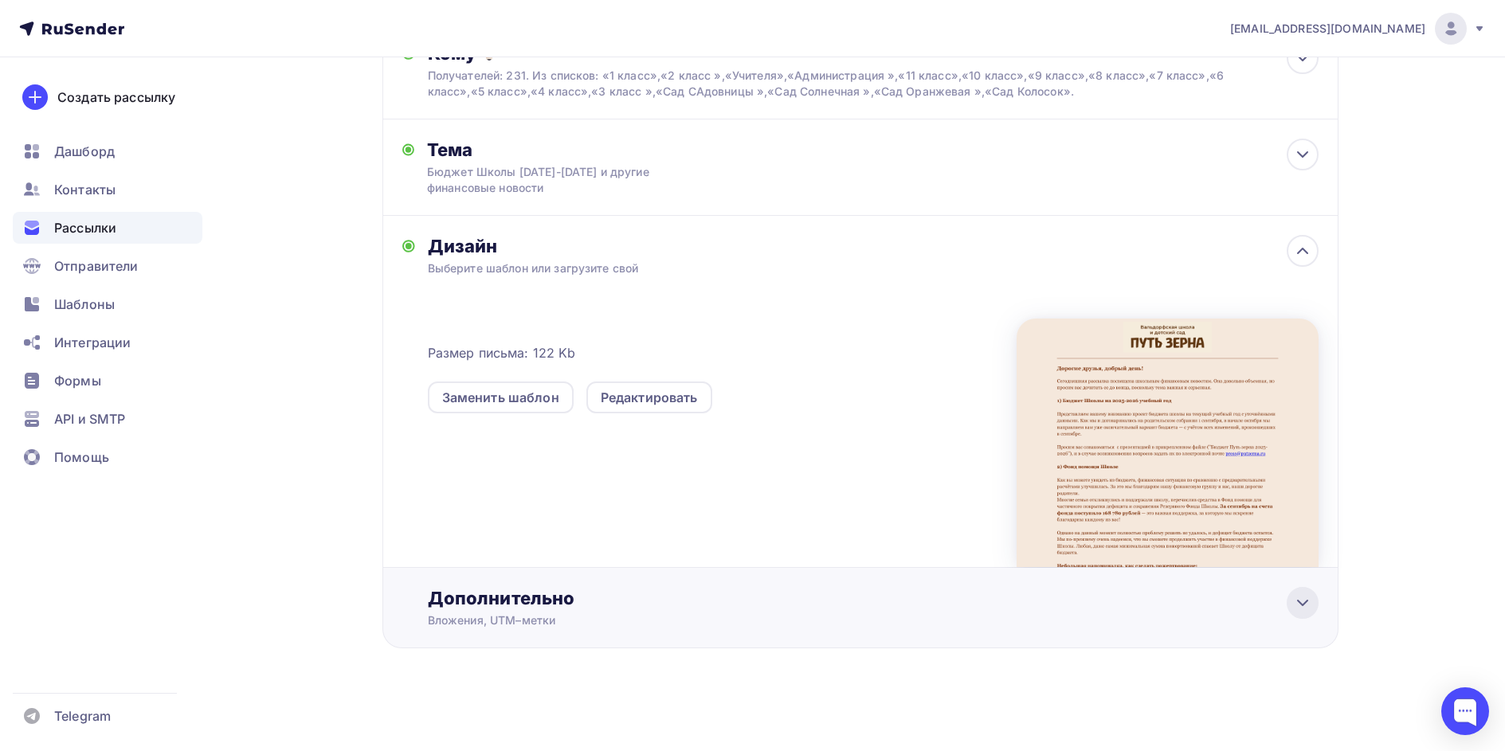
click at [1295, 608] on icon at bounding box center [1302, 603] width 19 height 19
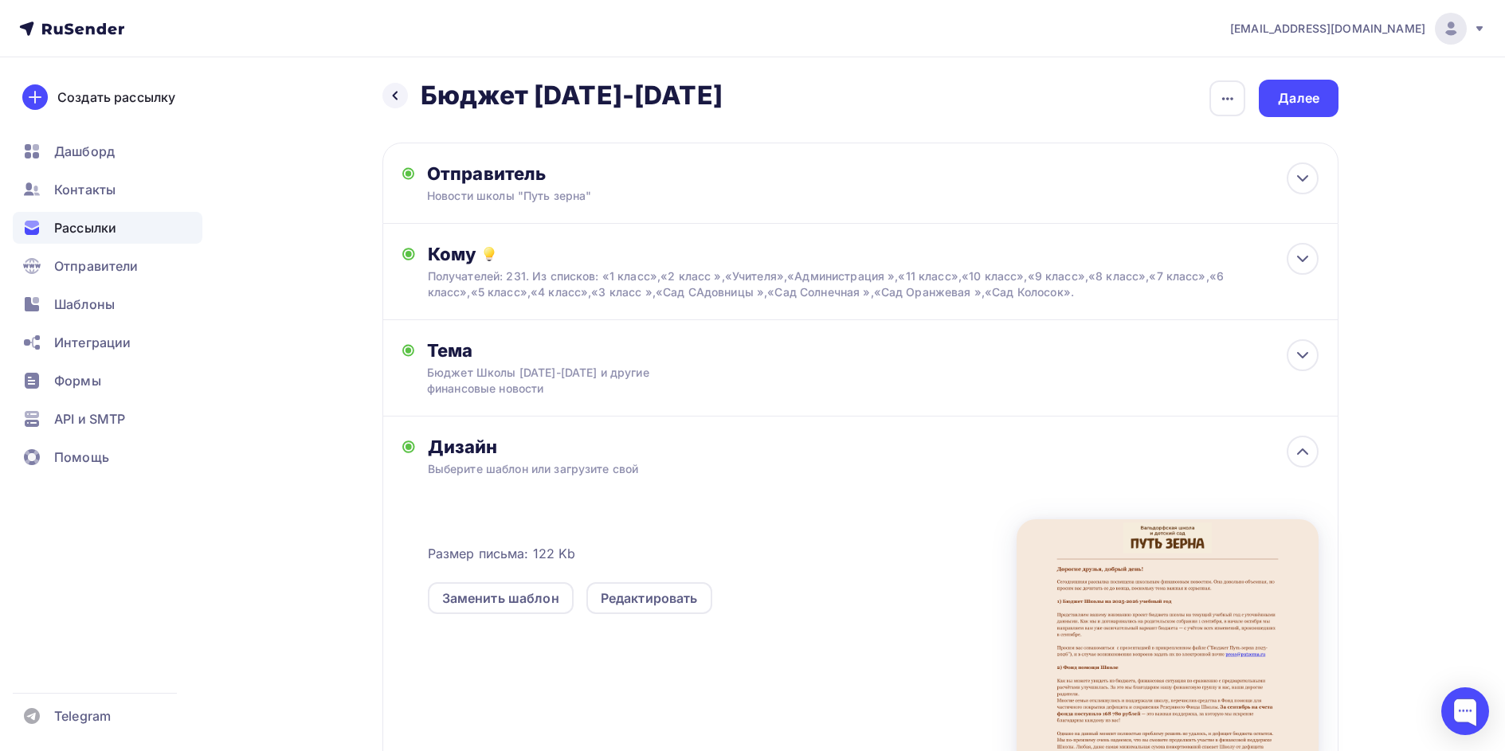
scroll to position [0, 0]
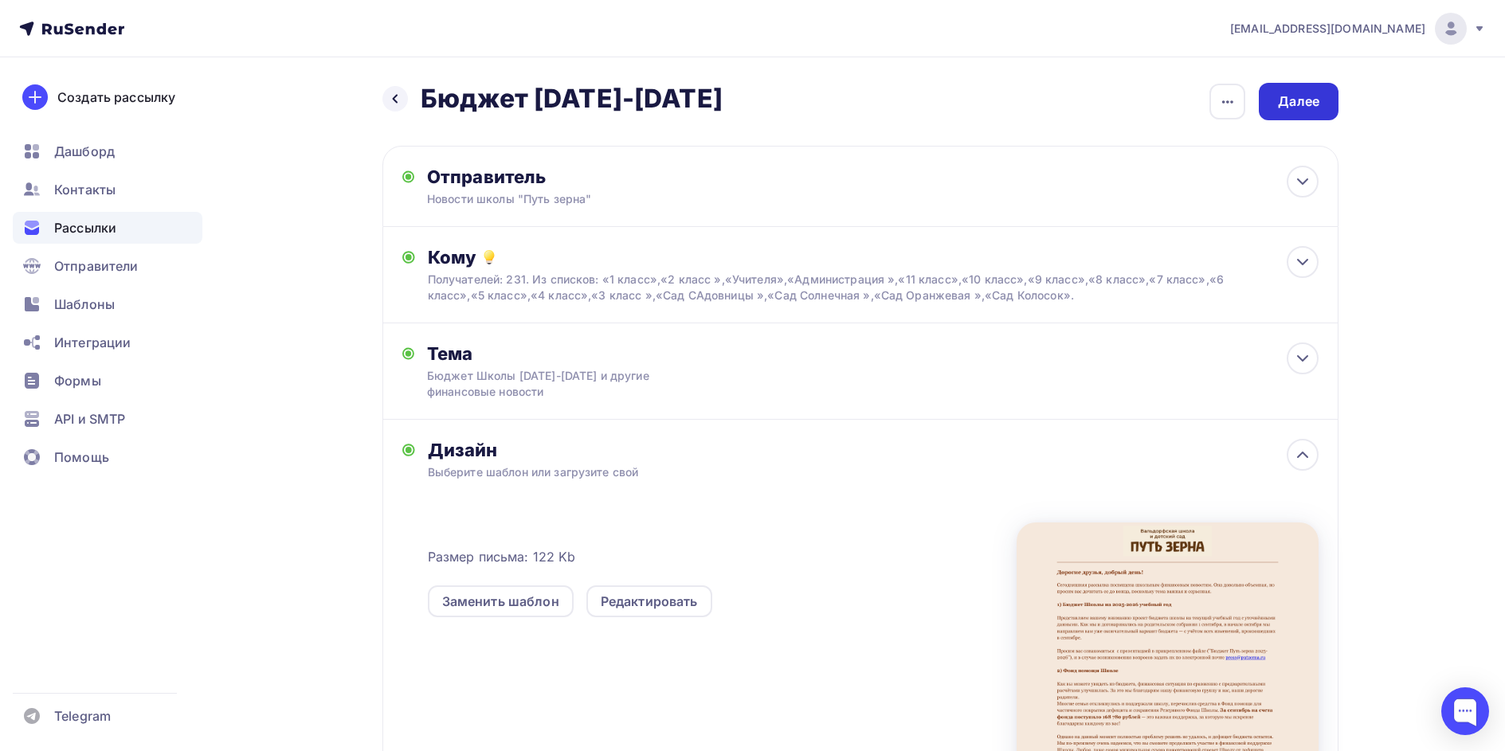
click at [1294, 100] on div "Далее" at bounding box center [1298, 101] width 41 height 18
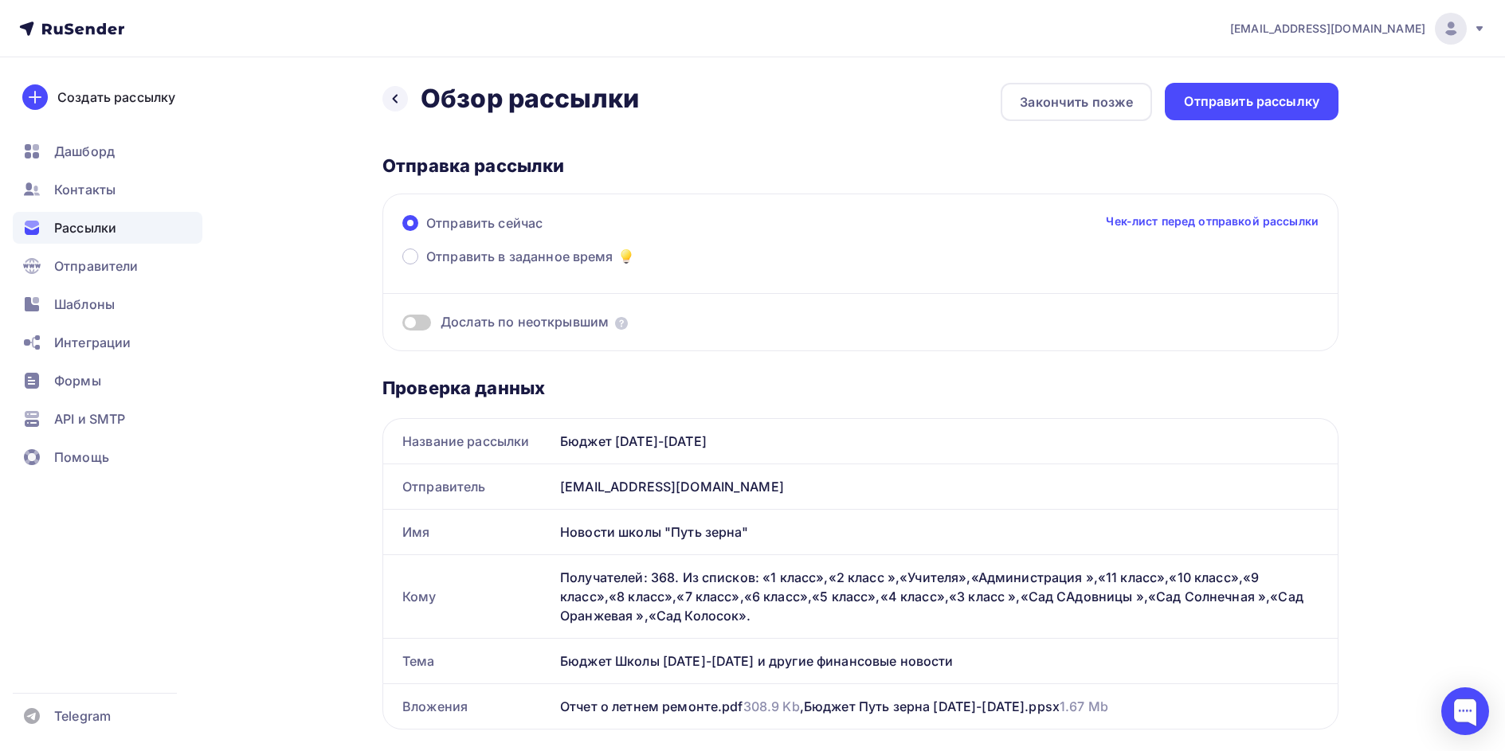
click at [1294, 100] on div "Отправить рассылку" at bounding box center [1251, 101] width 135 height 18
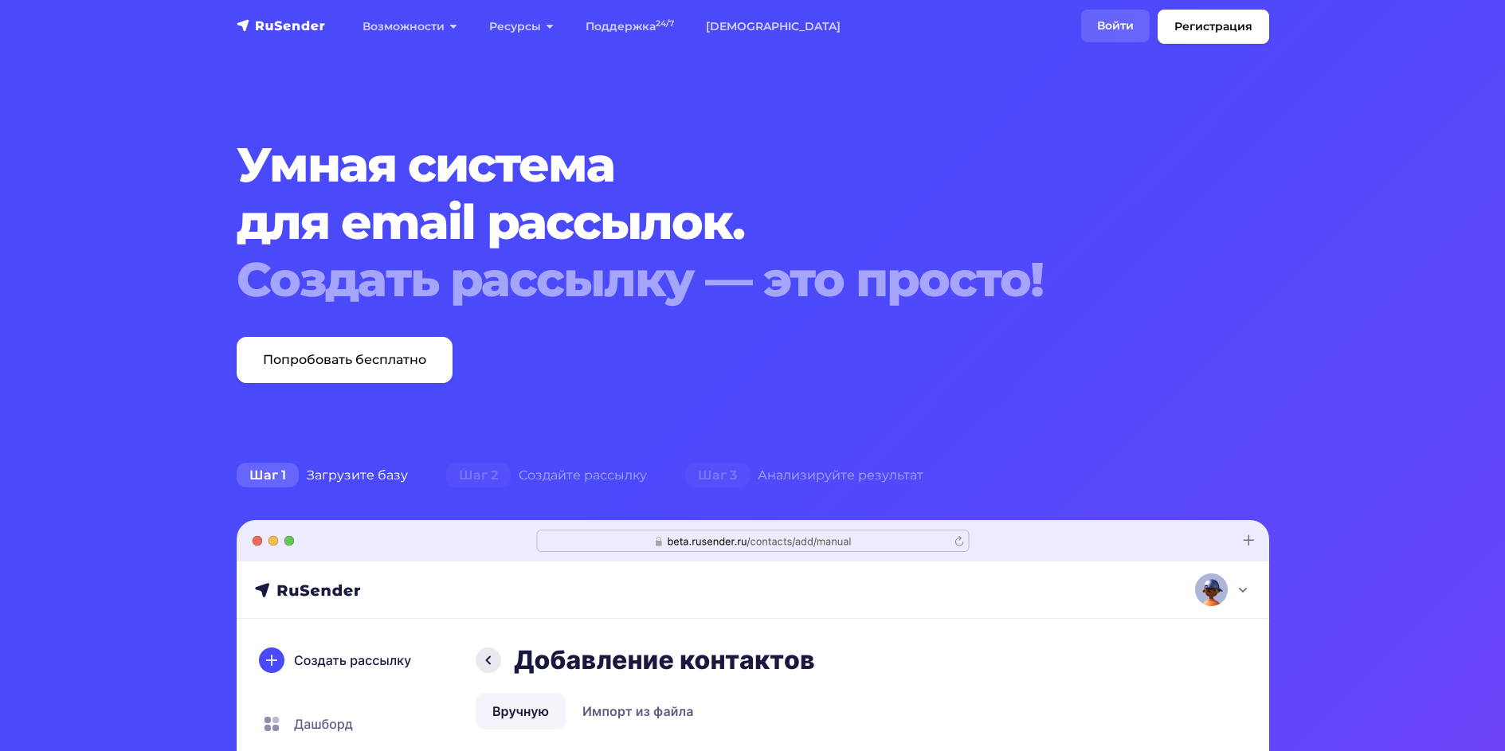
click at [1116, 20] on link "Войти" at bounding box center [1115, 26] width 69 height 33
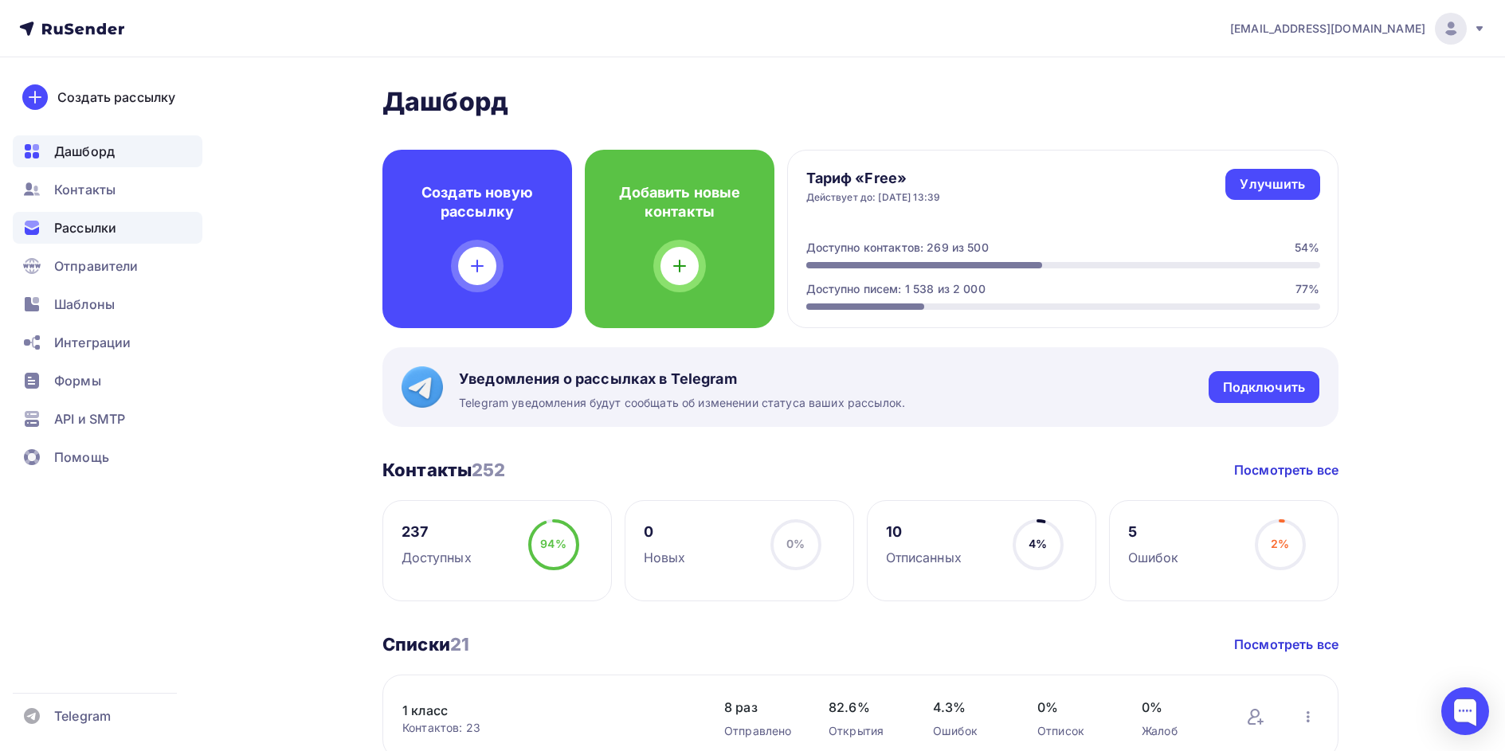
click at [96, 224] on span "Рассылки" at bounding box center [85, 227] width 62 height 19
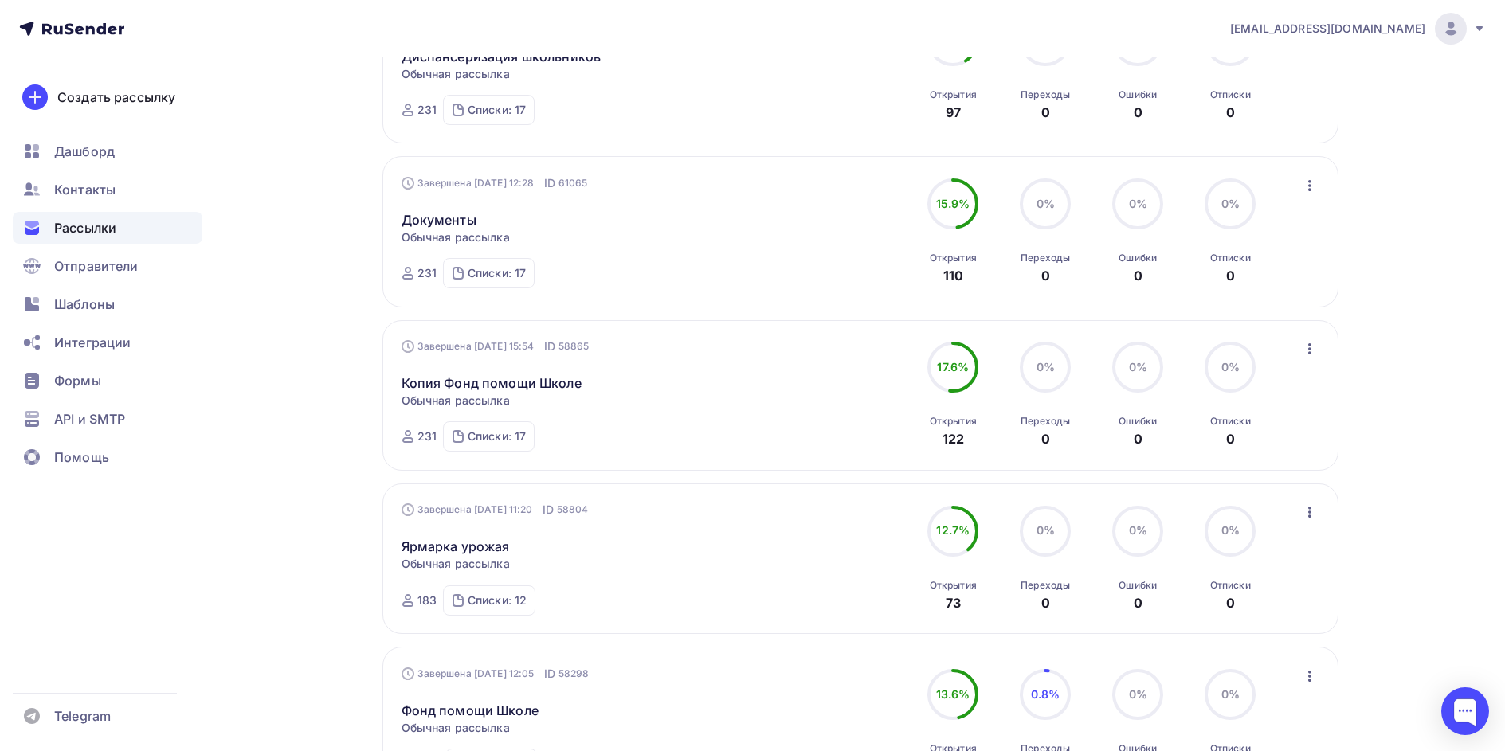
scroll to position [319, 0]
click at [521, 378] on link "Копия Фонд помощи Школе" at bounding box center [492, 380] width 180 height 19
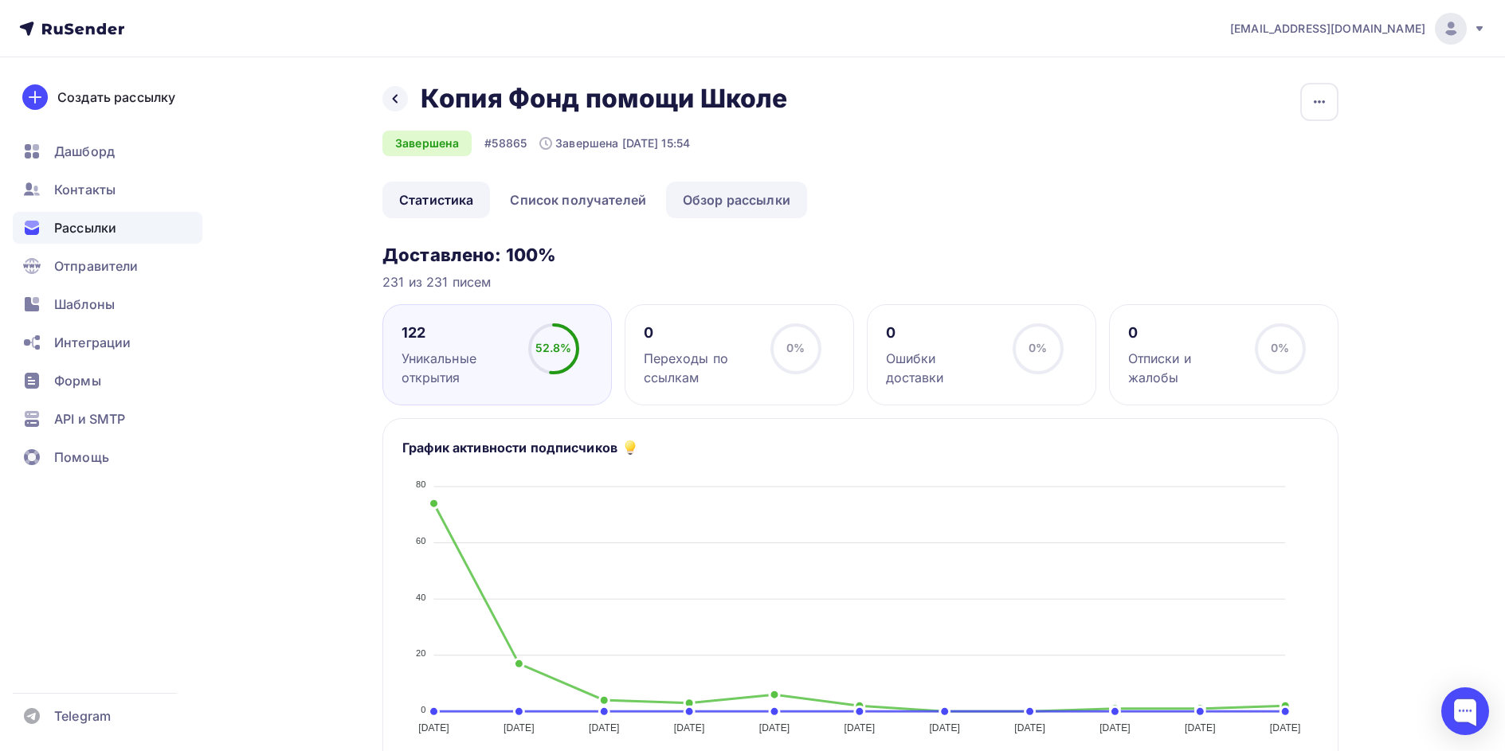
click at [759, 202] on link "Обзор рассылки" at bounding box center [736, 200] width 141 height 37
click at [84, 228] on span "Рассылки" at bounding box center [85, 227] width 62 height 19
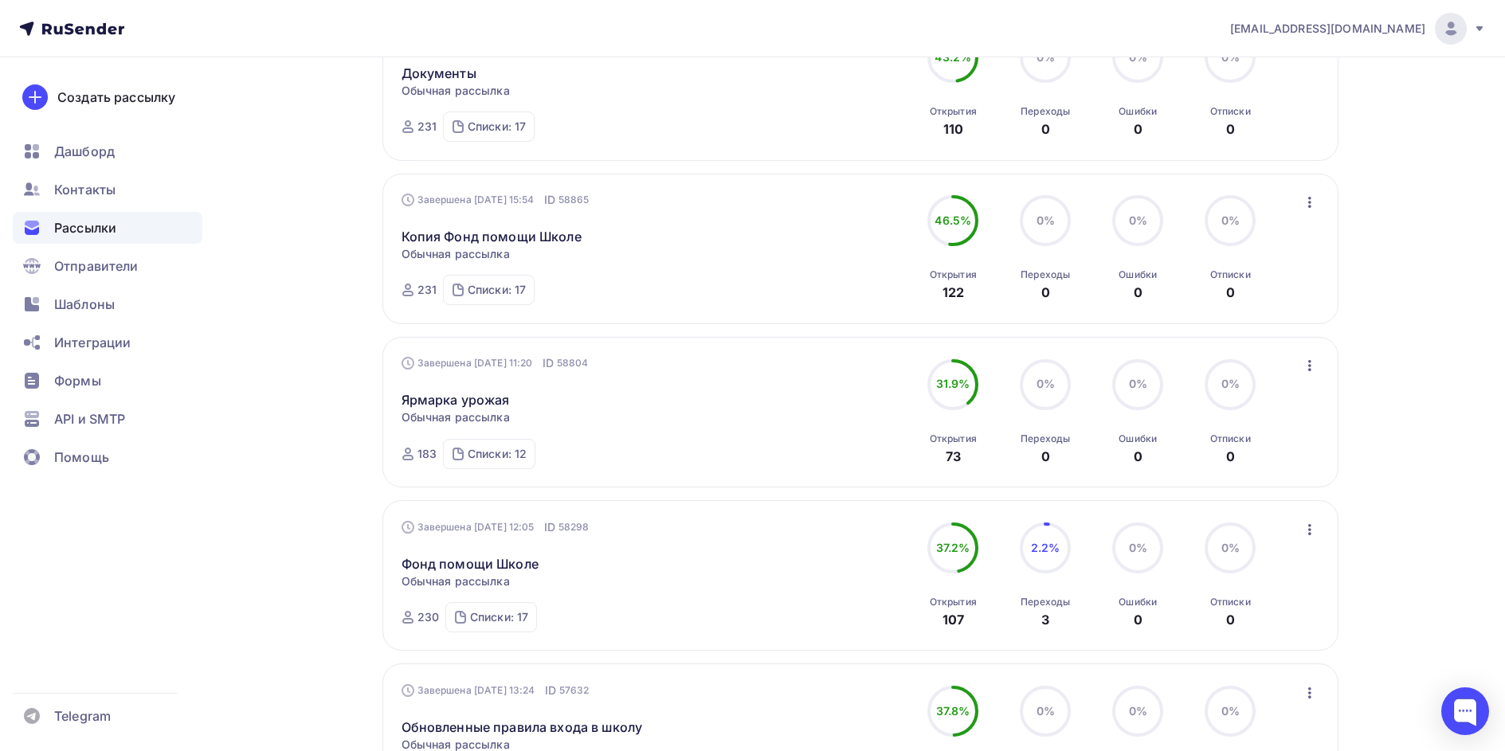
scroll to position [478, 0]
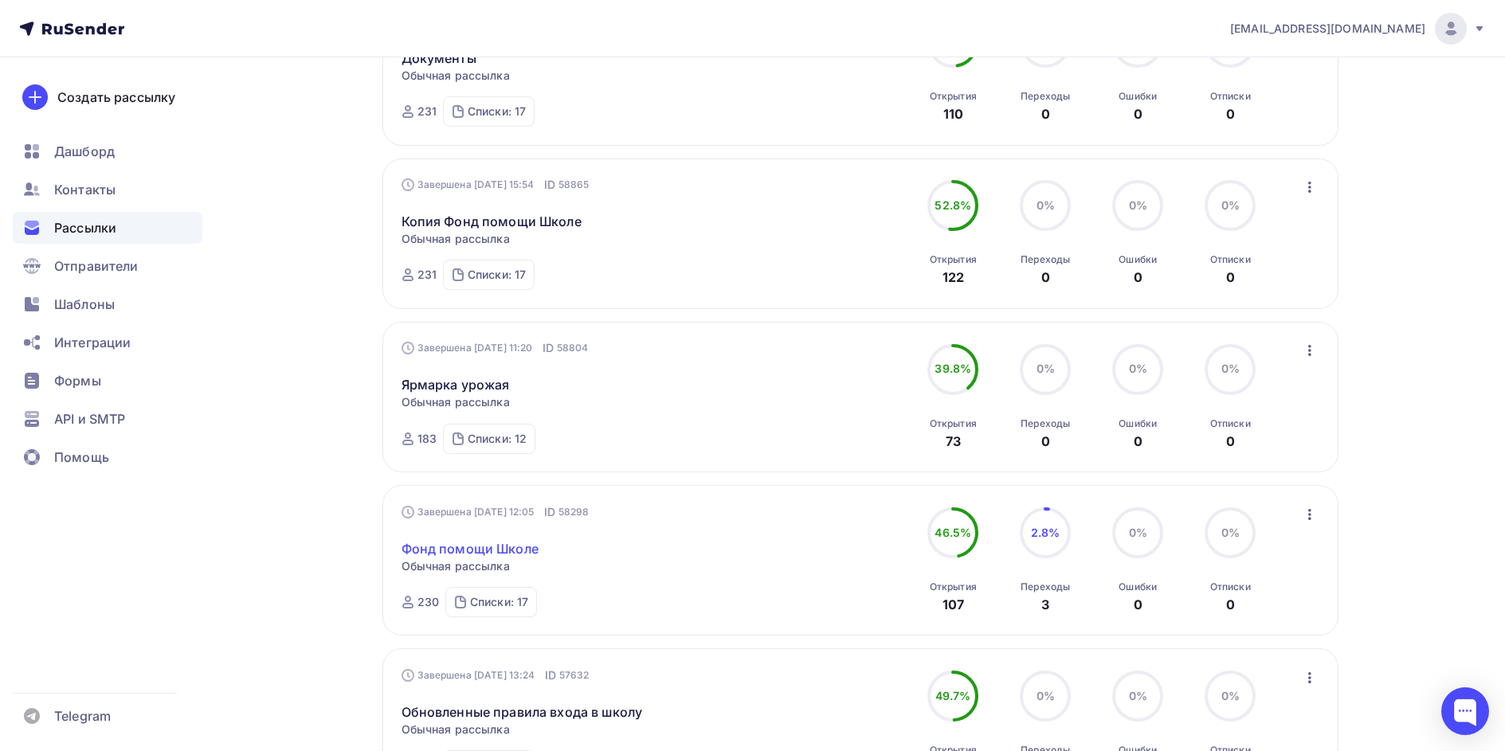
click at [475, 550] on link "Фонд помощи Школе" at bounding box center [470, 548] width 137 height 19
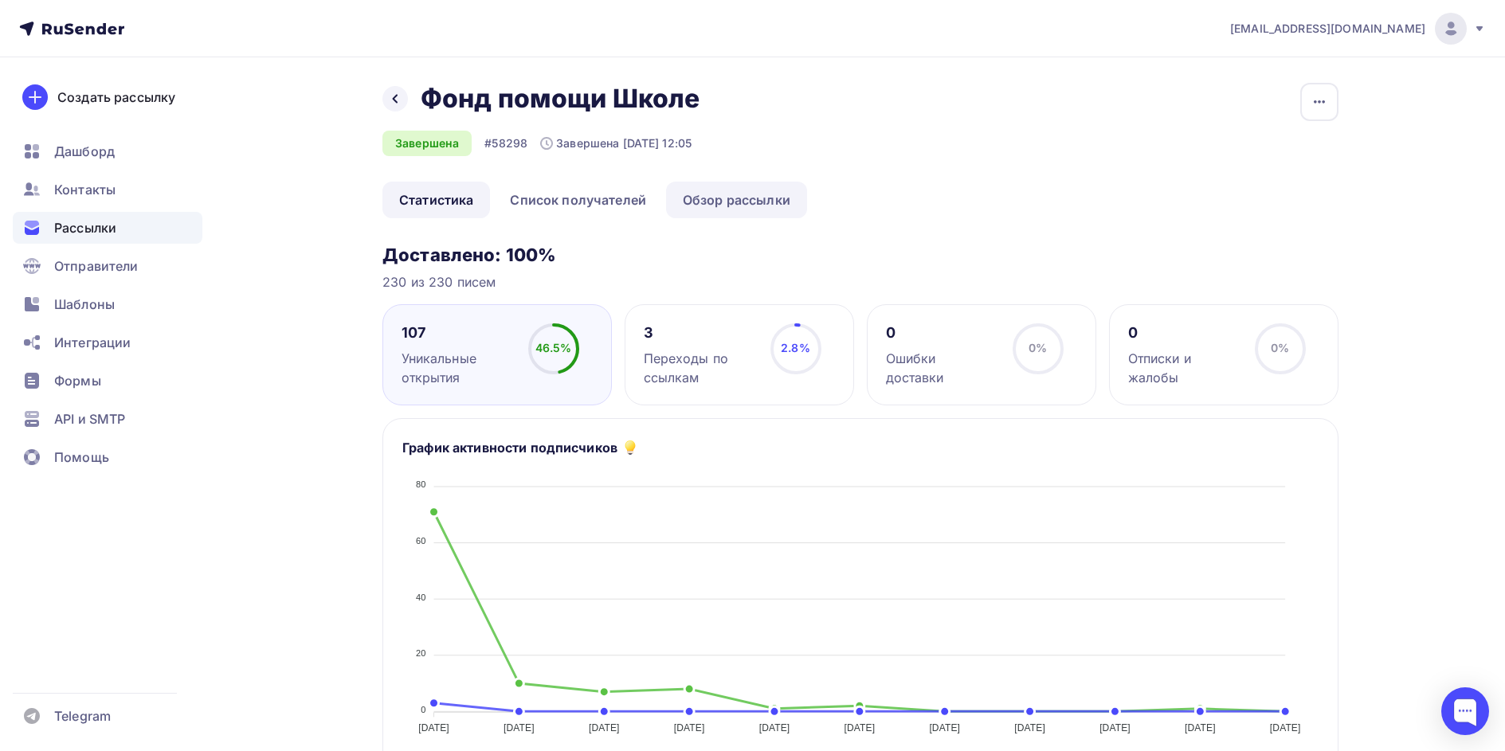
click at [718, 198] on link "Обзор рассылки" at bounding box center [736, 200] width 141 height 37
click at [82, 230] on span "Рассылки" at bounding box center [85, 227] width 62 height 19
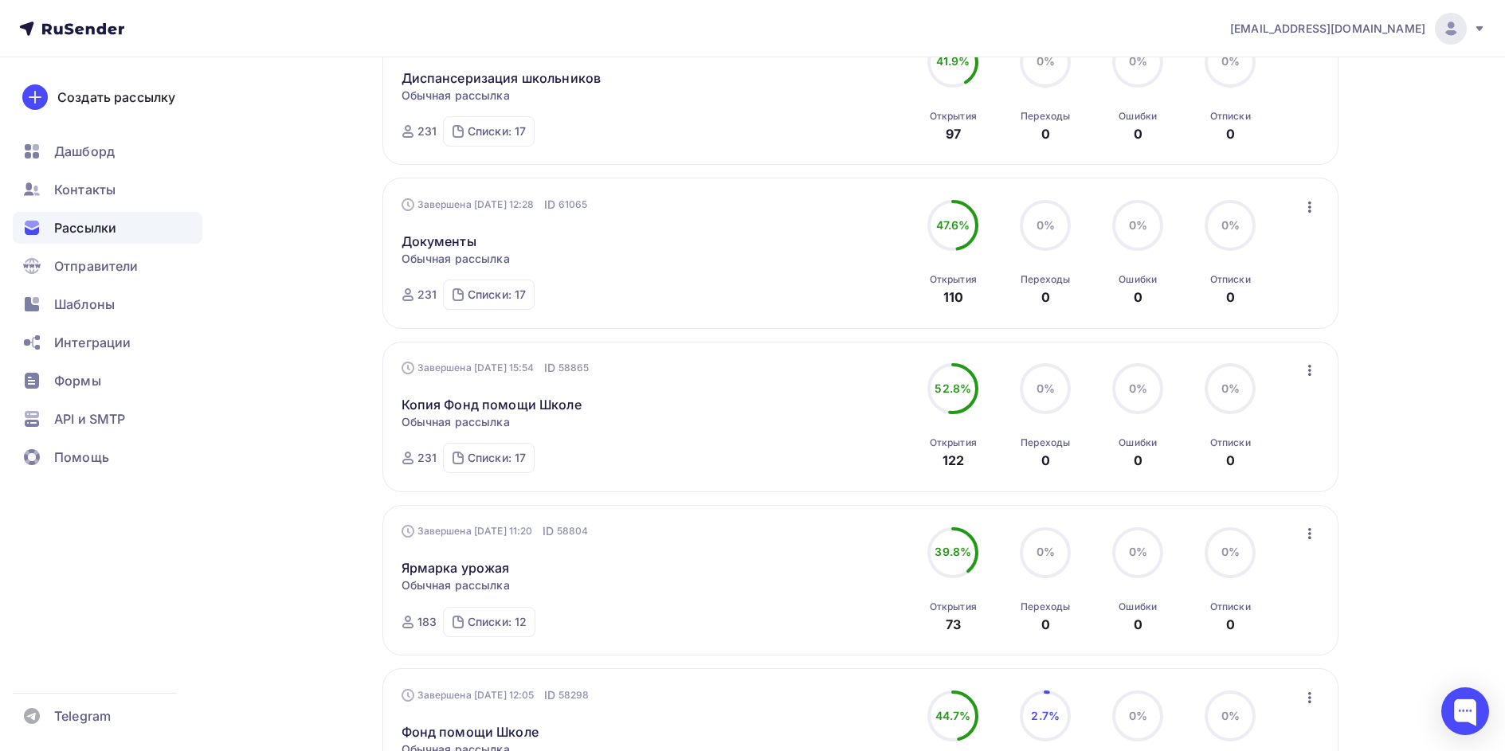
scroll to position [398, 0]
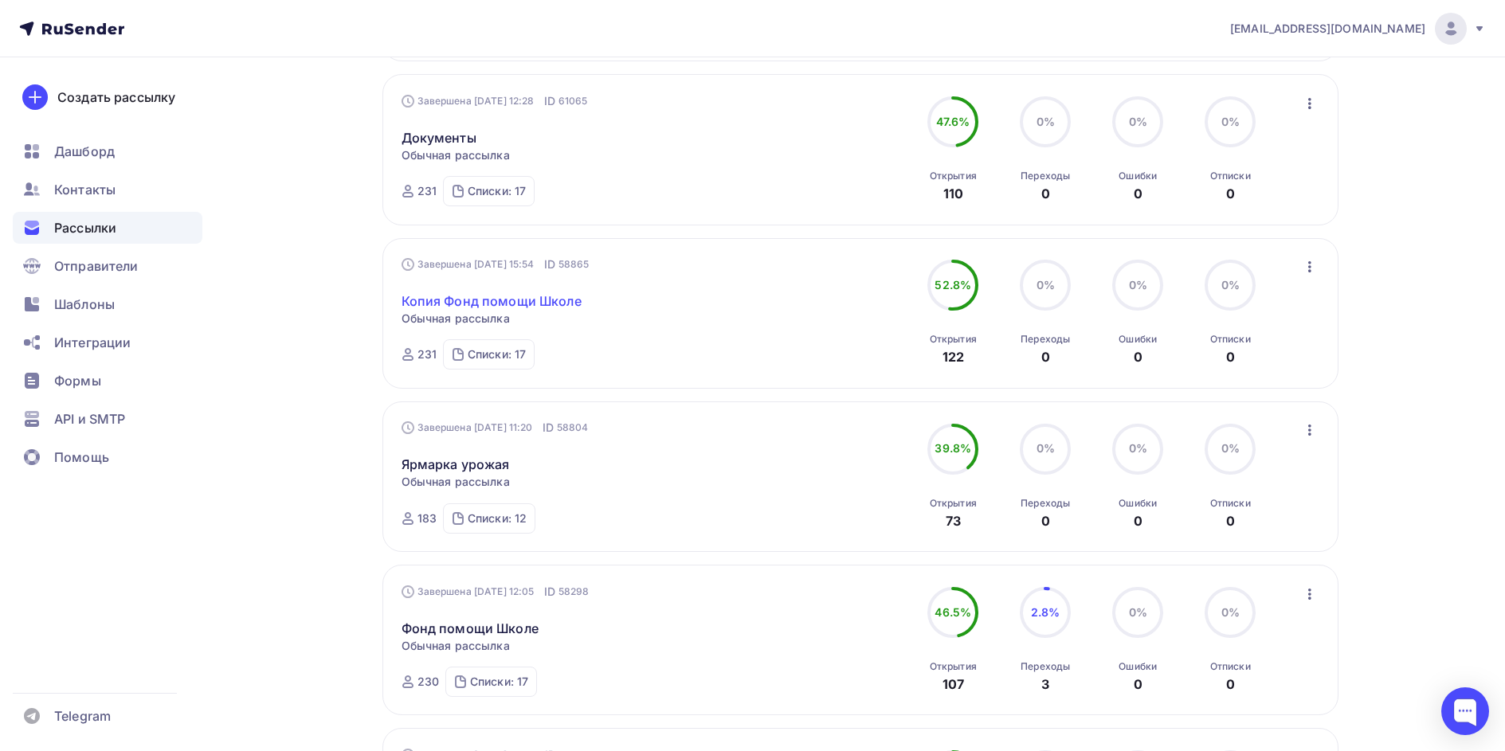
click at [538, 294] on link "Копия Фонд помощи Школе" at bounding box center [492, 301] width 180 height 19
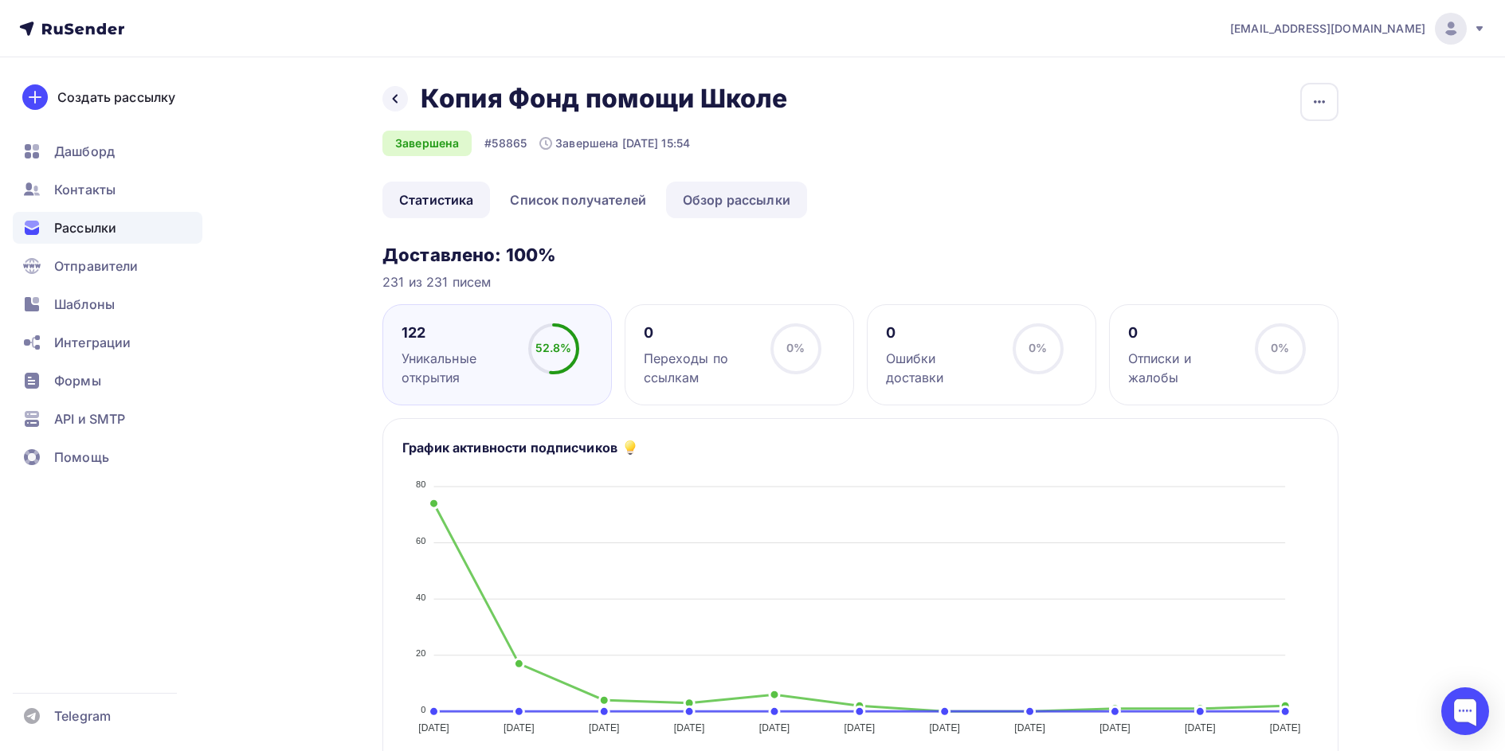
click at [748, 209] on link "Обзор рассылки" at bounding box center [736, 200] width 141 height 37
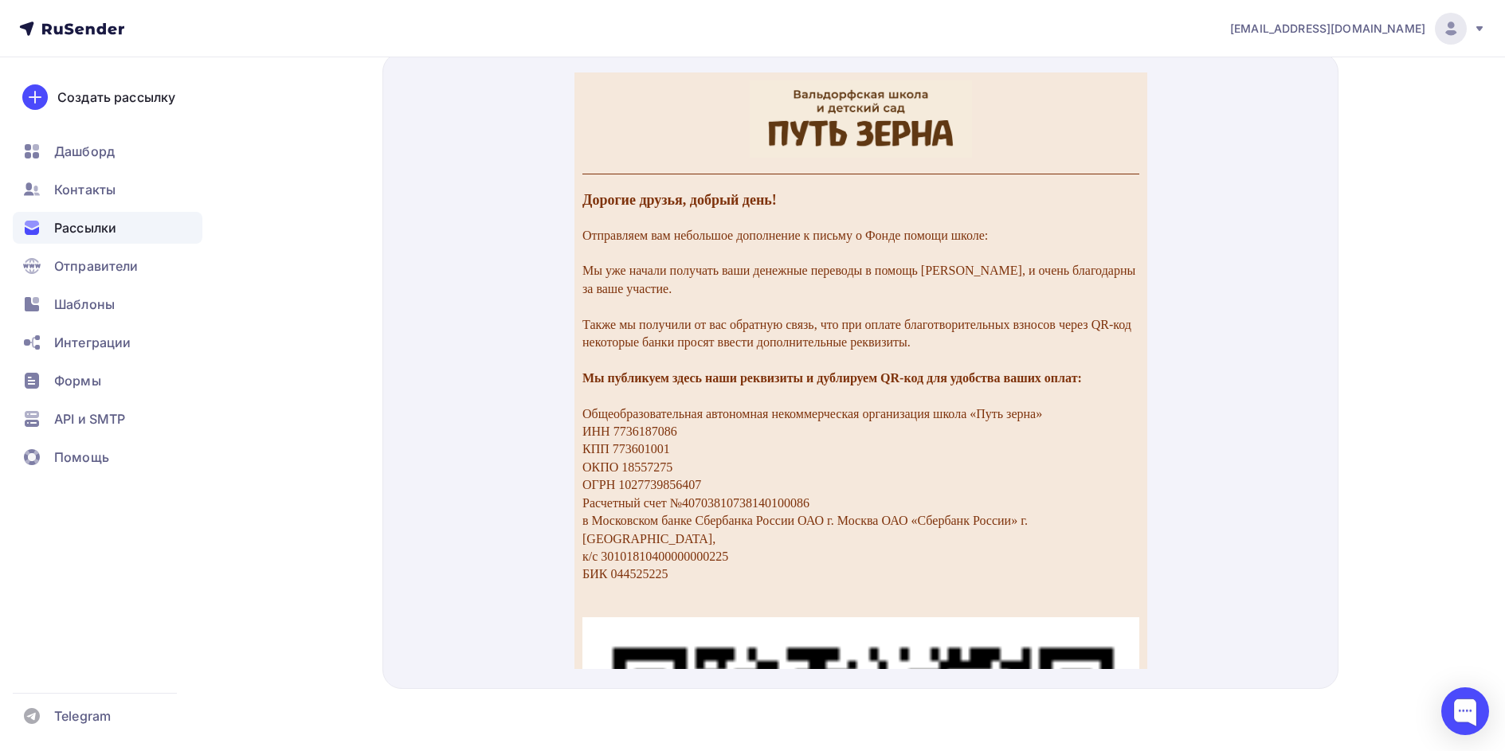
scroll to position [630, 0]
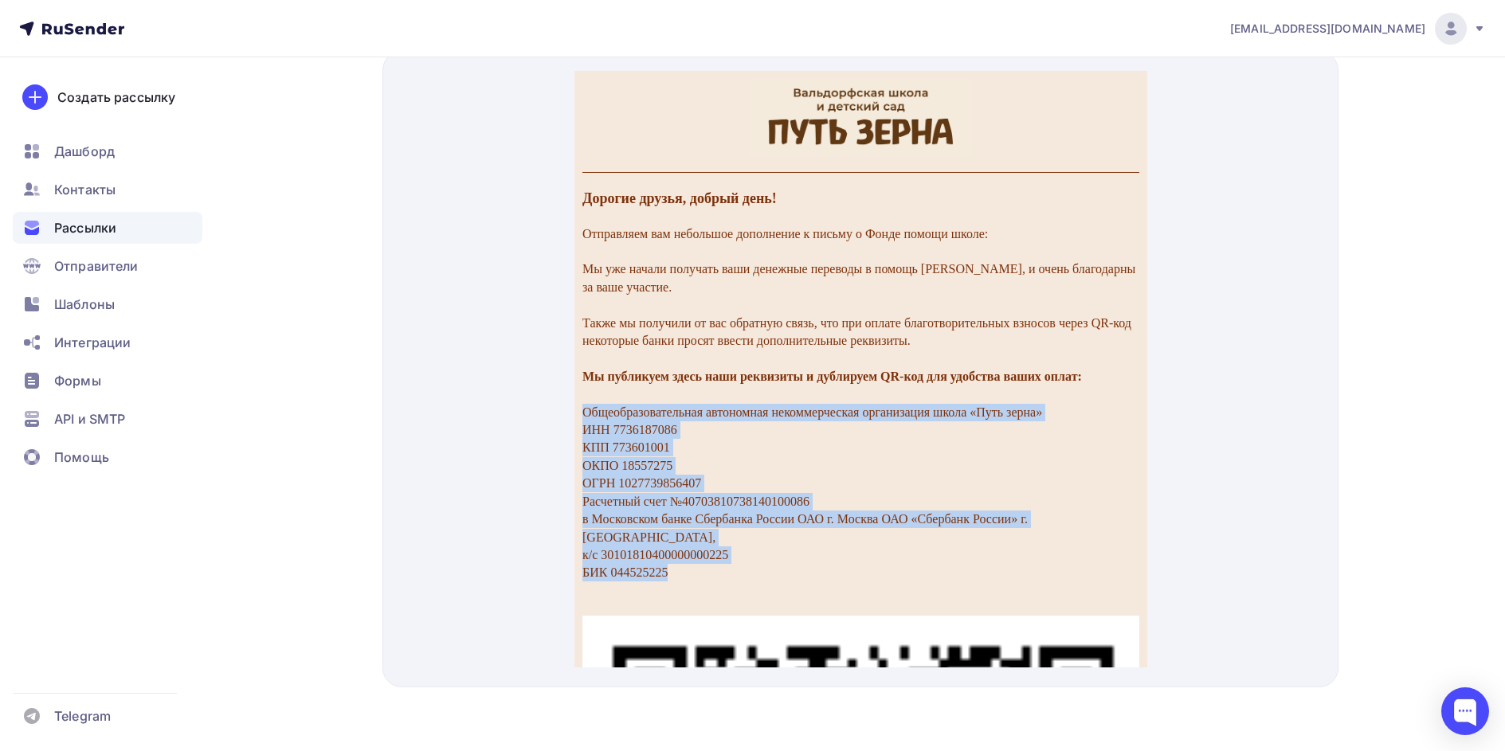
drag, startPoint x: 684, startPoint y: 552, endPoint x: 579, endPoint y: 418, distance: 170.2
click at [579, 418] on td "Отправляем вам небольшое дополнение к письму о Фонде помощи школе: Мы уже начал…" at bounding box center [860, 393] width 573 height 391
copy p "Общеобразовательная автономная некоммерческая организация школа «Путь зерна» ИН…"
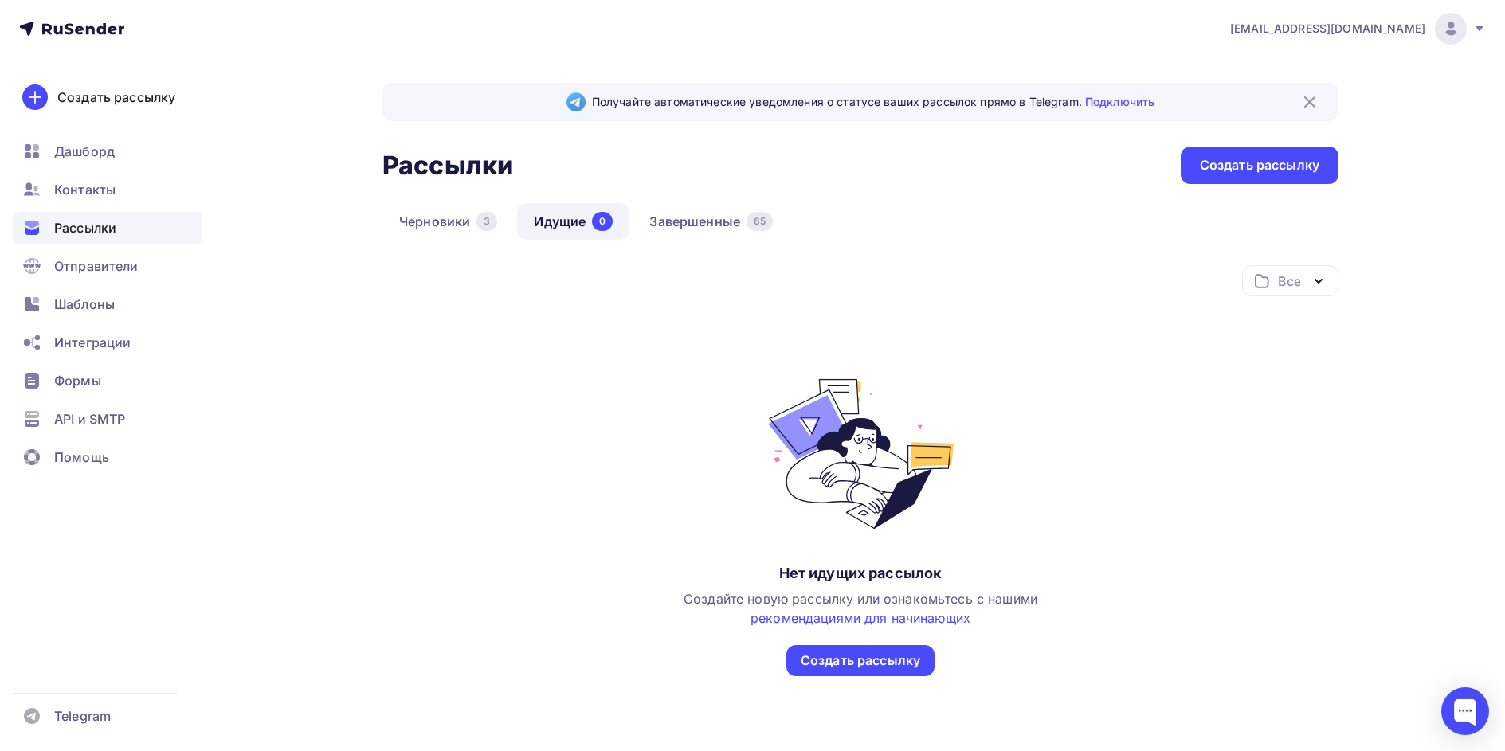
click at [98, 222] on span "Рассылки" at bounding box center [85, 227] width 62 height 19
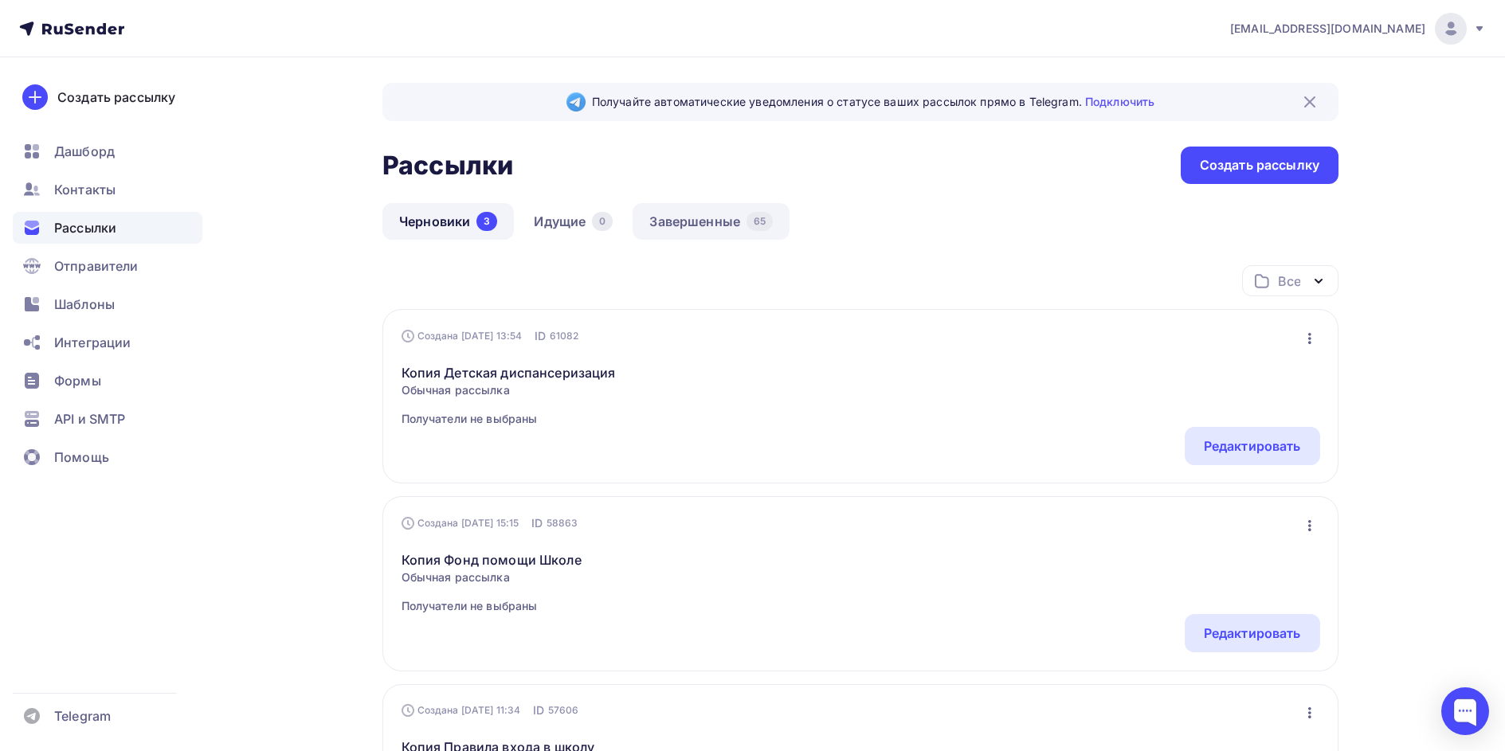
click at [707, 218] on link "Завершенные 65" at bounding box center [711, 221] width 157 height 37
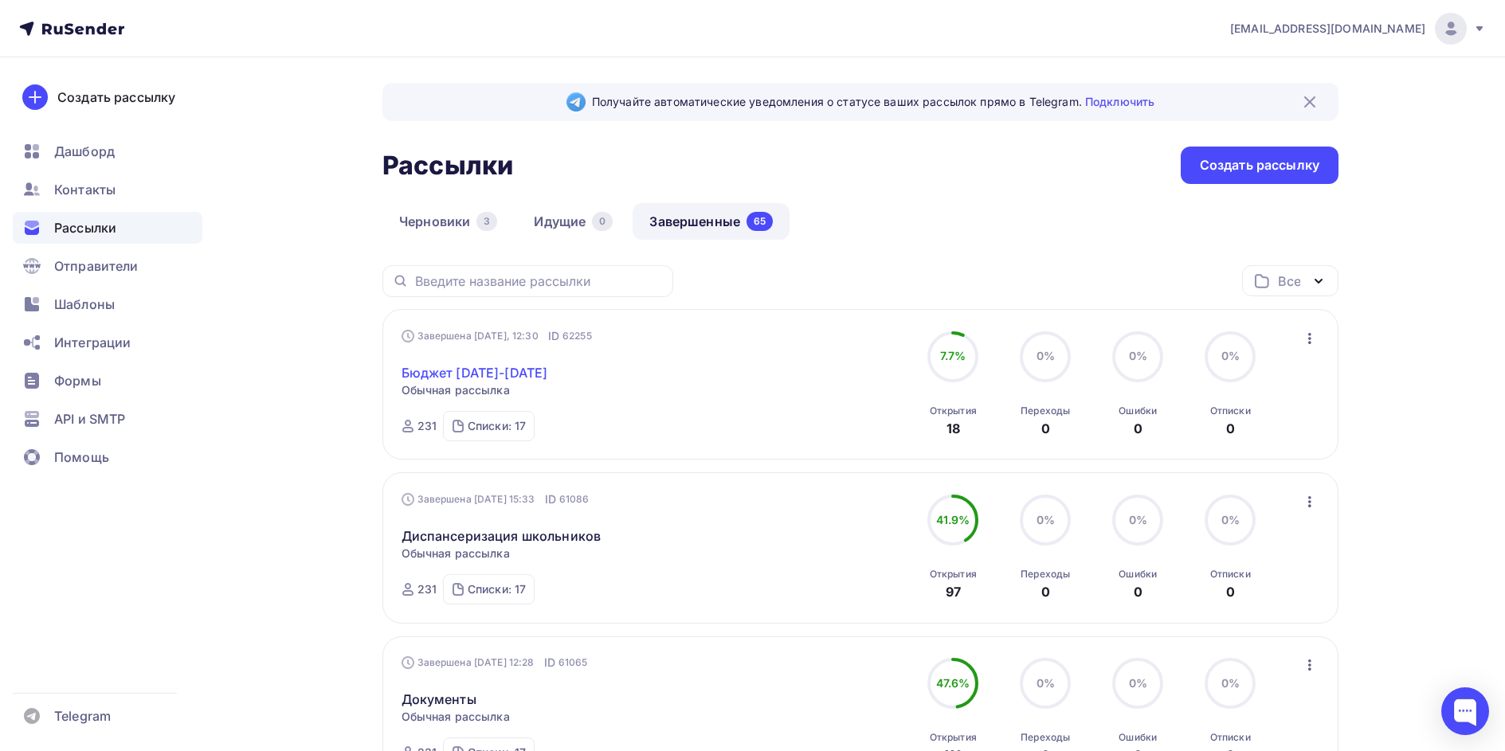
click at [469, 372] on link "Бюджет 2025-2026" at bounding box center [475, 372] width 147 height 19
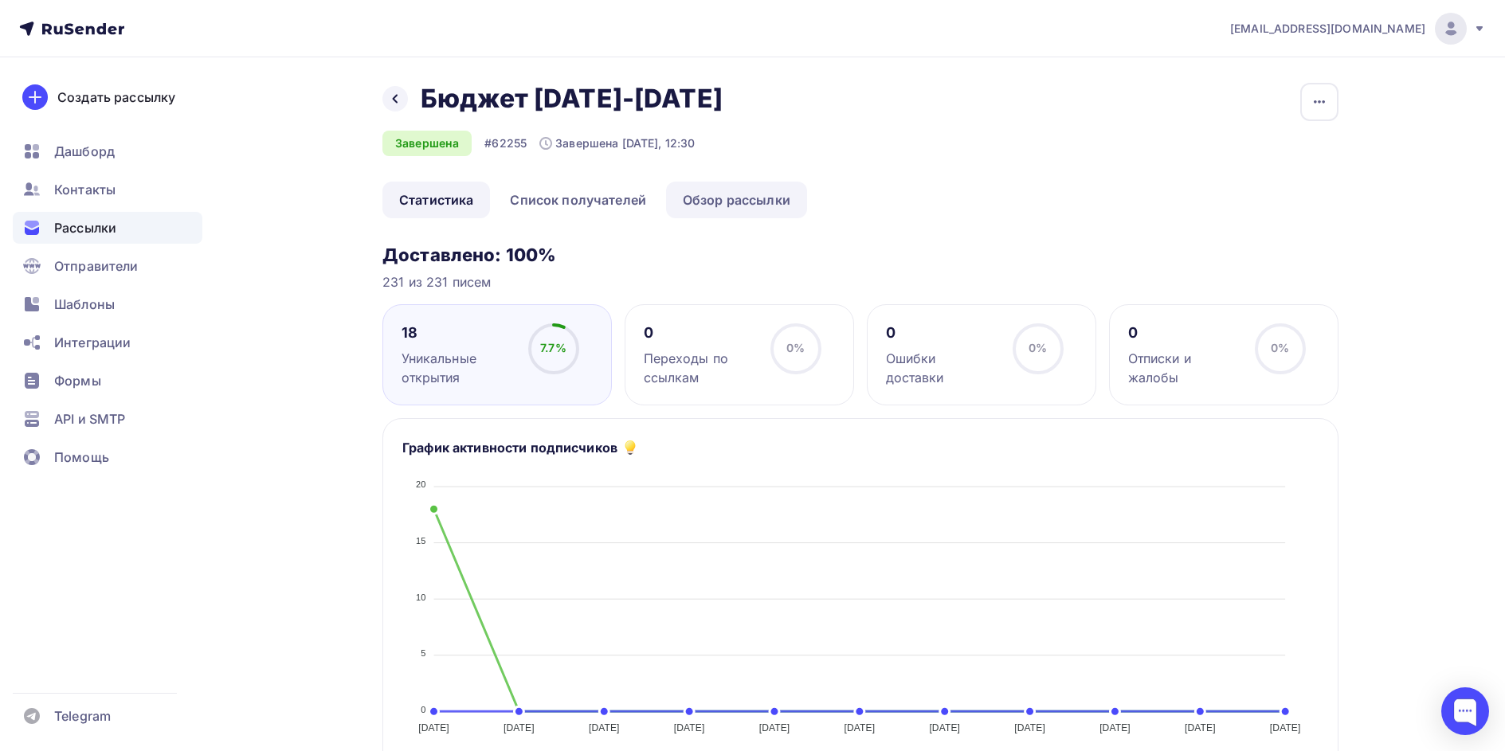
click at [751, 193] on link "Обзор рассылки" at bounding box center [736, 200] width 141 height 37
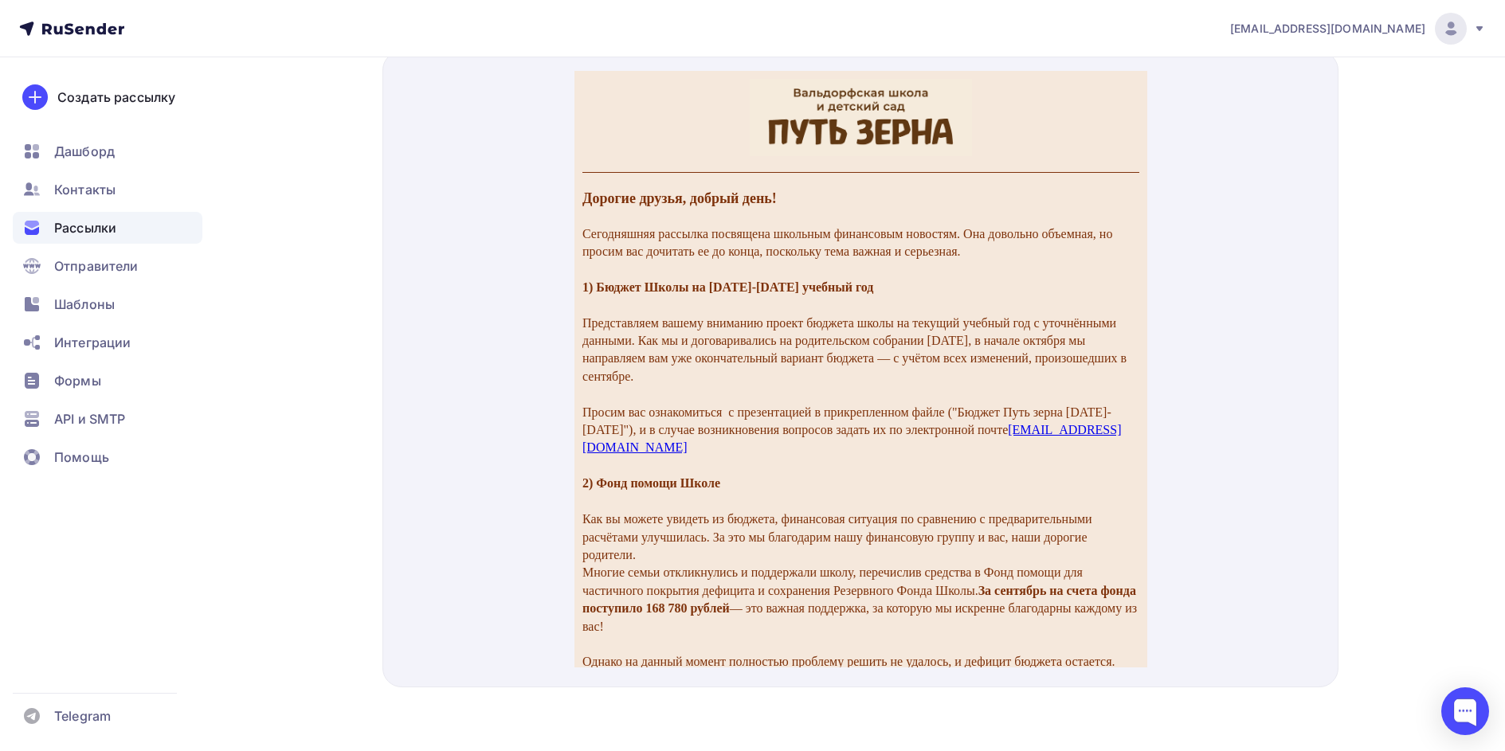
click at [1273, 373] on div at bounding box center [860, 369] width 956 height 637
